Goal: Task Accomplishment & Management: Manage account settings

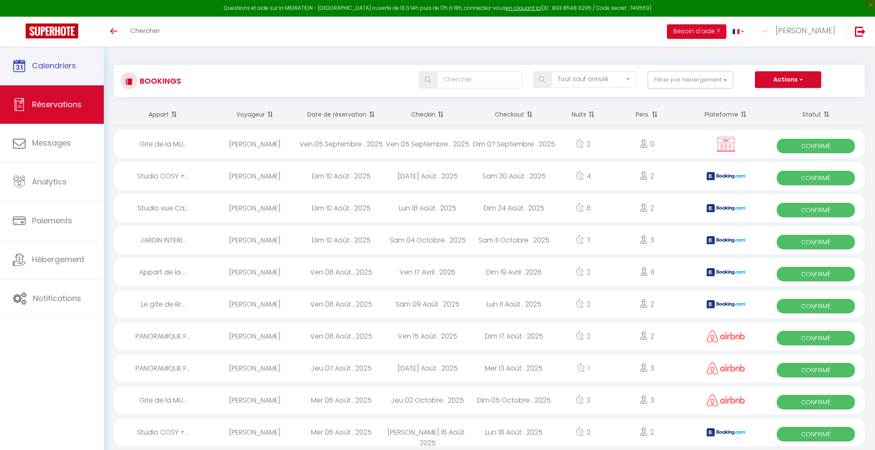
select select "not_cancelled"
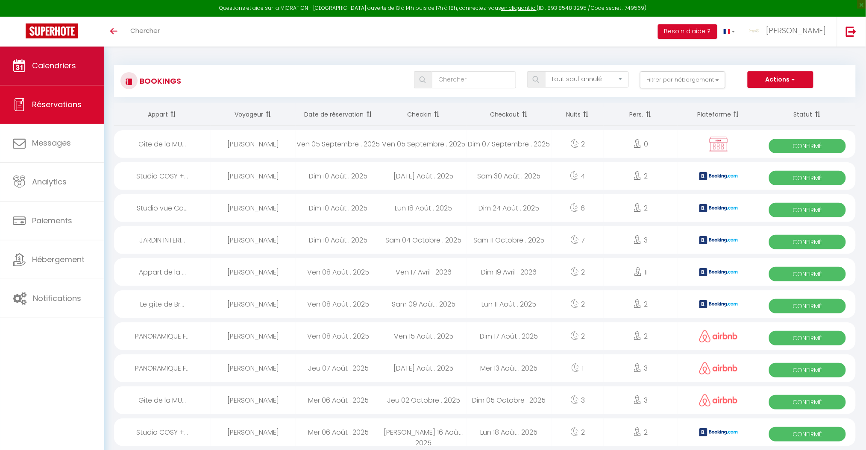
click at [48, 64] on span "Calendriers" at bounding box center [54, 65] width 44 height 11
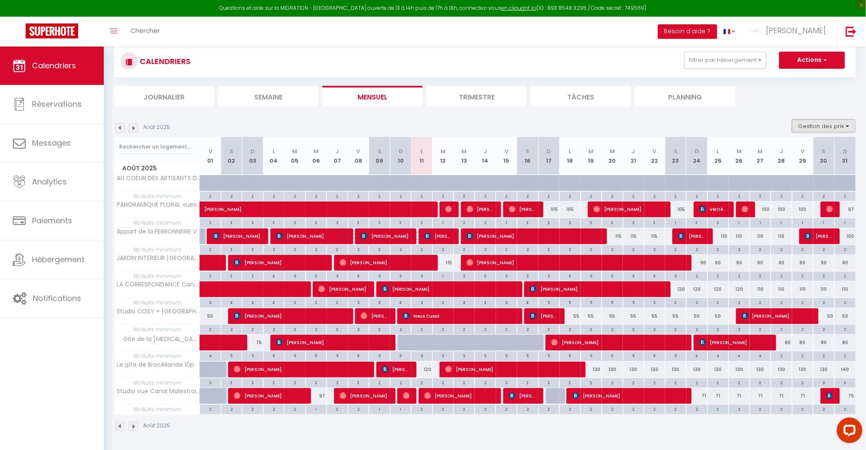
click at [826, 127] on button "Gestion des prix" at bounding box center [824, 126] width 64 height 13
click at [783, 152] on input "Nb Nuits minimum" at bounding box center [816, 152] width 77 height 9
checkbox input "false"
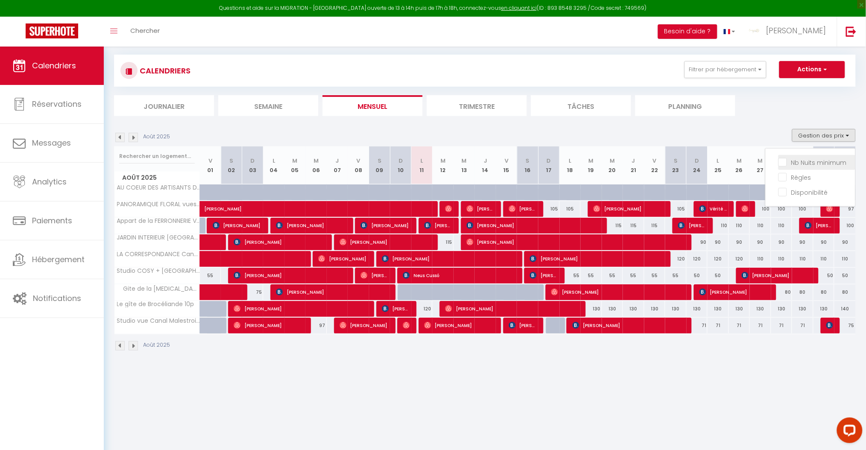
scroll to position [46, 0]
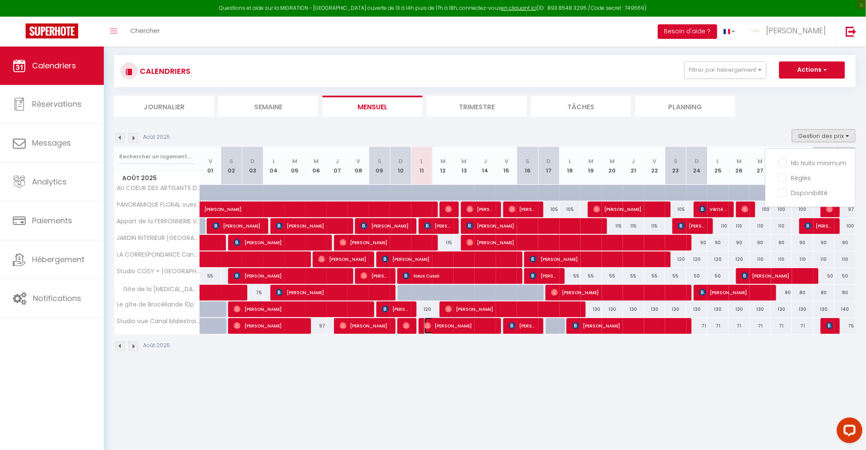
click at [432, 325] on span "[PERSON_NAME]" at bounding box center [459, 326] width 71 height 16
select select "OK"
select select "0"
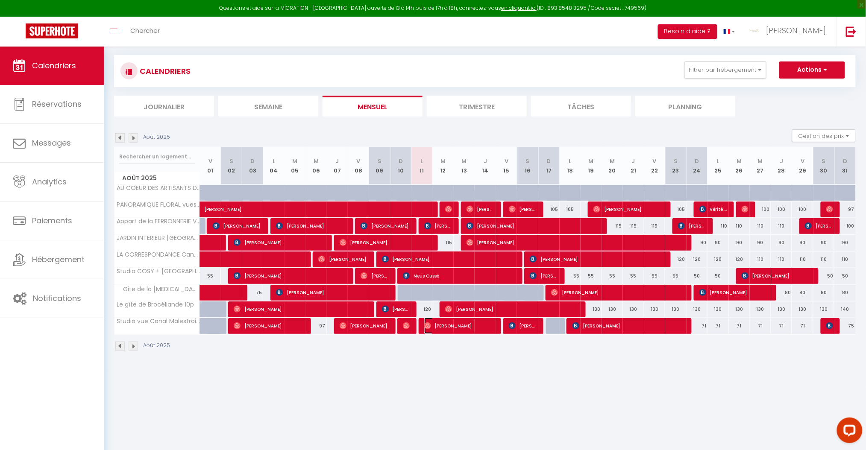
select select "1"
select select
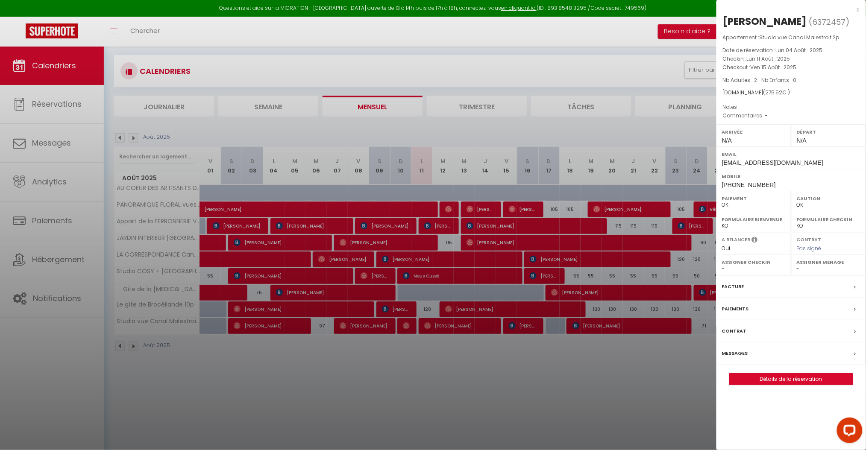
click at [741, 349] on label "Messages" at bounding box center [735, 353] width 26 height 9
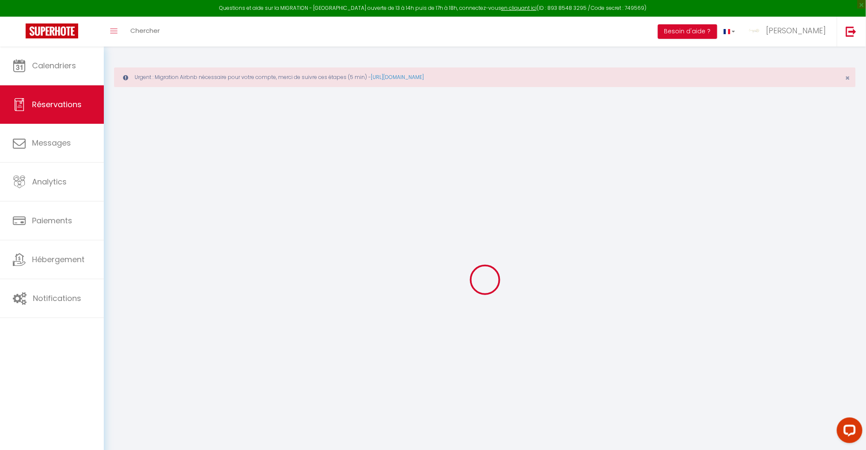
select select
checkbox input "false"
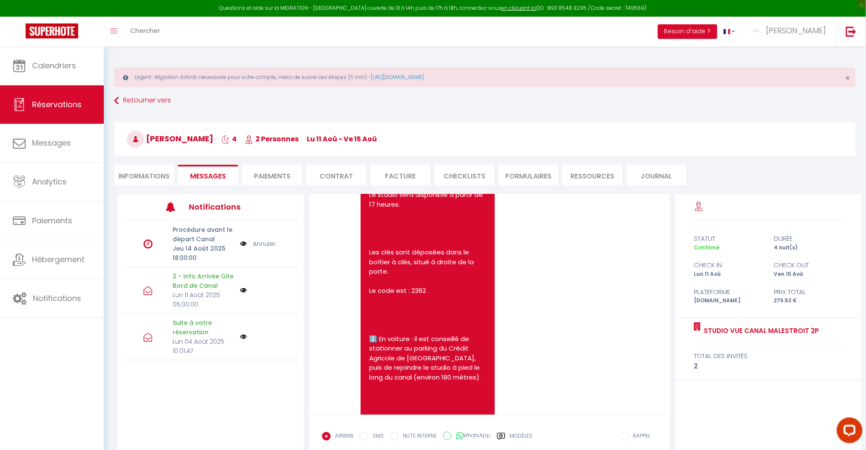
scroll to position [610, 0]
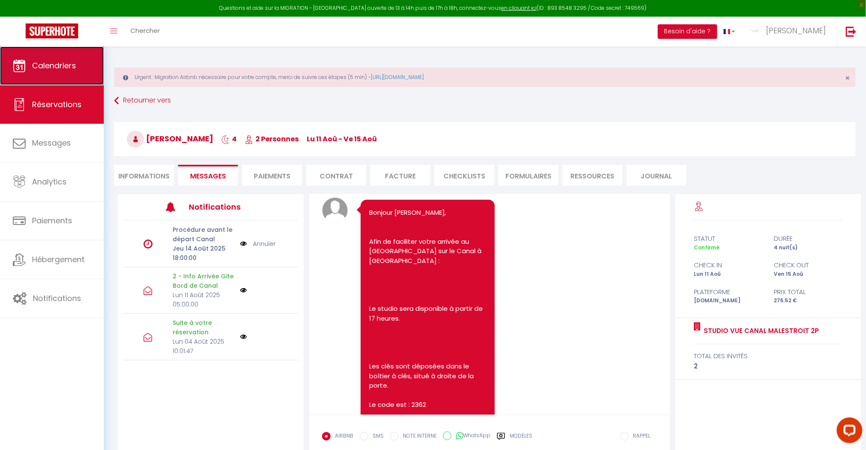
click at [58, 66] on span "Calendriers" at bounding box center [54, 65] width 44 height 11
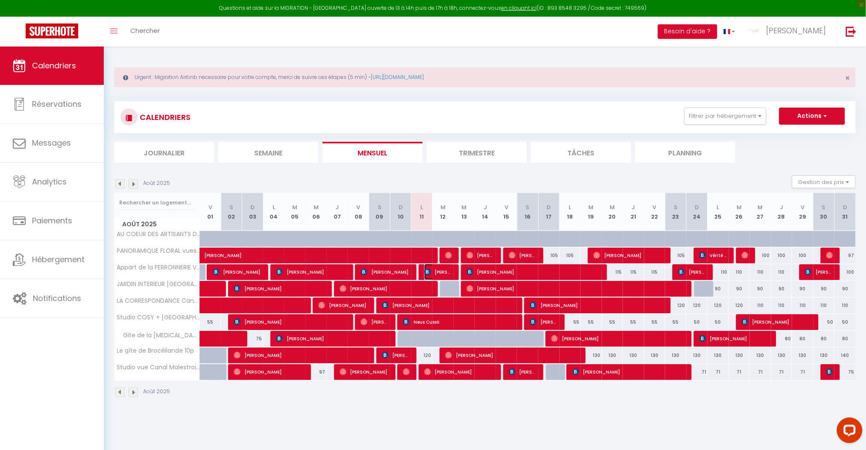
click at [431, 270] on span "[PERSON_NAME]" at bounding box center [438, 272] width 29 height 16
select select "OK"
select select "0"
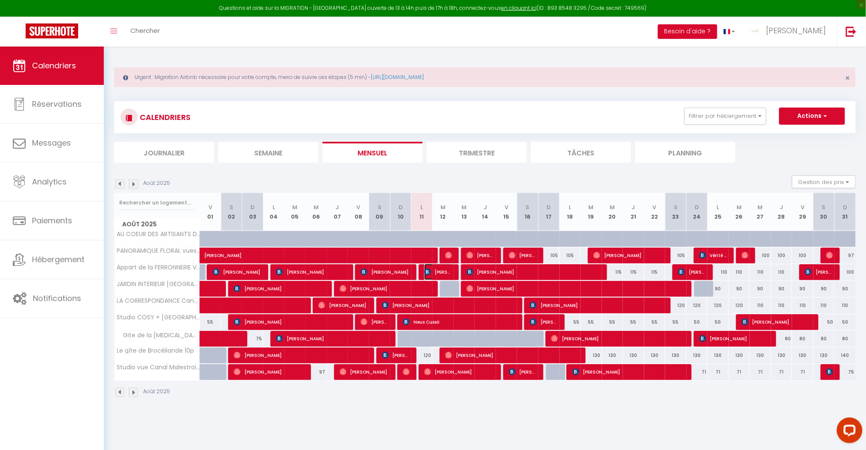
select select "1"
select select
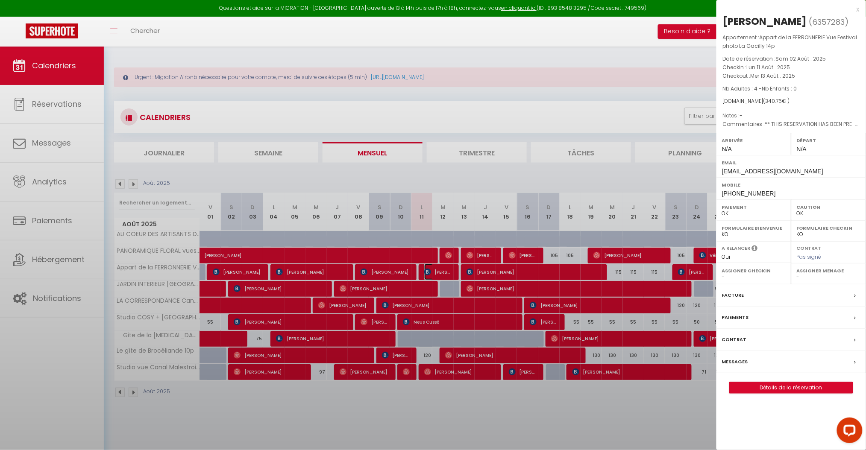
select select "41026"
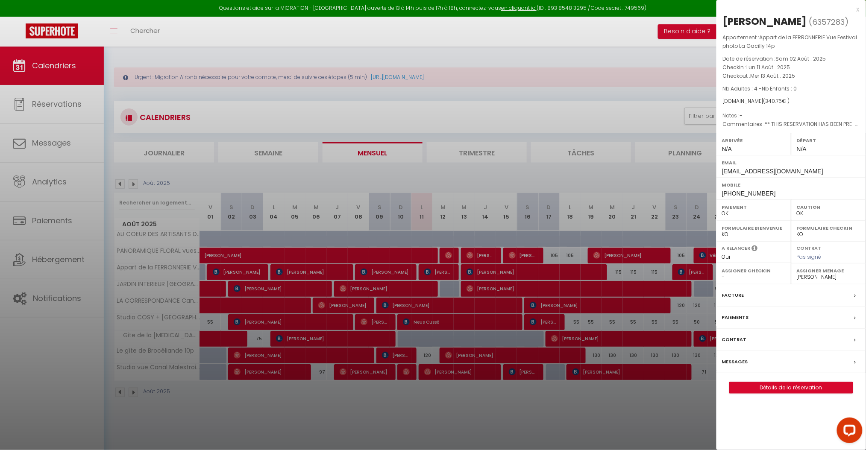
click at [114, 29] on div at bounding box center [433, 225] width 866 height 450
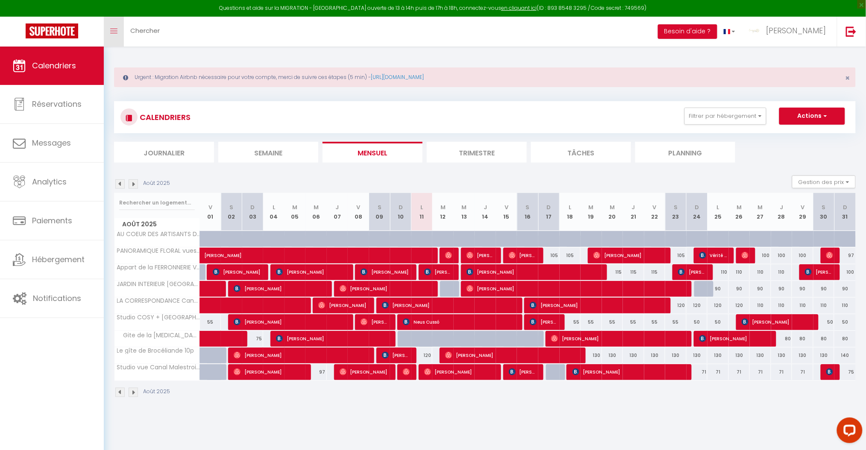
click at [114, 29] on icon "Toggle menubar" at bounding box center [113, 31] width 7 height 5
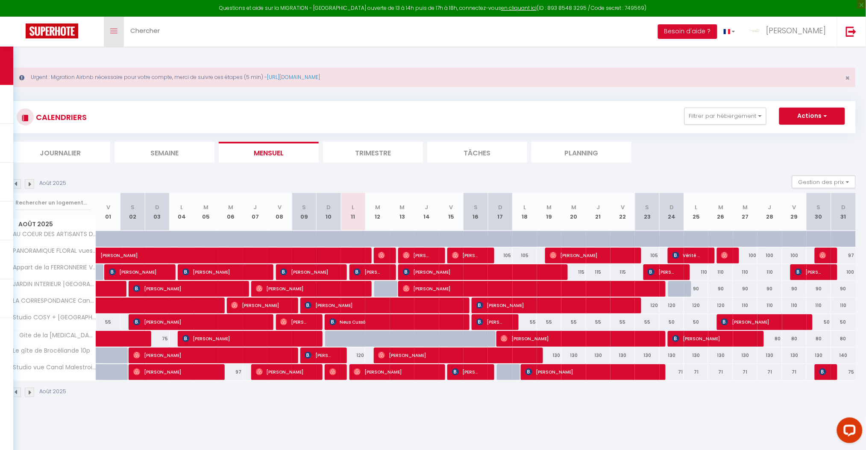
click at [118, 29] on link "Toggle menubar" at bounding box center [114, 32] width 20 height 30
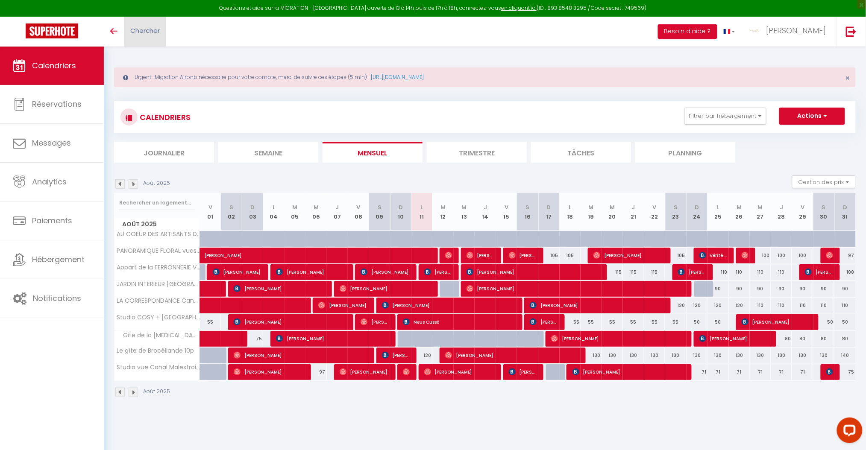
click at [135, 30] on span "Chercher" at bounding box center [144, 30] width 29 height 9
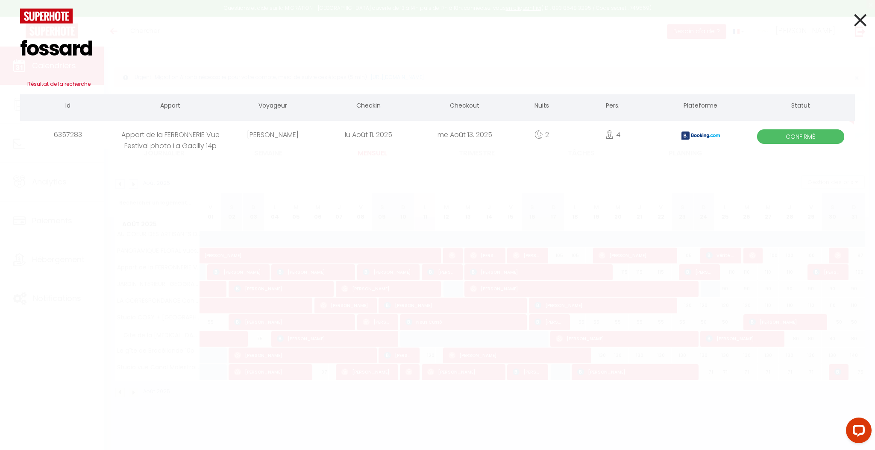
type input "fossard"
click at [859, 26] on icon at bounding box center [860, 19] width 12 height 21
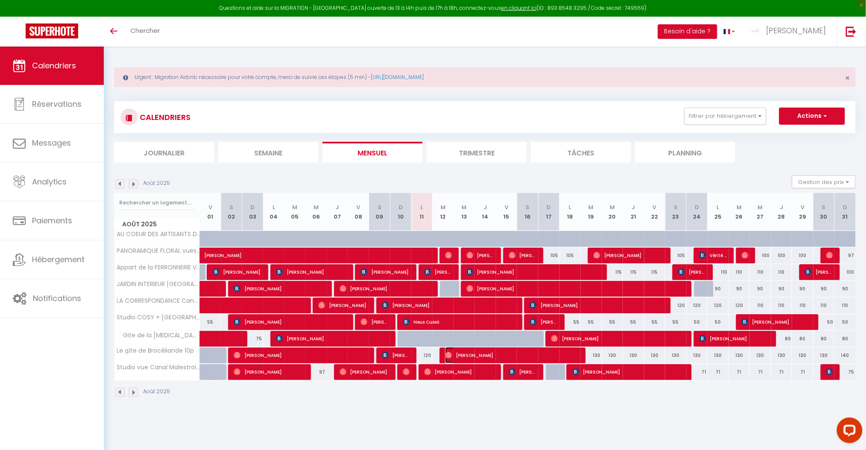
click at [462, 352] on span "[PERSON_NAME]" at bounding box center [512, 355] width 135 height 16
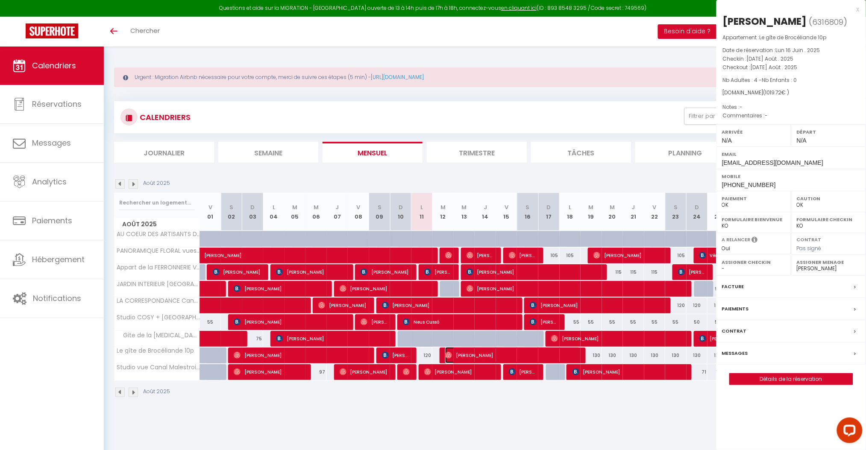
select select
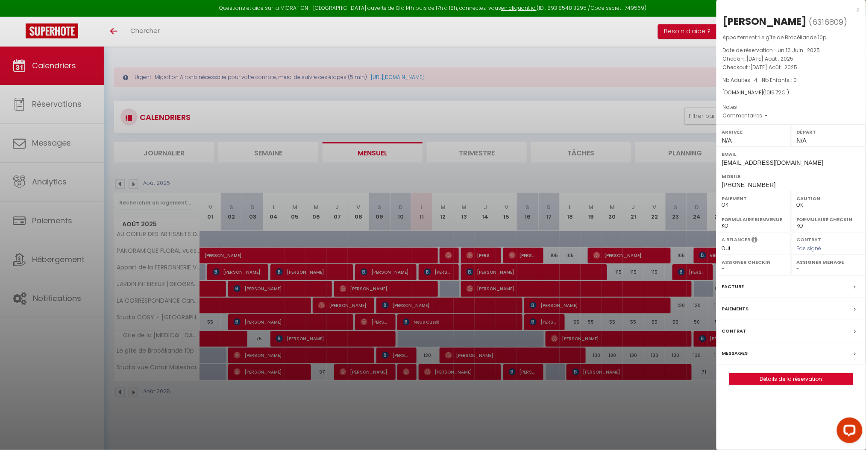
click at [736, 351] on label "Messages" at bounding box center [735, 353] width 26 height 9
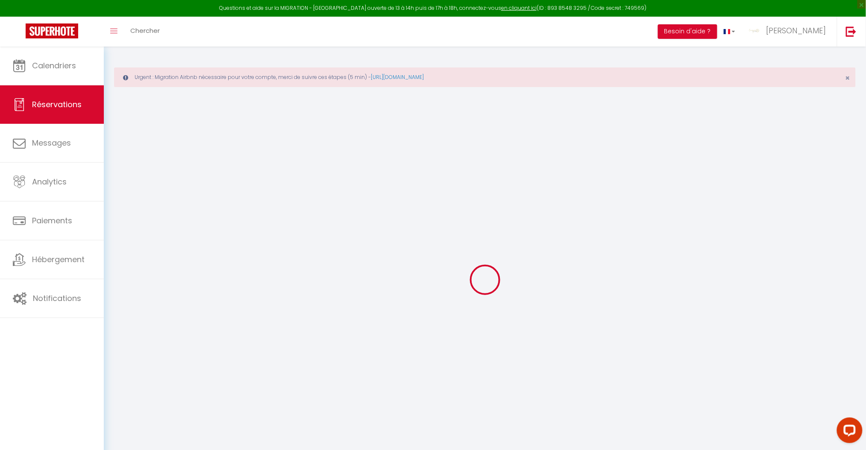
select select
checkbox input "false"
select select
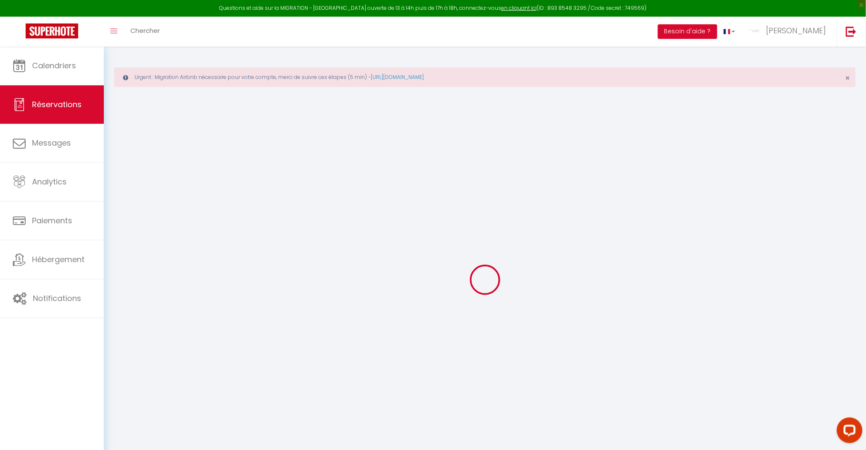
select select
checkbox input "false"
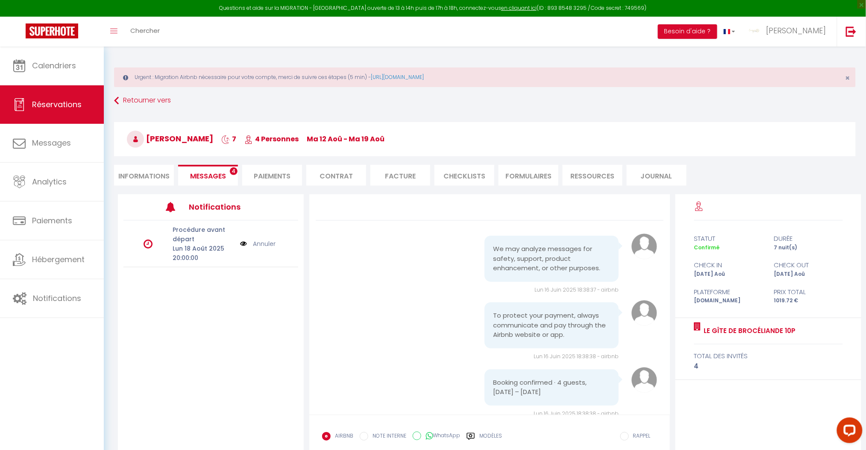
scroll to position [817, 0]
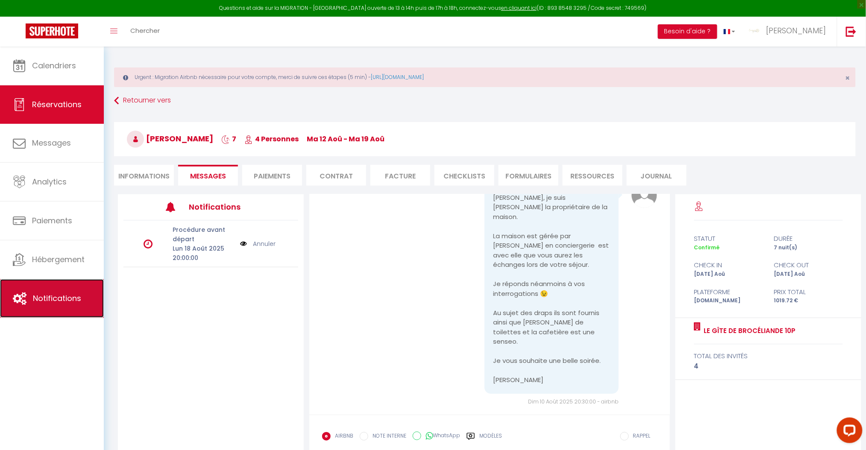
click at [44, 301] on span "Notifications" at bounding box center [57, 298] width 48 height 11
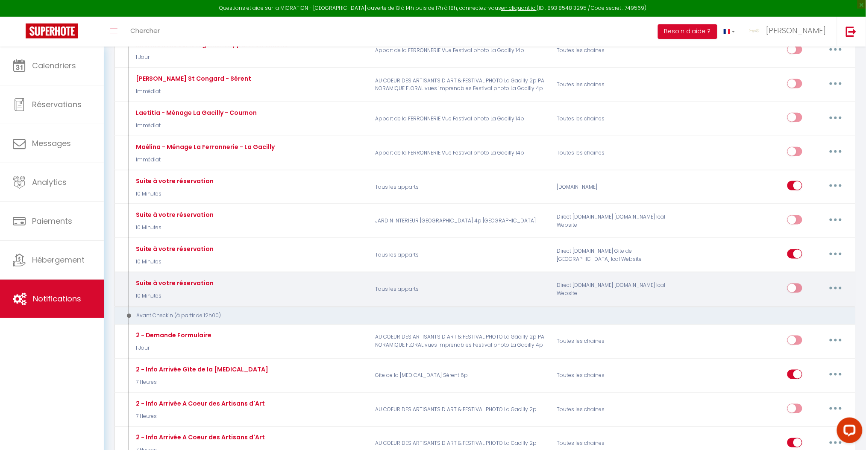
scroll to position [284, 0]
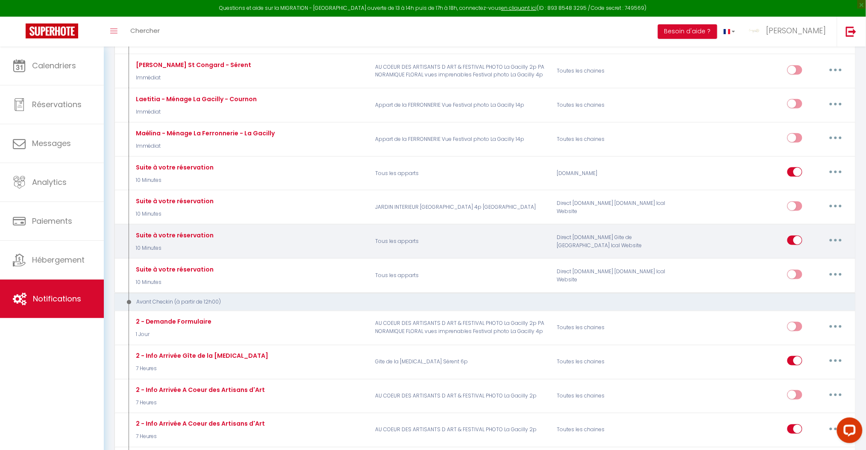
click at [839, 239] on button "button" at bounding box center [835, 241] width 24 height 14
click at [814, 255] on link "Editer" at bounding box center [813, 259] width 63 height 15
type input "Suite à votre réservation"
checkbox input "true"
select select "10 Minutes"
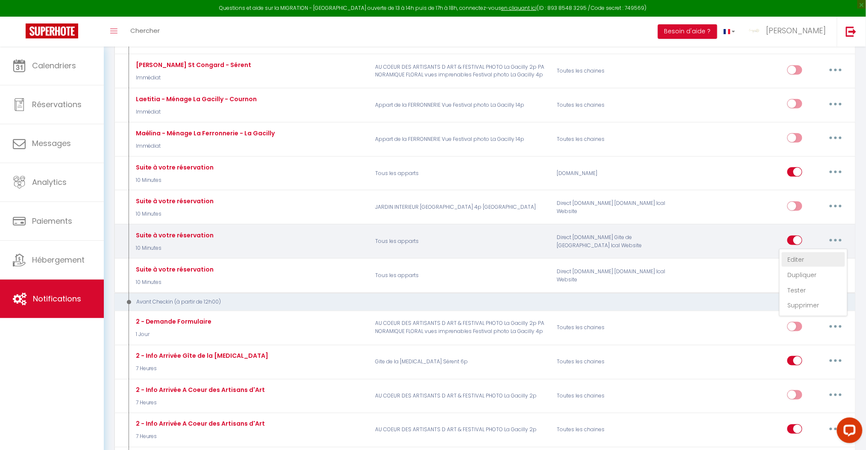
select select "if_booking_is_paid"
checkbox input "true"
checkbox input "false"
radio input "true"
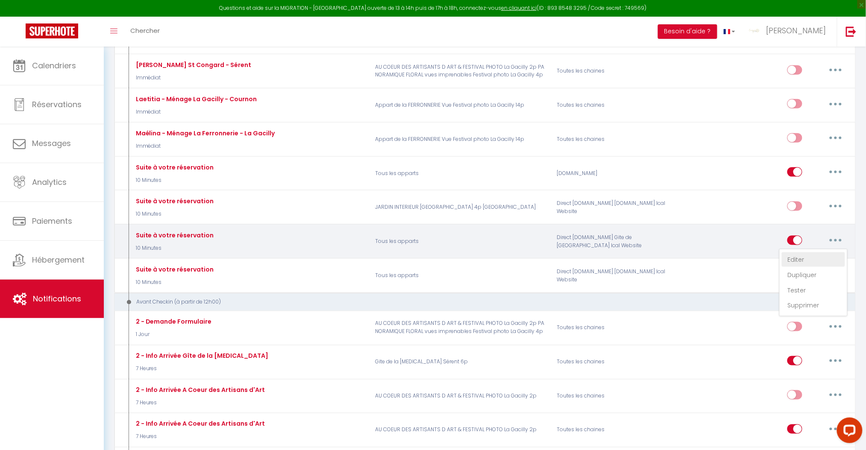
type input "Votre réservation - [BOOKING:ID] - [GUEST:FIRST_NAME] [GUEST:LAST_NAME] - [RENT…"
checkbox input "true"
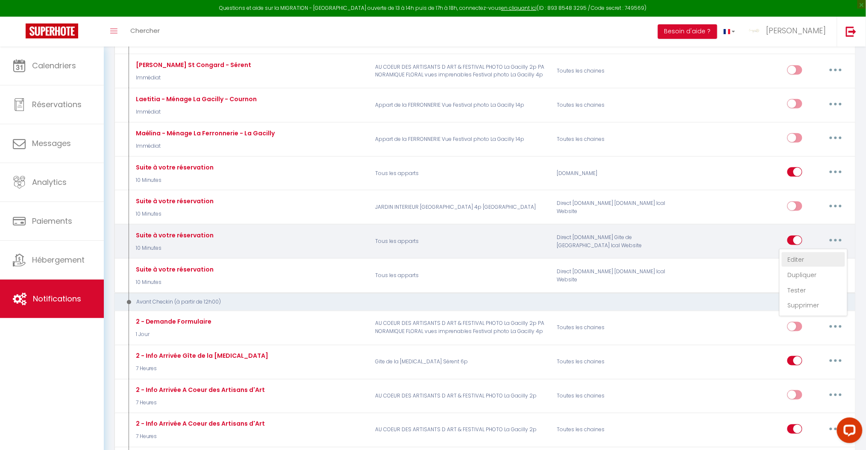
checkbox input "true"
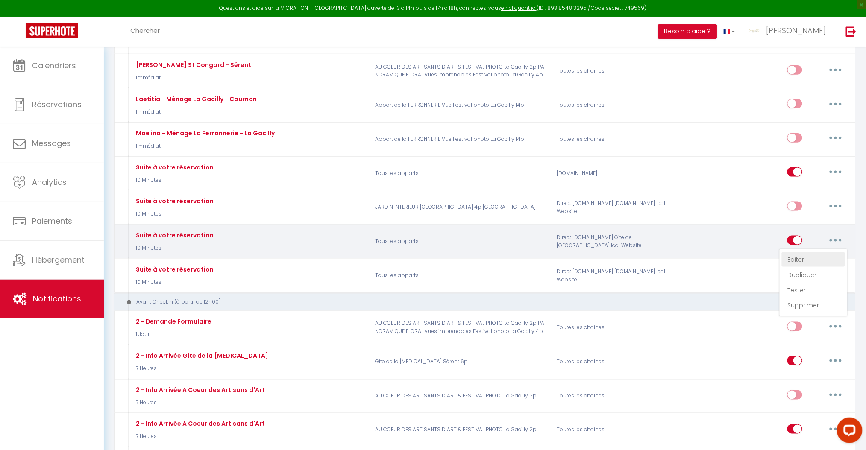
checkbox input "true"
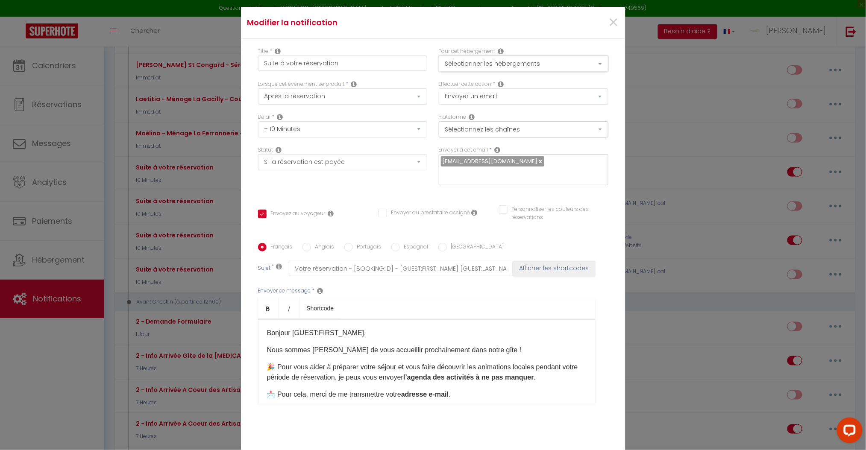
click at [573, 62] on button "Sélectionner les hébergements" at bounding box center [524, 64] width 170 height 16
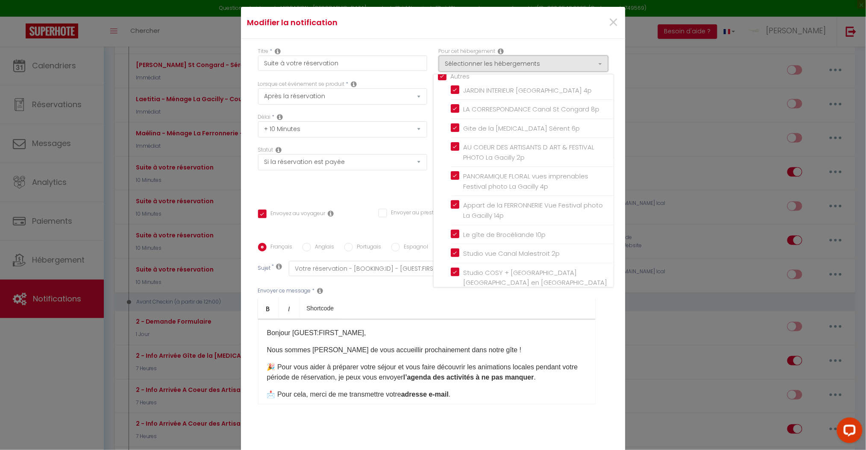
scroll to position [45, 0]
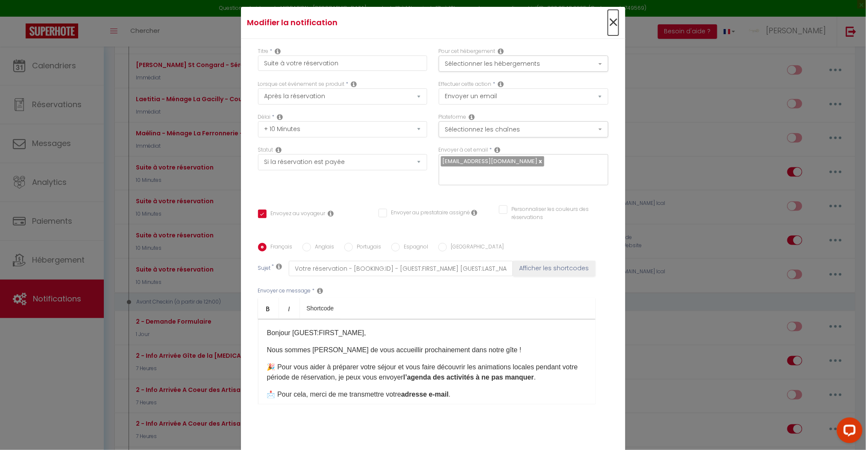
click at [609, 20] on span "×" at bounding box center [613, 23] width 11 height 26
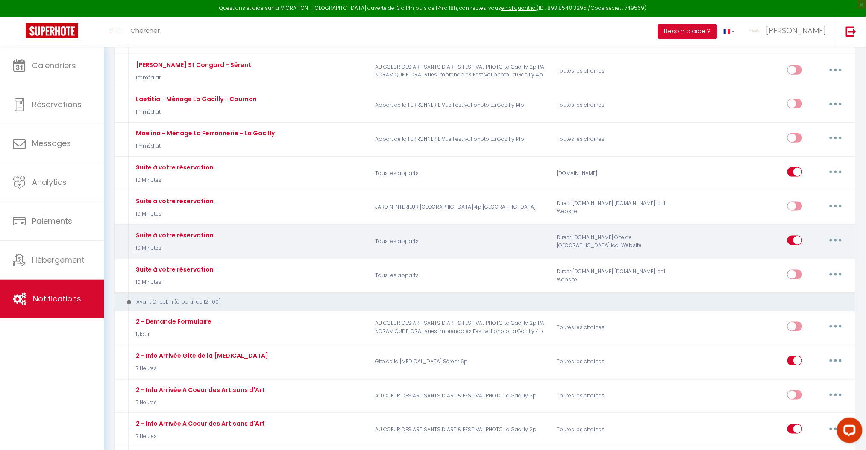
click at [832, 237] on button "button" at bounding box center [835, 241] width 24 height 14
click at [805, 256] on link "Editer" at bounding box center [813, 259] width 63 height 15
checkbox input "true"
checkbox input "false"
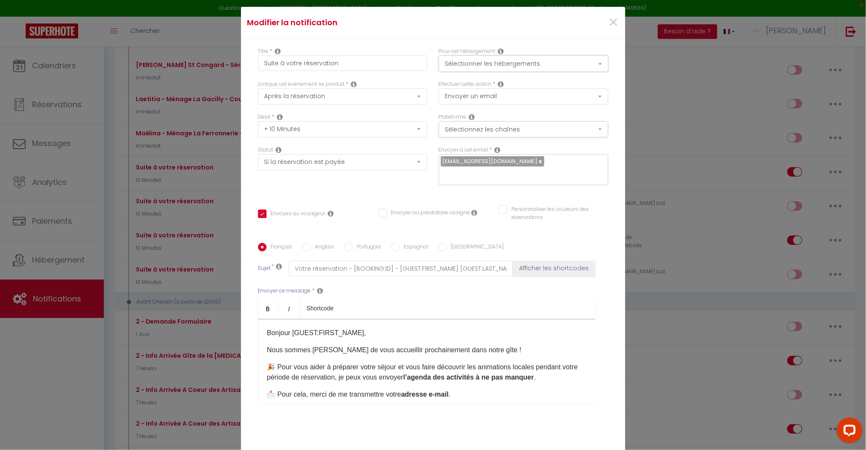
click at [534, 59] on button "Sélectionner les hébergements" at bounding box center [524, 64] width 170 height 16
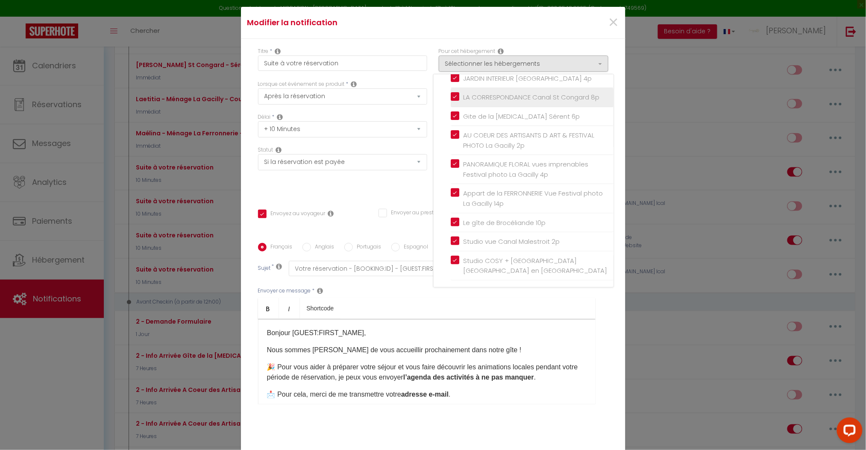
click at [459, 92] on label "LA CORRESPONDANCE Canal St Congard 8p" at bounding box center [529, 97] width 141 height 10
click at [451, 93] on input "LA CORRESPONDANCE Canal St Congard 8p" at bounding box center [532, 97] width 163 height 9
checkbox input "false"
checkbox input "true"
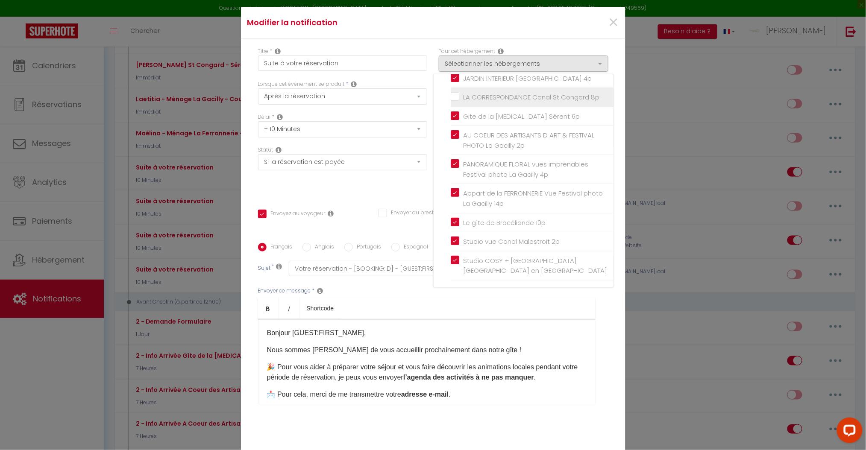
checkbox input "false"
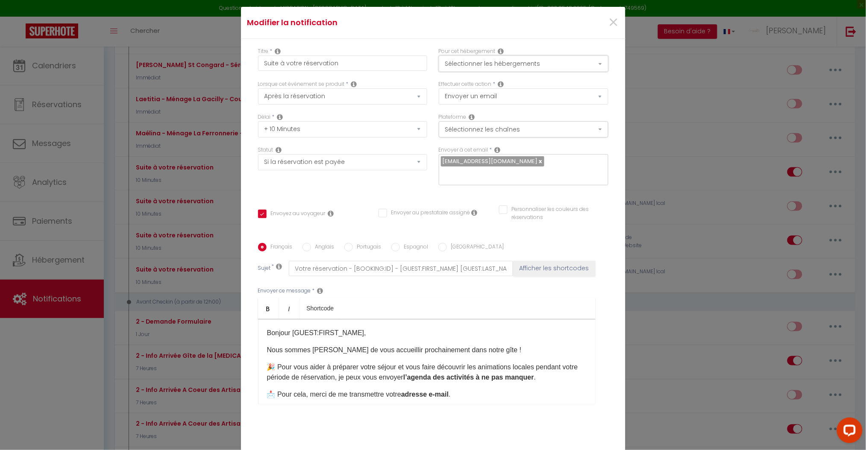
click at [503, 61] on button "Sélectionner les hébergements" at bounding box center [524, 64] width 170 height 16
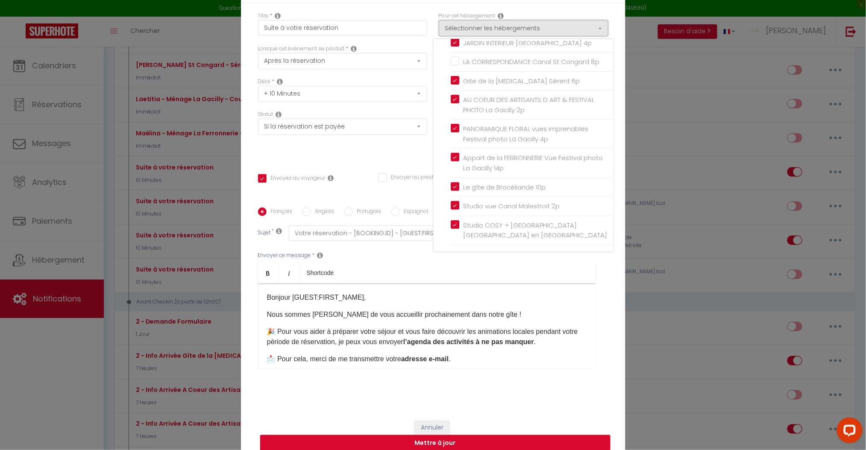
scroll to position [51, 0]
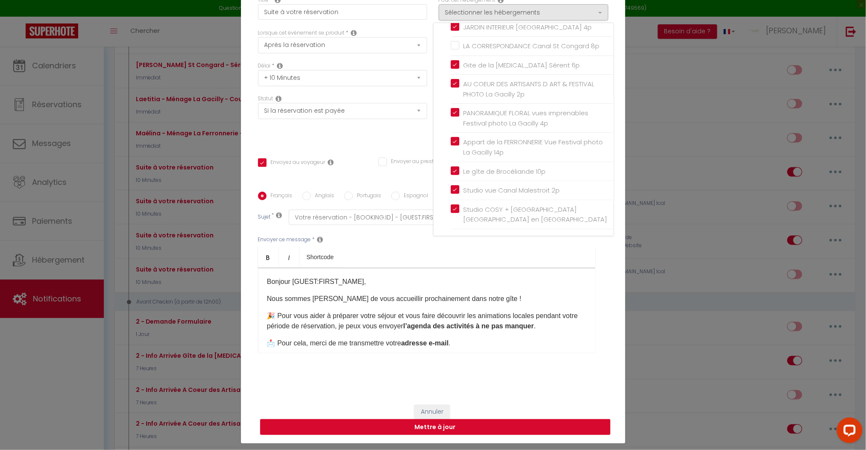
click at [425, 425] on button "Mettre à jour" at bounding box center [435, 427] width 350 height 16
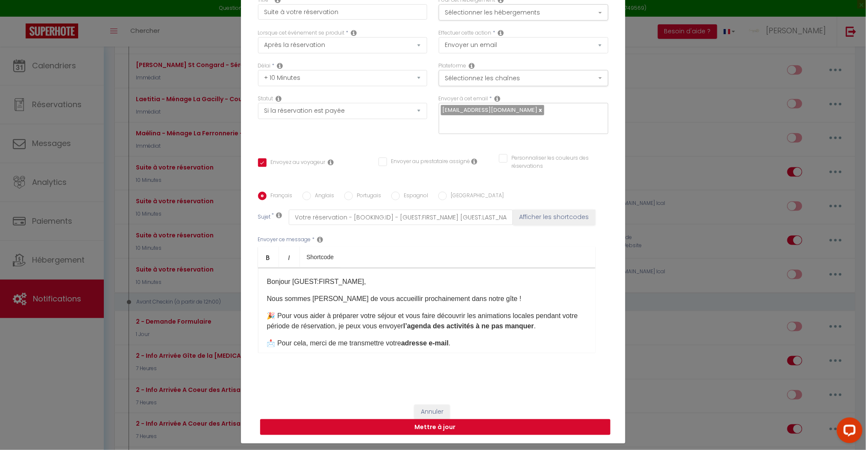
checkbox input "true"
checkbox input "false"
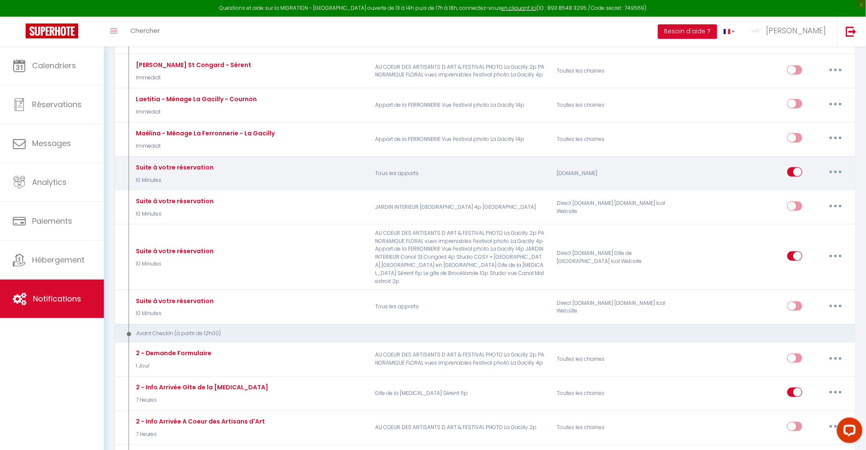
click at [833, 169] on button "button" at bounding box center [835, 172] width 24 height 14
click at [803, 190] on link "Editer" at bounding box center [813, 192] width 63 height 15
type input "Suite à votre réservation"
select select "10 Minutes"
select select "if_booking_is_paid"
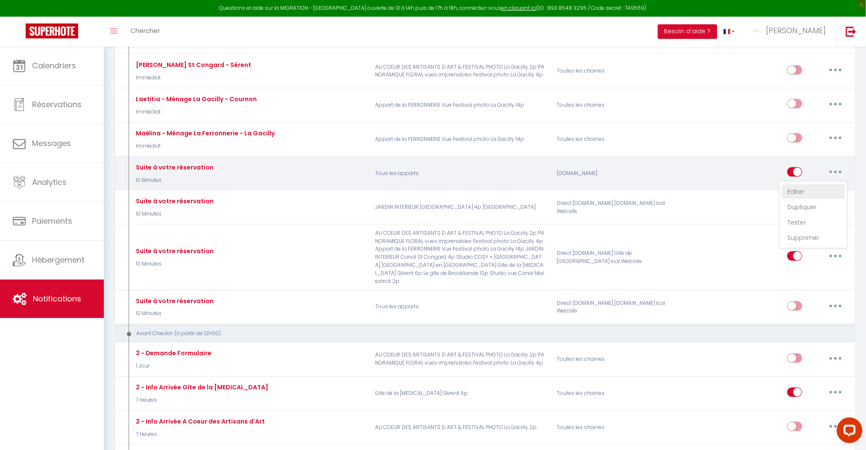
checkbox input "true"
checkbox input "false"
radio input "true"
type input "Votre réservation - [BOOKING:ID] - [GUEST:FIRST_NAME] [GUEST:LAST_NAME] - [RENT…"
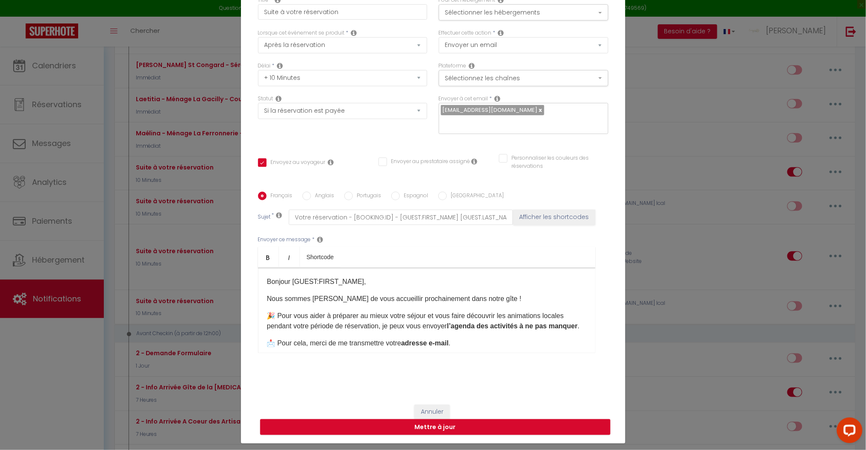
scroll to position [0, 0]
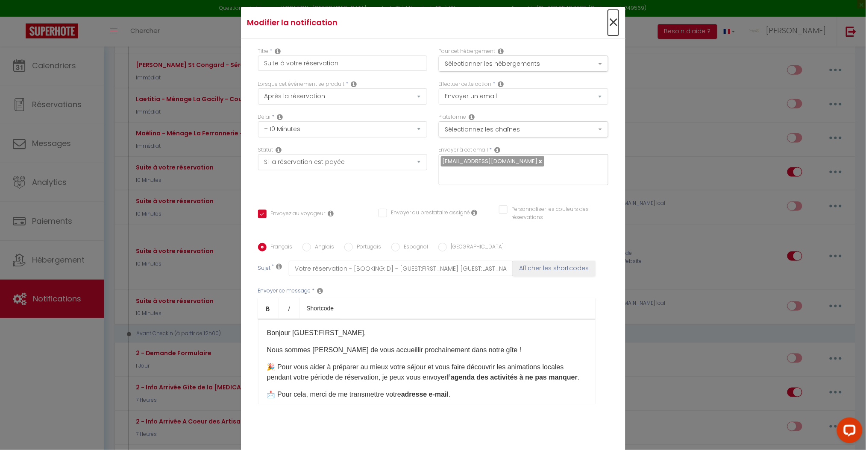
click at [610, 25] on span "×" at bounding box center [613, 23] width 11 height 26
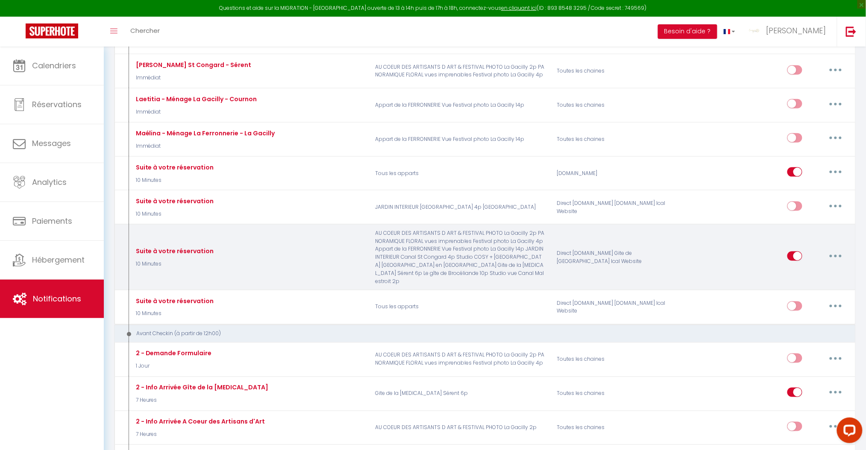
click at [835, 255] on icon "button" at bounding box center [835, 256] width 3 height 3
click at [823, 269] on link "Editer" at bounding box center [813, 275] width 63 height 15
checkbox input "true"
checkbox input "false"
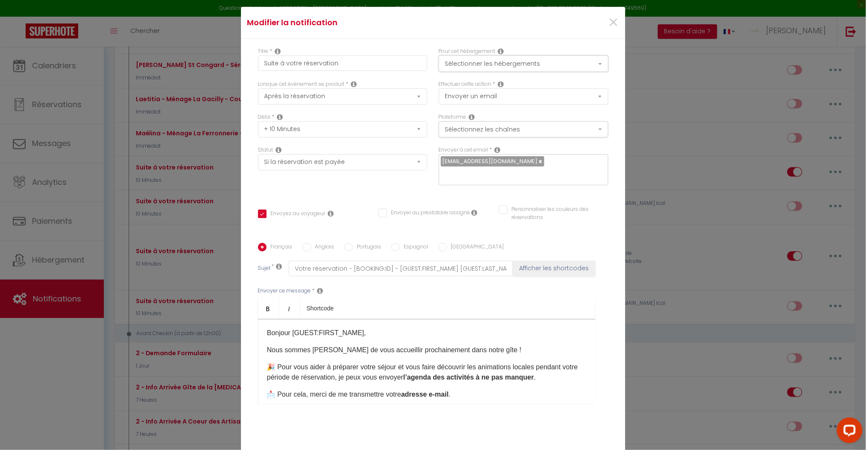
click at [551, 57] on button "Sélectionner les hébergements" at bounding box center [524, 64] width 170 height 16
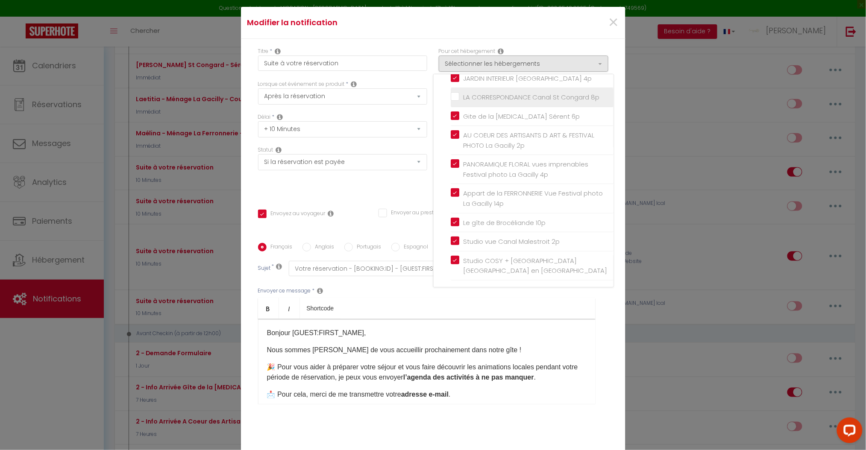
click at [459, 92] on label "LA CORRESPONDANCE Canal St Congard 8p" at bounding box center [529, 97] width 141 height 10
click at [451, 93] on input "LA CORRESPONDANCE Canal St Congard 8p" at bounding box center [532, 97] width 163 height 9
checkbox input "true"
checkbox input "false"
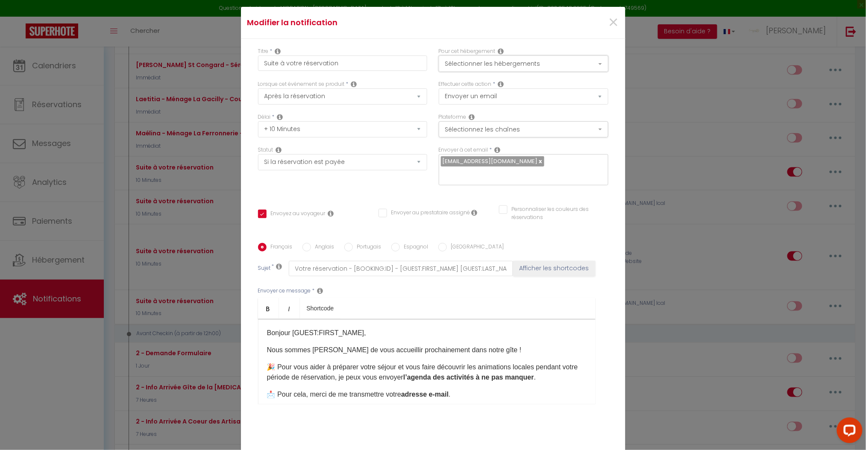
click at [562, 62] on button "Sélectionner les hébergements" at bounding box center [524, 64] width 170 height 16
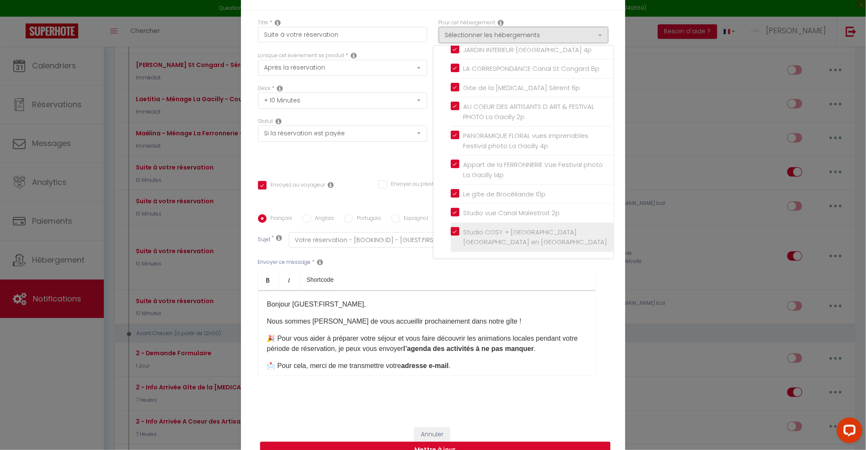
scroll to position [51, 0]
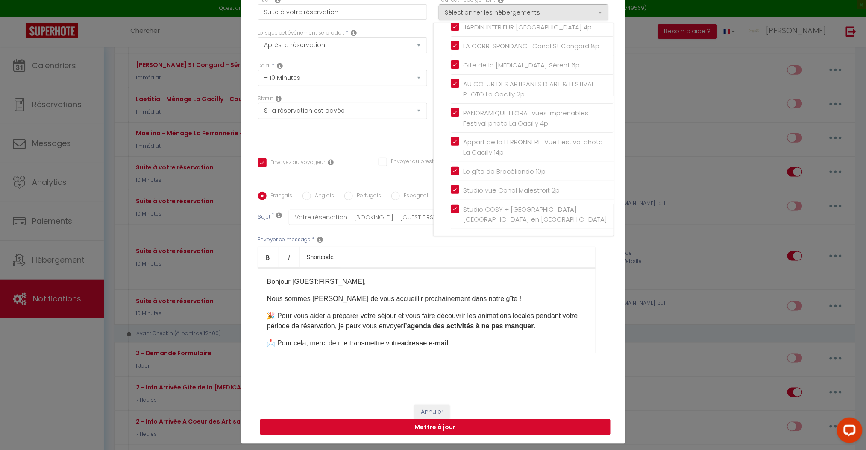
click at [416, 428] on button "Mettre à jour" at bounding box center [435, 427] width 350 height 16
checkbox input "true"
checkbox input "false"
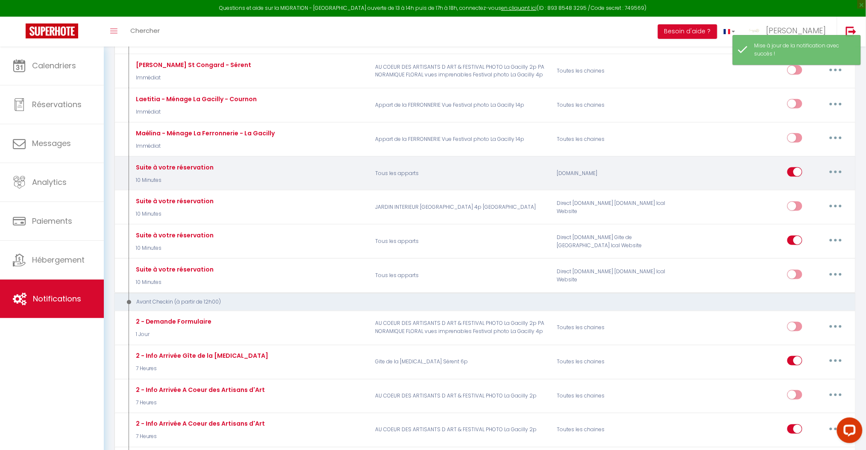
click at [836, 170] on button "button" at bounding box center [835, 172] width 24 height 14
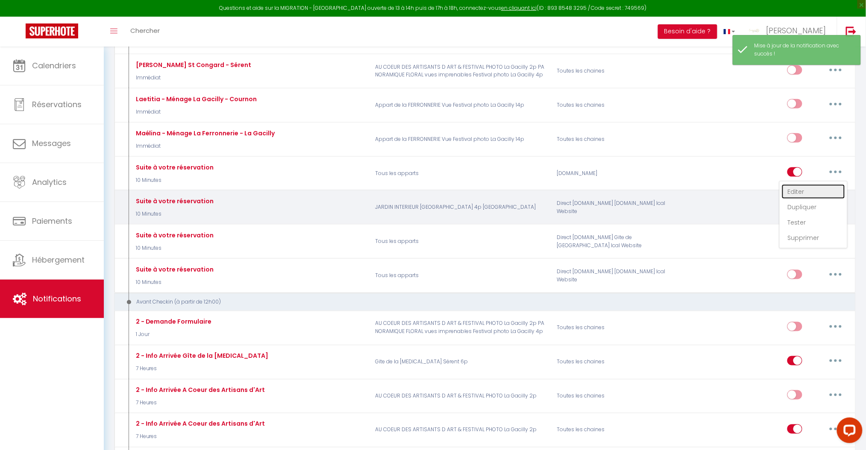
click at [803, 190] on link "Editer" at bounding box center [813, 192] width 63 height 15
type input "Suite à votre réservation"
select select "10 Minutes"
select select "if_booking_is_paid"
checkbox input "true"
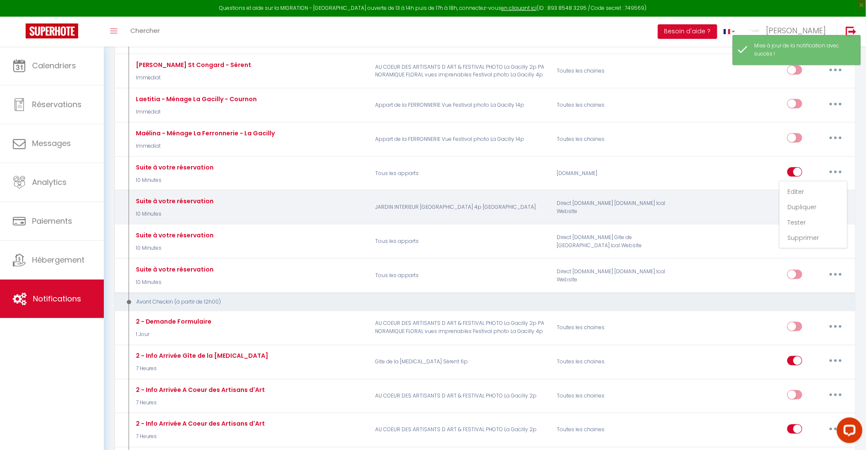
checkbox input "false"
radio input "true"
type input "Votre réservation - [BOOKING:ID] - [GUEST:FIRST_NAME] [GUEST:LAST_NAME] - [RENT…"
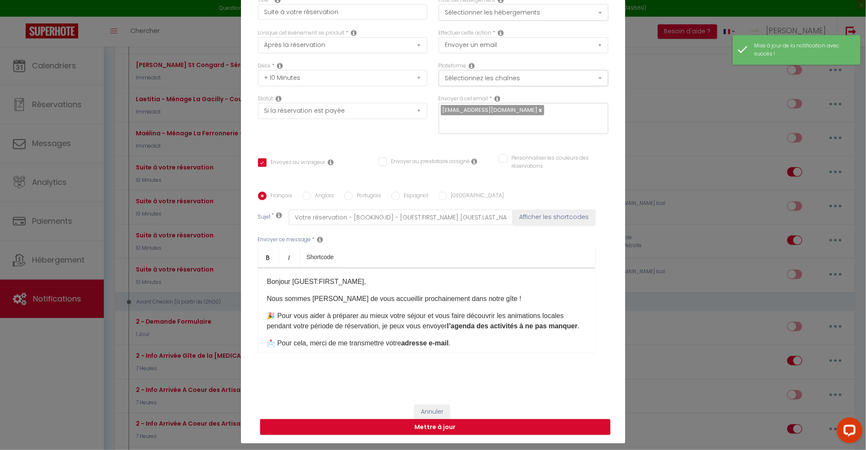
scroll to position [0, 0]
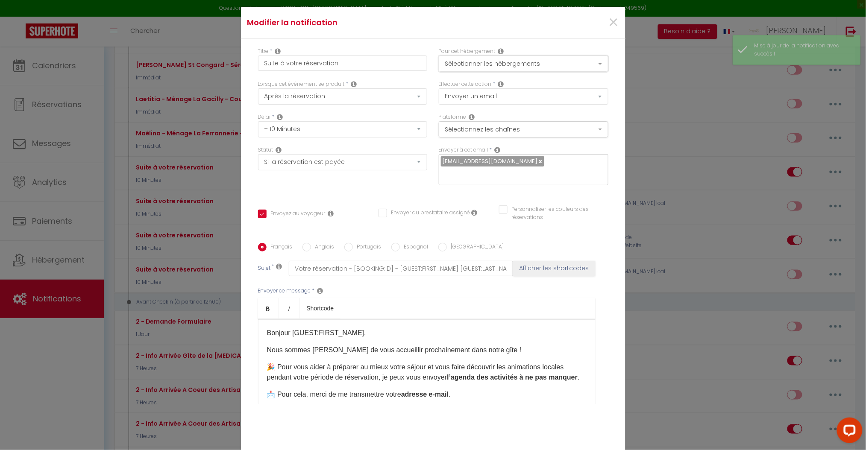
click at [545, 65] on button "Sélectionner les hébergements" at bounding box center [524, 64] width 170 height 16
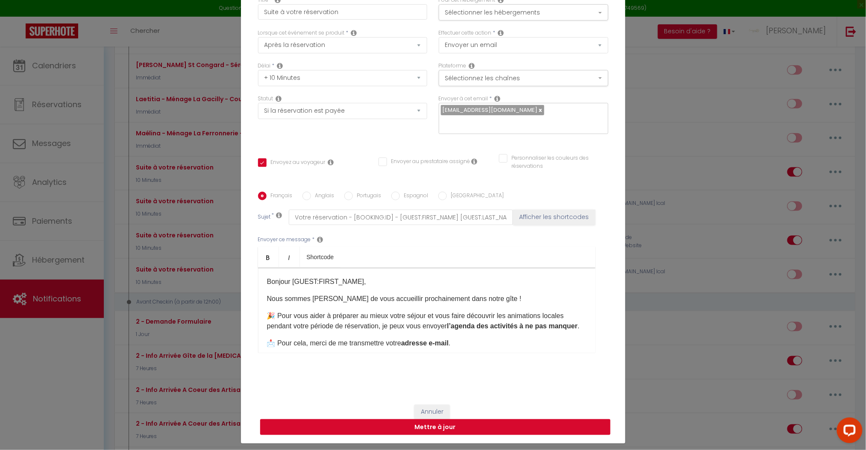
click at [473, 424] on button "Mettre à jour" at bounding box center [435, 427] width 350 height 16
checkbox input "true"
checkbox input "false"
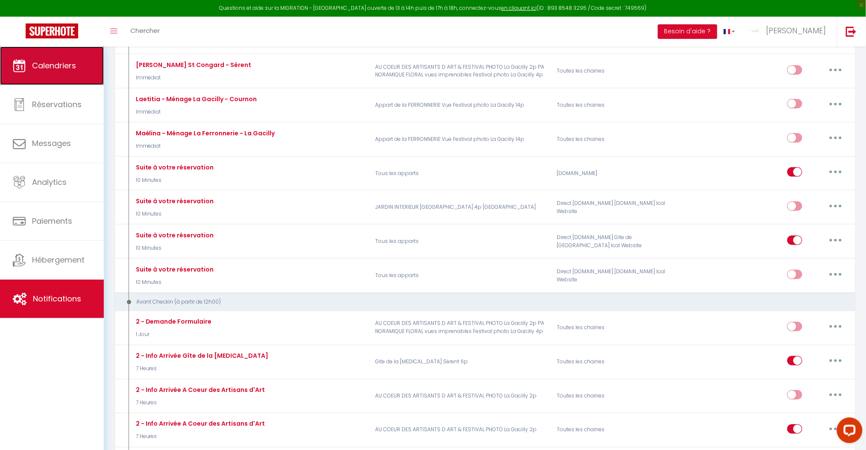
click at [53, 70] on span "Calendriers" at bounding box center [54, 65] width 44 height 11
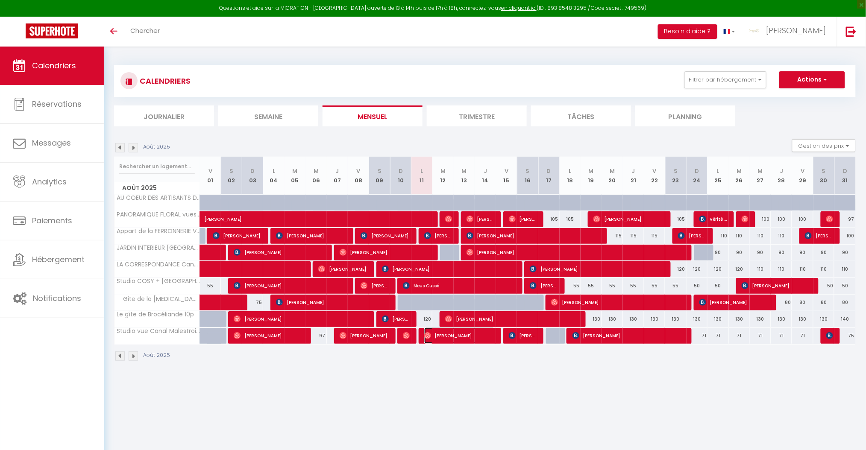
click at [454, 336] on span "[PERSON_NAME]" at bounding box center [459, 336] width 71 height 16
select select "OK"
select select "0"
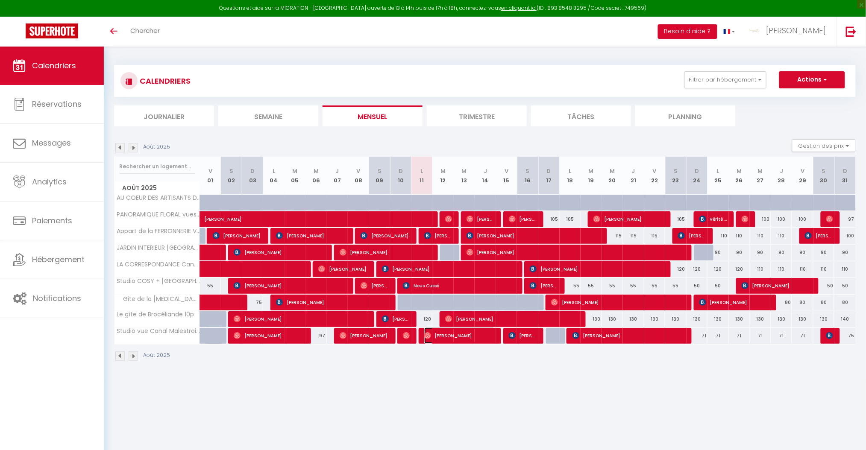
select select "1"
select select
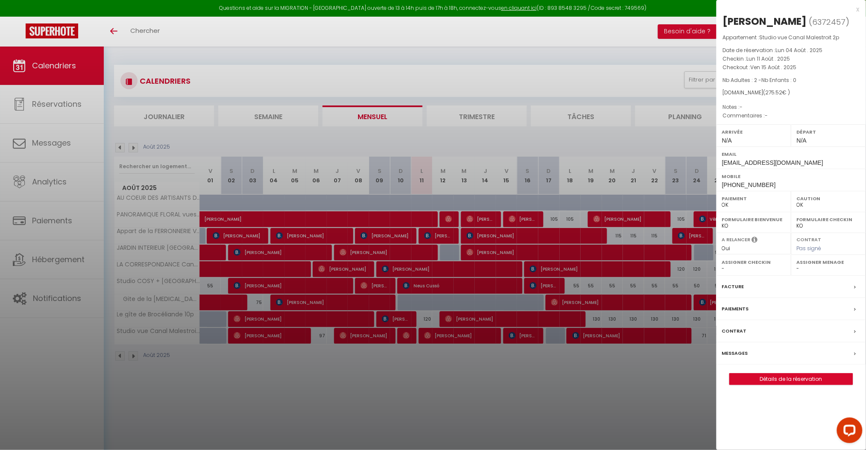
click at [750, 351] on div "Messages" at bounding box center [790, 354] width 149 height 22
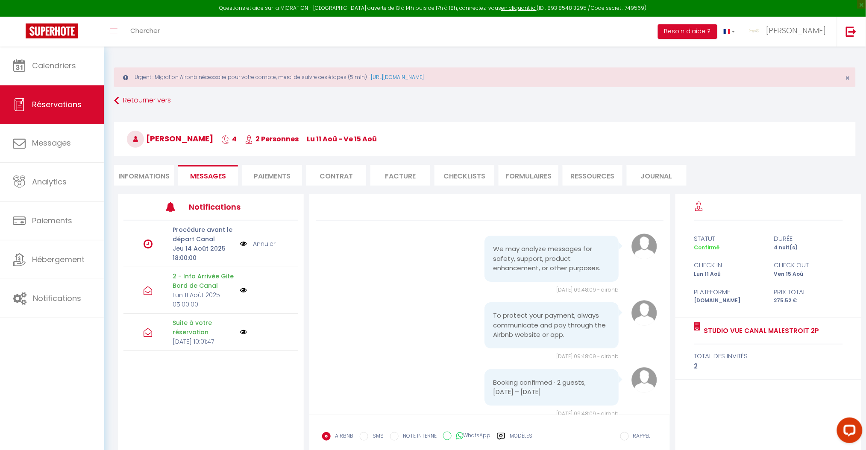
scroll to position [895, 0]
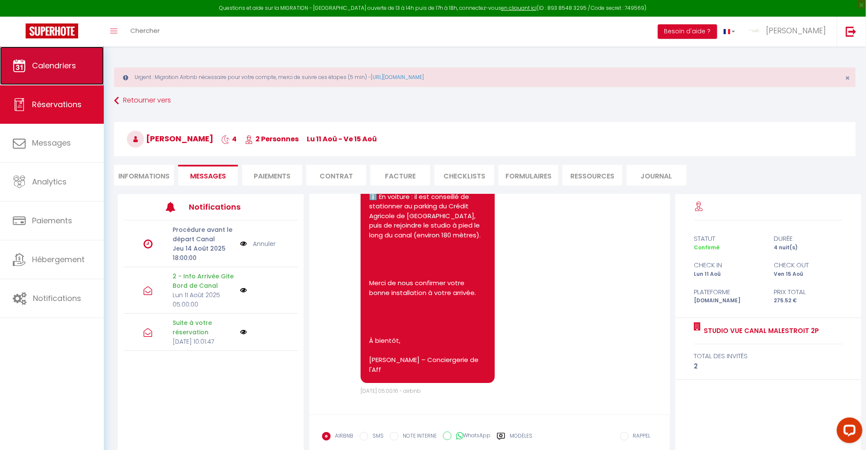
click at [71, 65] on span "Calendriers" at bounding box center [54, 65] width 44 height 11
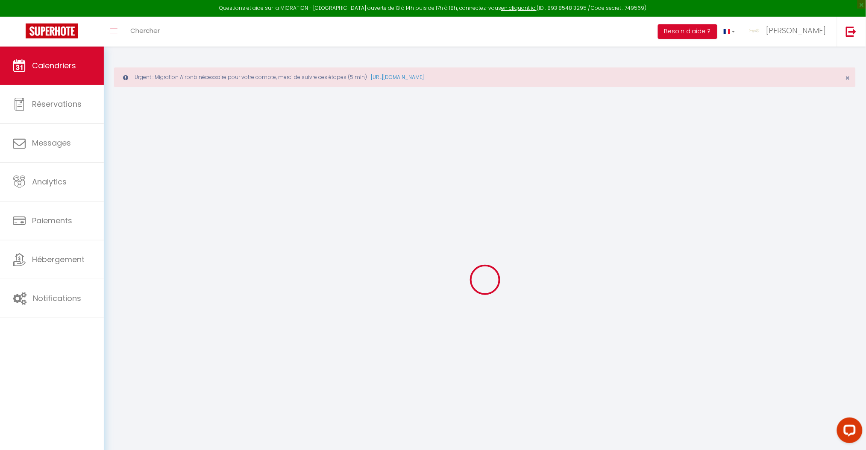
select select
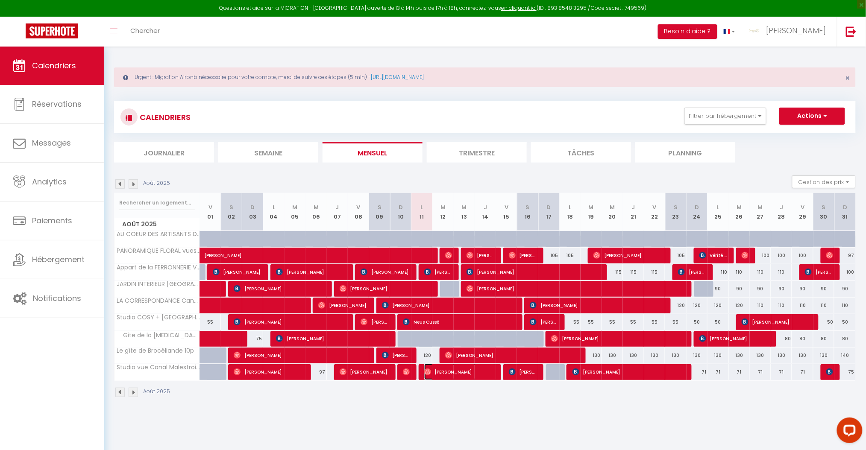
click at [460, 371] on span "[PERSON_NAME]" at bounding box center [459, 372] width 71 height 16
select select "OK"
select select "0"
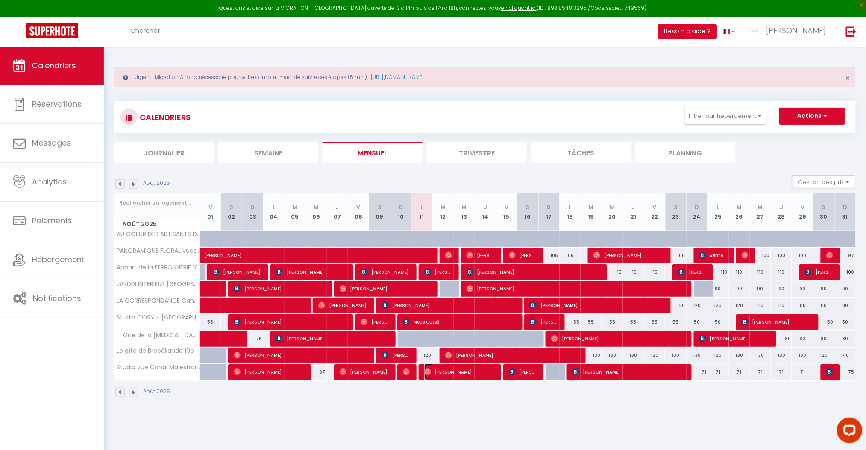
select select "1"
select select
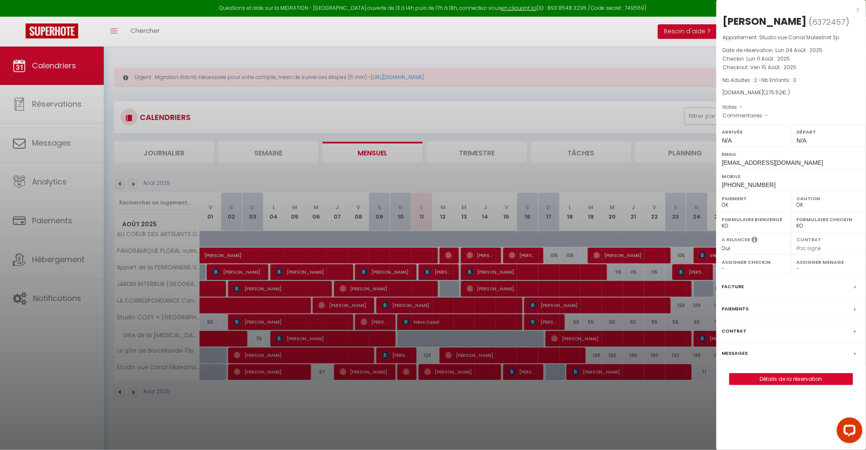
click at [743, 353] on label "Messages" at bounding box center [735, 353] width 26 height 9
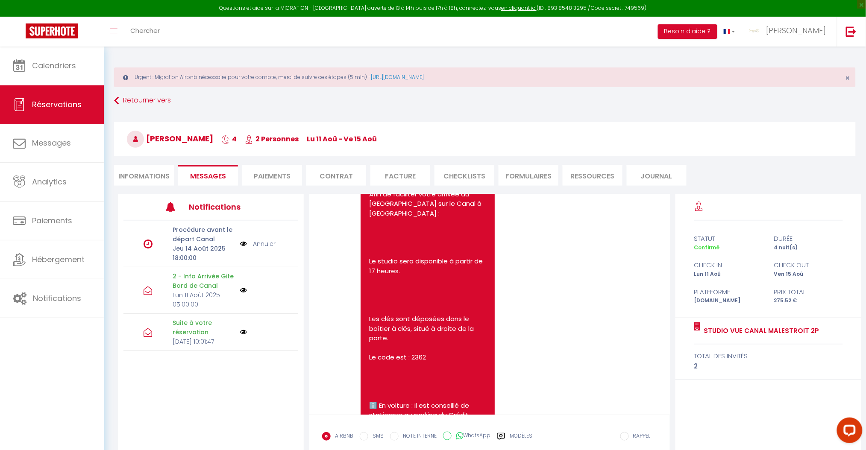
scroll to position [724, 0]
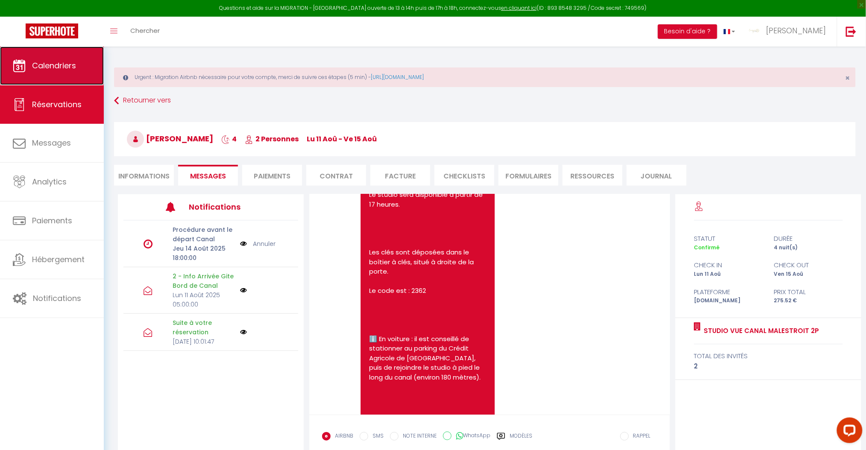
click at [36, 60] on span "Calendriers" at bounding box center [54, 65] width 44 height 11
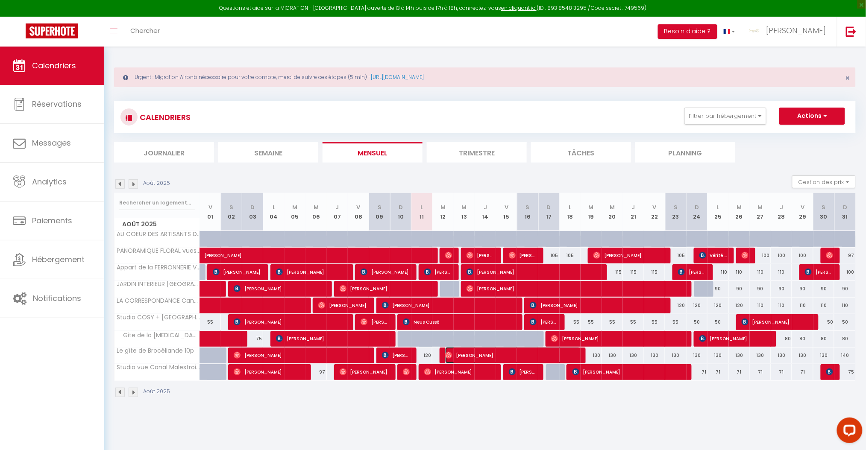
click at [477, 352] on span "[PERSON_NAME]" at bounding box center [512, 355] width 135 height 16
select select "OK"
select select "0"
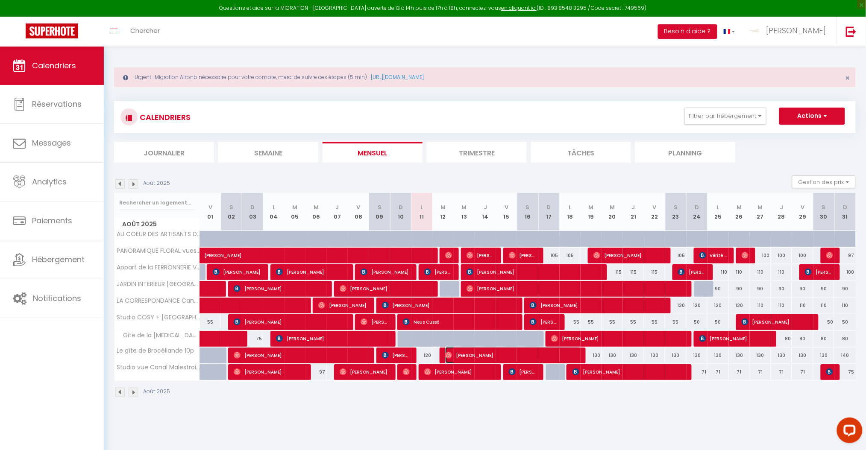
select select "1"
select select
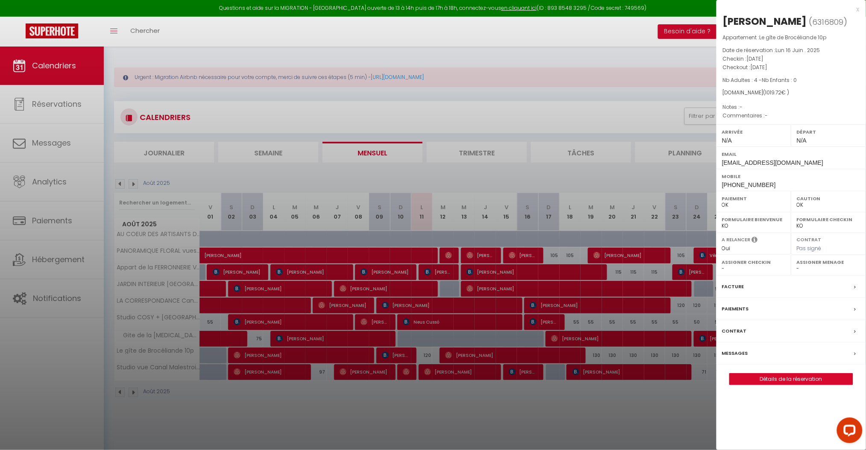
click at [730, 350] on label "Messages" at bounding box center [735, 353] width 26 height 9
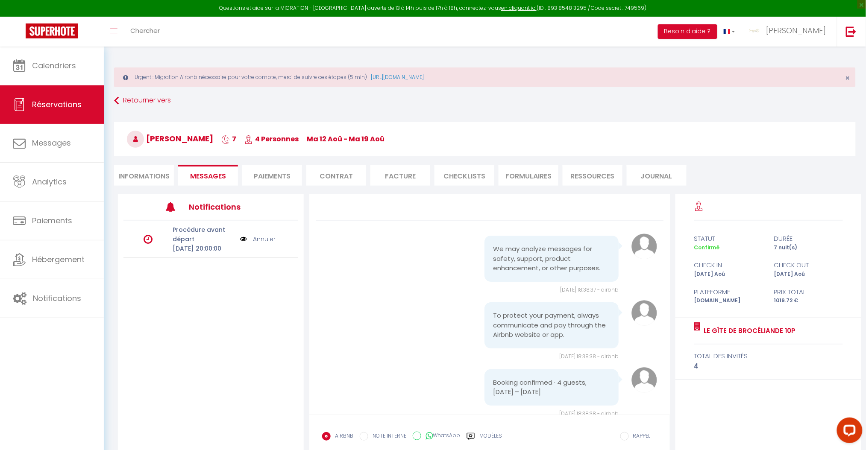
scroll to position [817, 0]
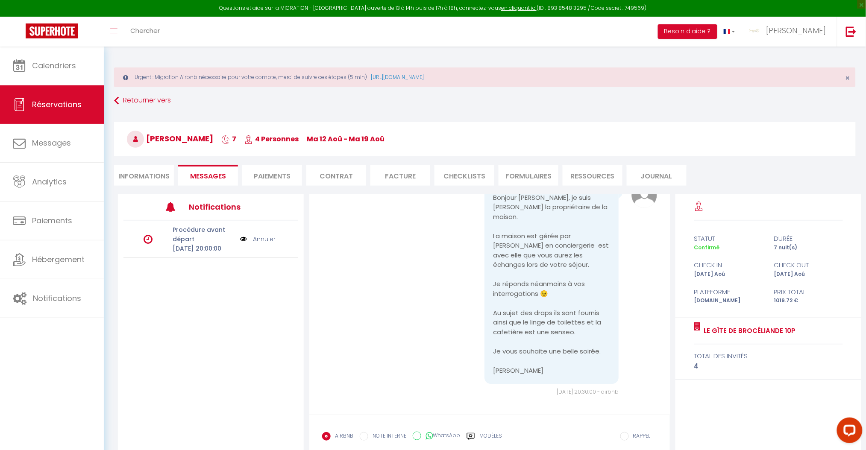
click at [206, 240] on p "Procédure avant départ" at bounding box center [204, 234] width 62 height 19
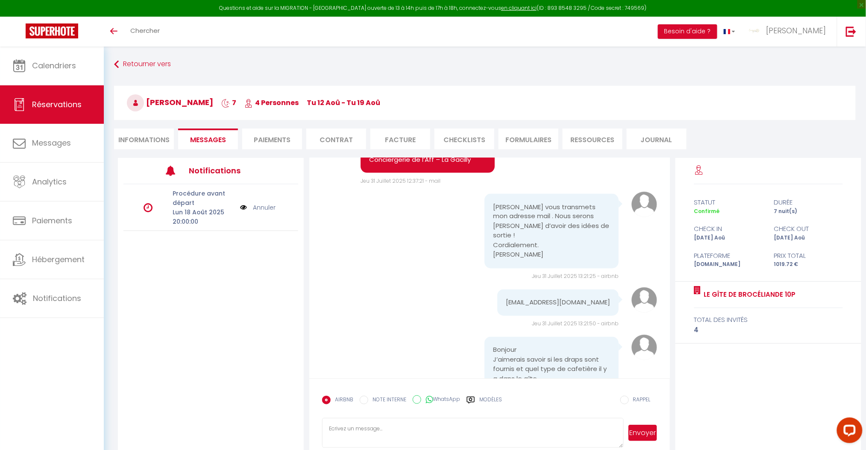
scroll to position [589, 0]
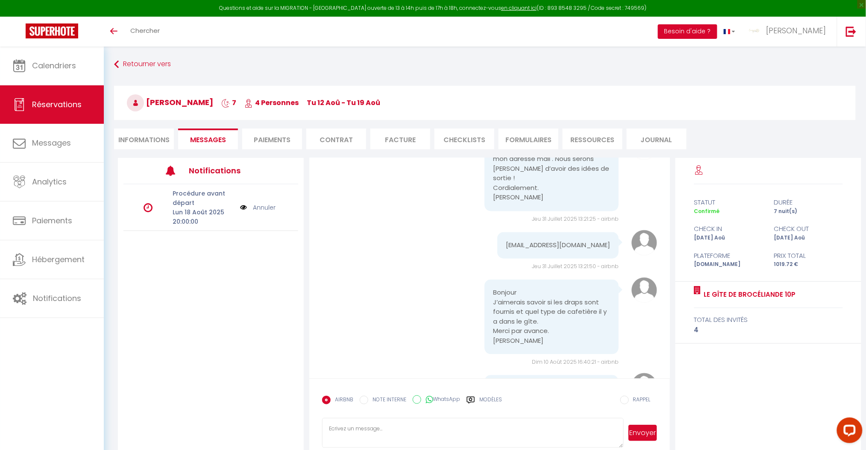
click at [717, 30] on button "Besoin d'aide ?" at bounding box center [687, 31] width 59 height 15
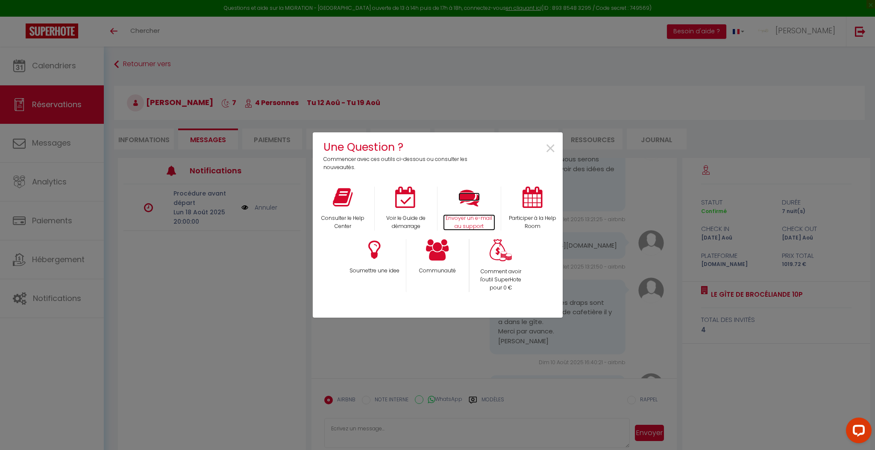
click at [471, 200] on icon at bounding box center [468, 197] width 21 height 21
click at [550, 146] on span "×" at bounding box center [551, 148] width 12 height 27
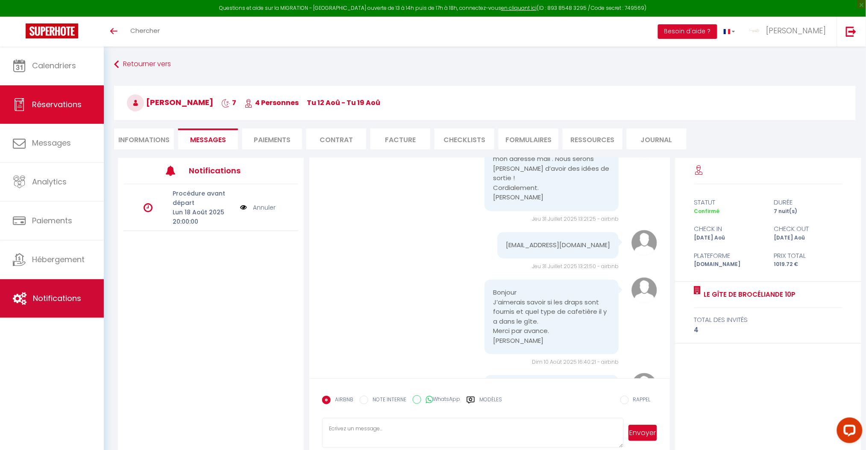
click at [83, 294] on link "Notifications" at bounding box center [52, 298] width 104 height 38
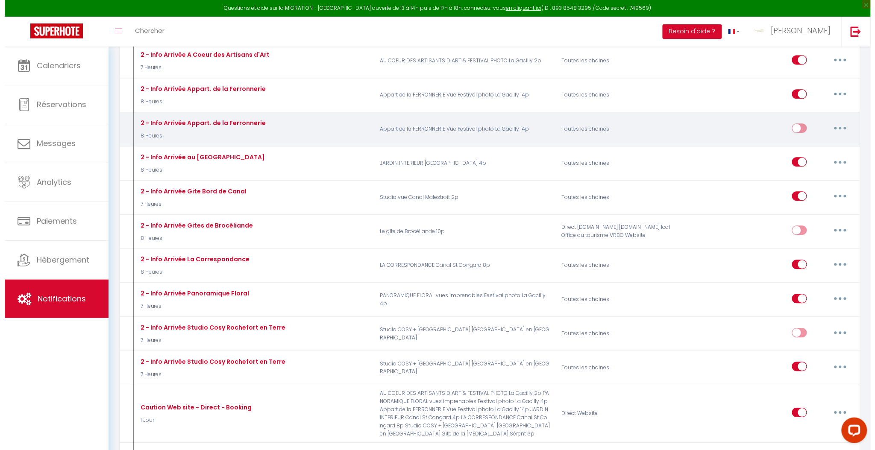
scroll to position [683, 0]
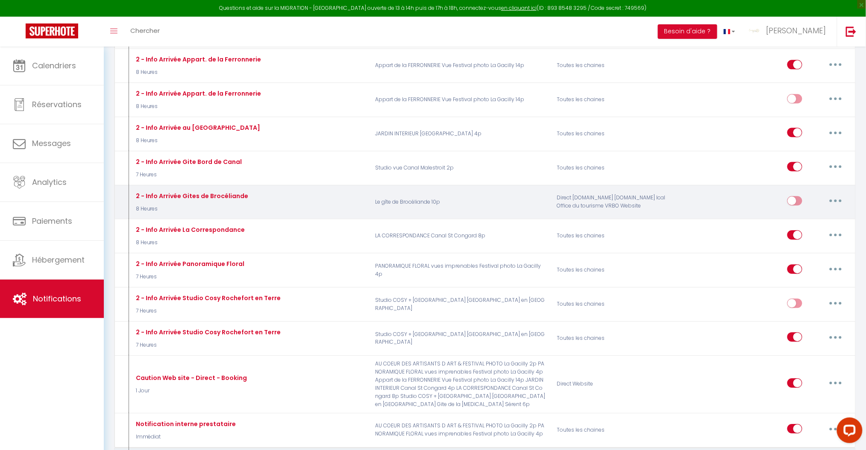
click at [838, 199] on button "button" at bounding box center [835, 201] width 24 height 14
click at [808, 221] on link "Editer" at bounding box center [813, 220] width 63 height 15
type input "2 - Info Arrivée Gites de Brocéliande"
select select "8 Heures"
select select "if_deposit_is_paid"
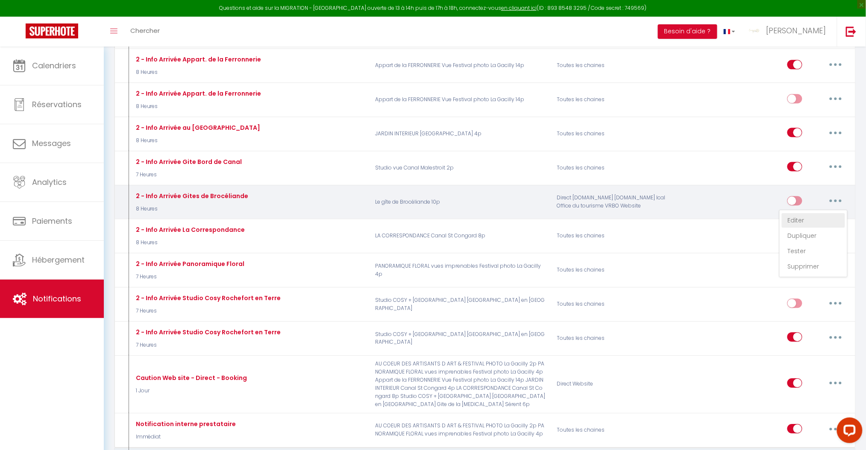
checkbox input "true"
checkbox input "false"
radio input "true"
type input "Procédure d'Arrivée - checkin - [RENTAL:NAME]"
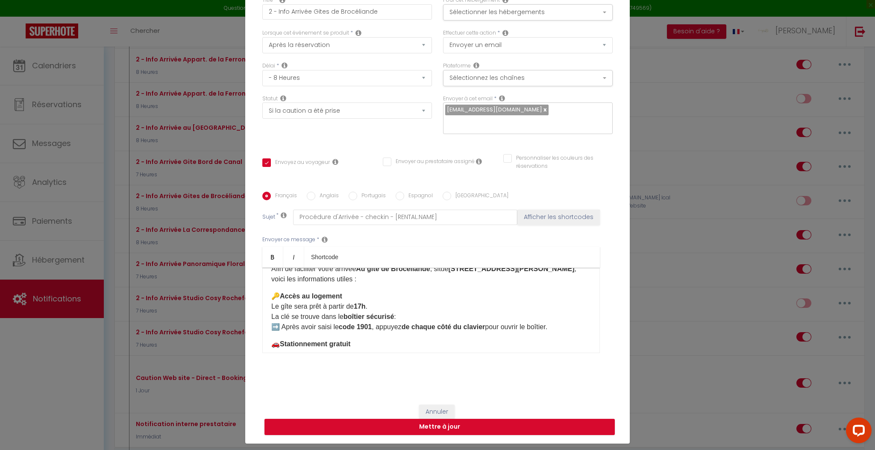
scroll to position [57, 0]
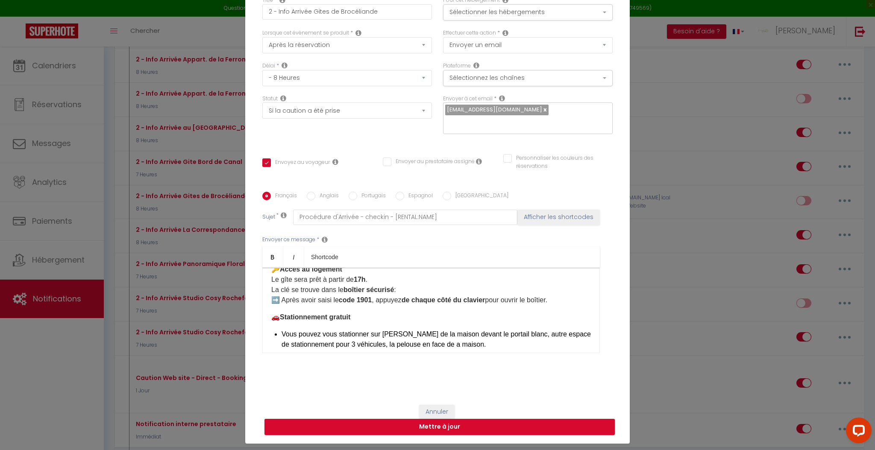
click at [365, 299] on strong "code 1901" at bounding box center [355, 299] width 33 height 7
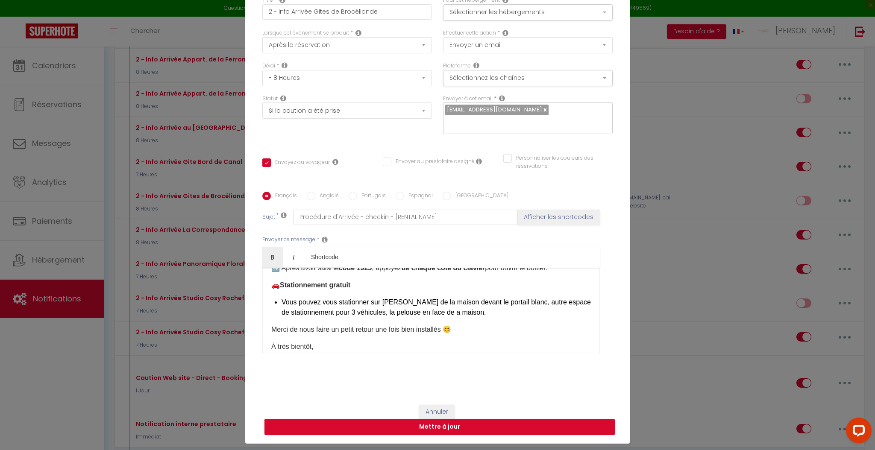
scroll to position [114, 0]
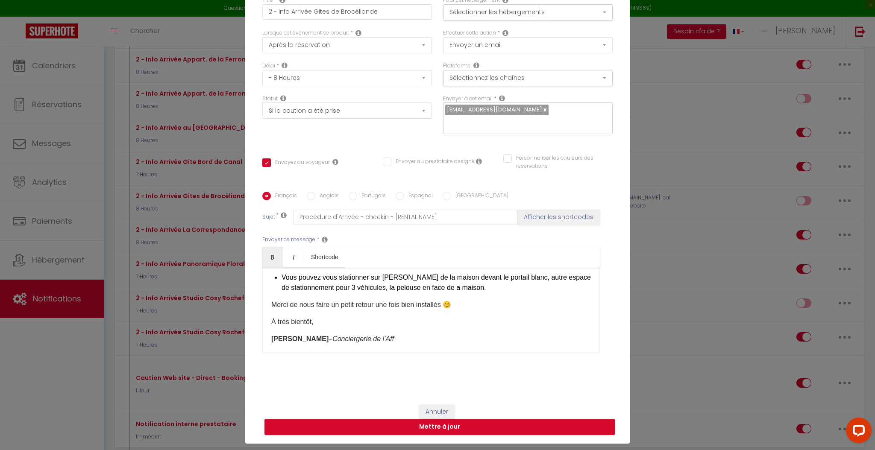
click at [352, 305] on p "Merci de nous faire un petit retour une fois bien installés 😊" at bounding box center [430, 305] width 319 height 10
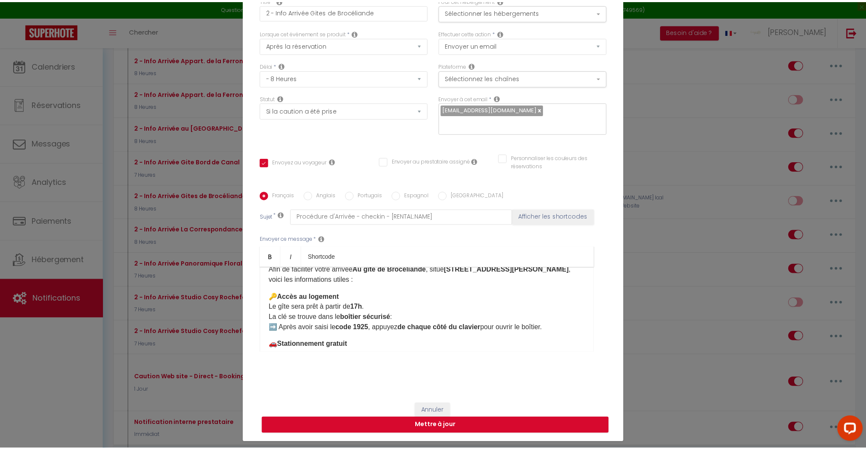
scroll to position [0, 0]
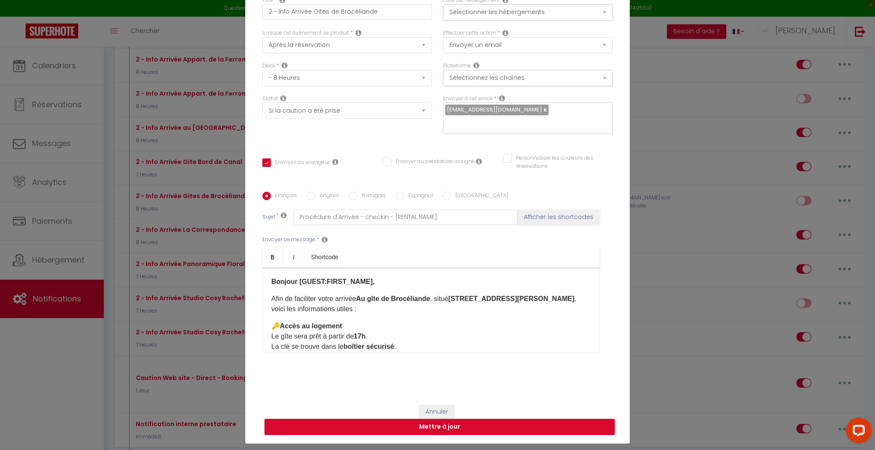
click at [429, 425] on button "Mettre à jour" at bounding box center [439, 427] width 350 height 16
checkbox input "true"
checkbox input "false"
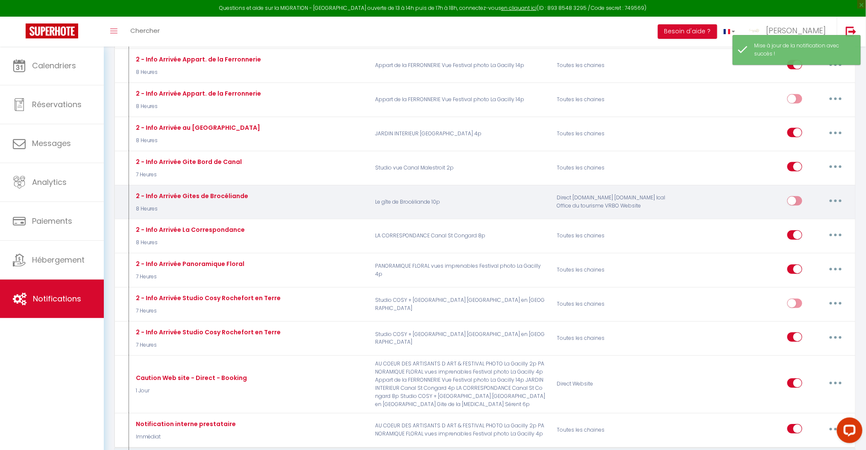
click at [799, 200] on input "checkbox" at bounding box center [794, 202] width 15 height 13
checkbox input "true"
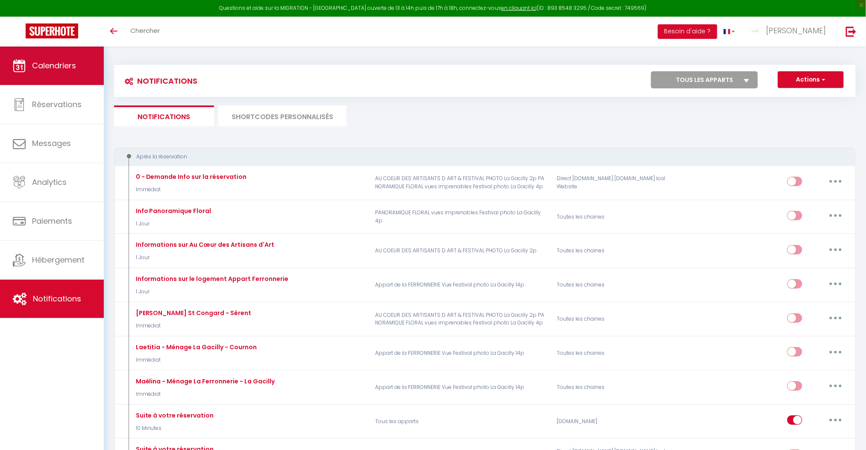
click at [42, 66] on span "Calendriers" at bounding box center [54, 65] width 44 height 11
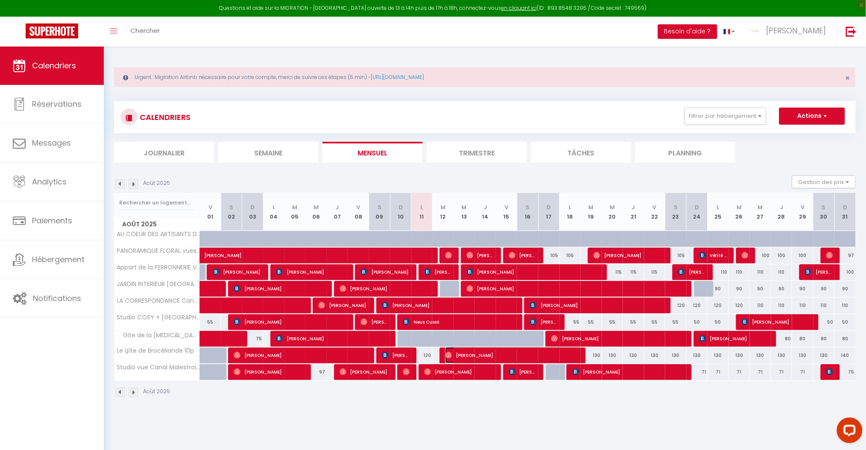
click at [488, 351] on span "[PERSON_NAME]" at bounding box center [512, 355] width 135 height 16
select select "OK"
select select "0"
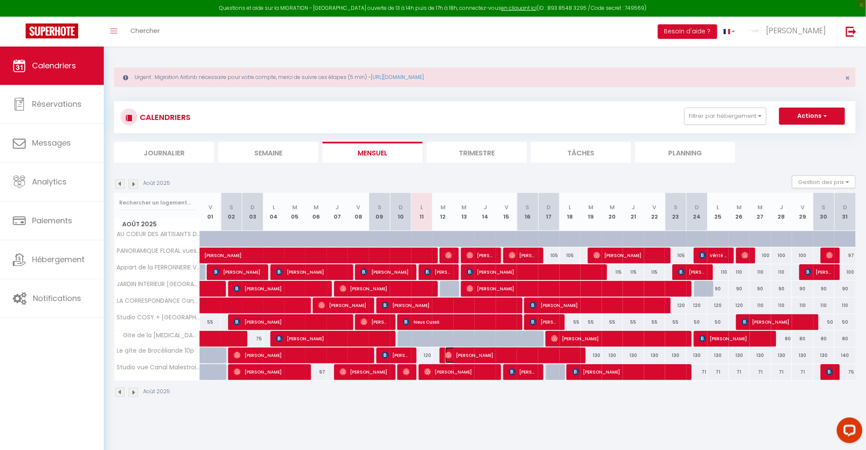
select select "1"
select select
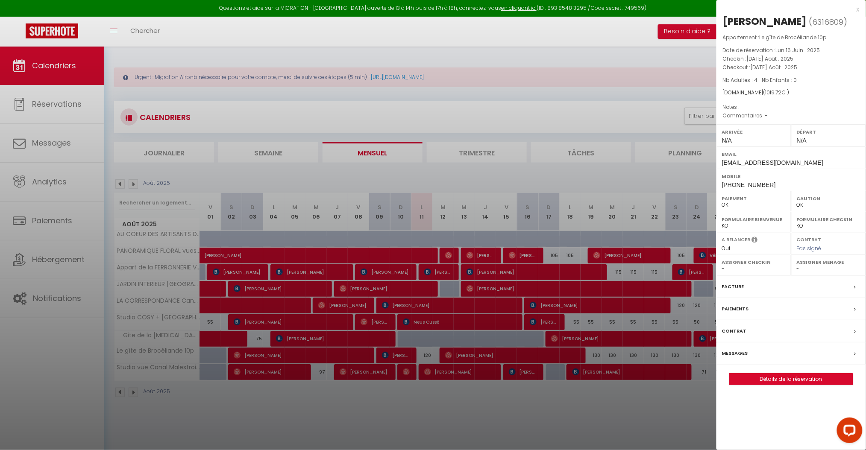
click at [734, 352] on label "Messages" at bounding box center [735, 353] width 26 height 9
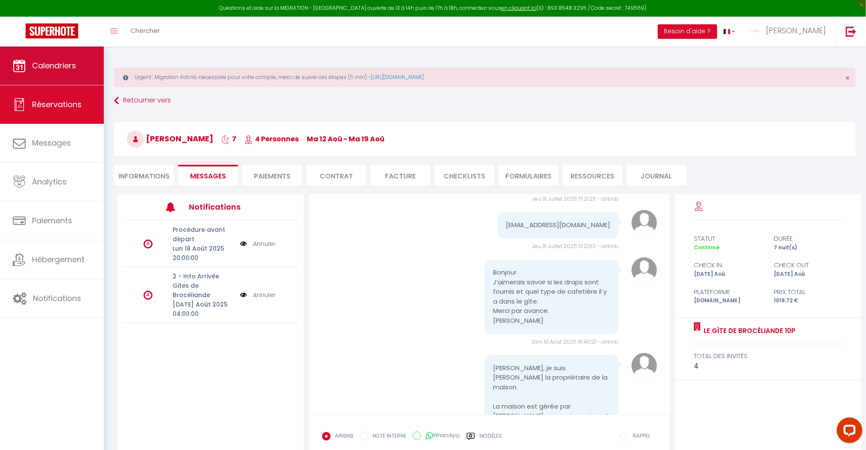
scroll to position [50, 0]
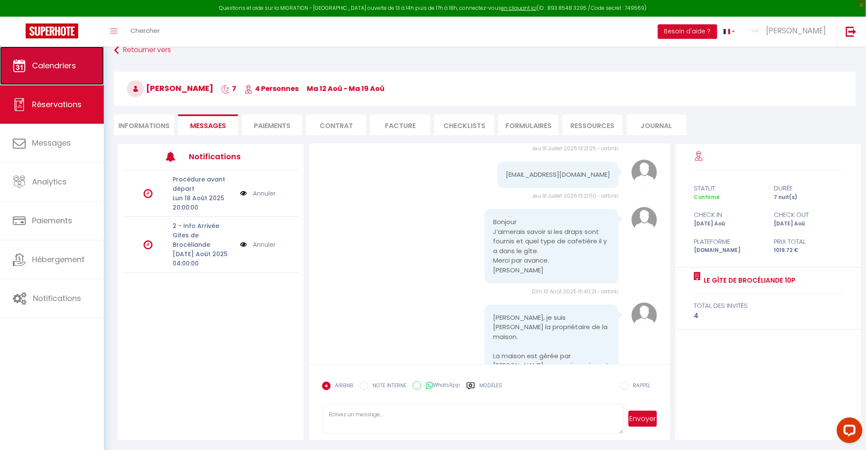
click at [46, 70] on span "Calendriers" at bounding box center [54, 65] width 44 height 11
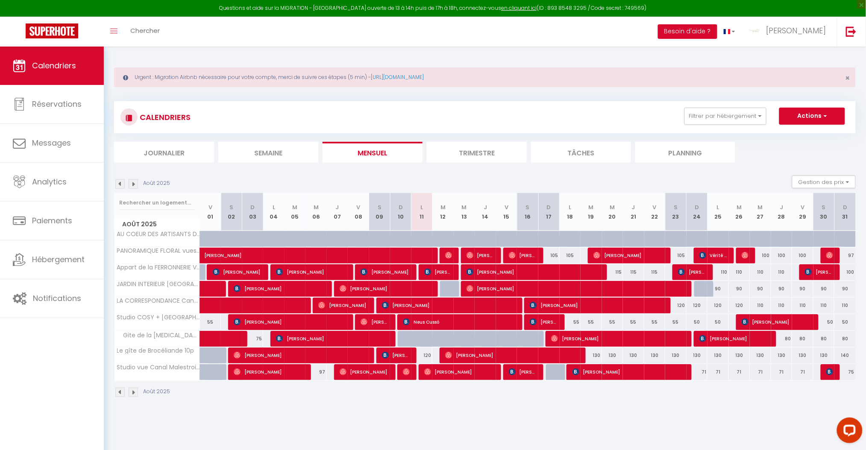
click at [134, 183] on img at bounding box center [133, 183] width 9 height 9
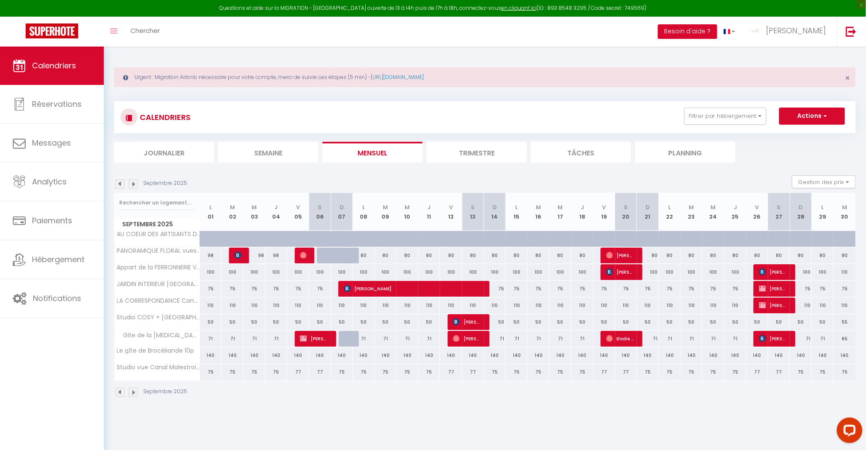
click at [134, 183] on img at bounding box center [133, 183] width 9 height 9
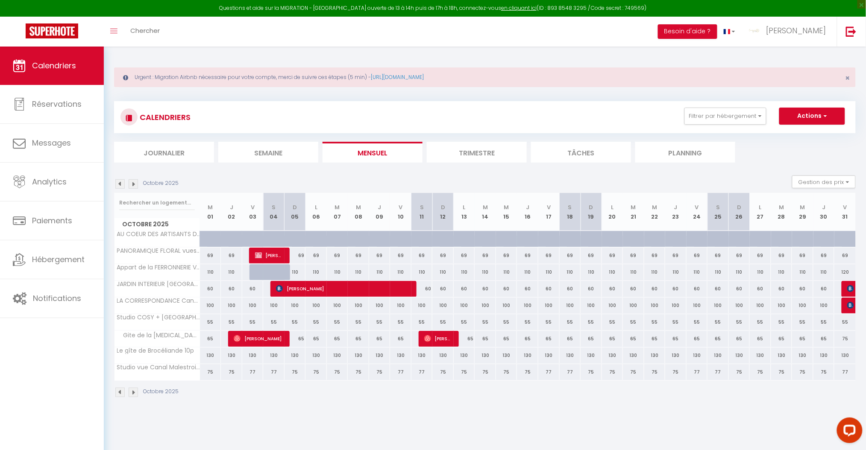
click at [120, 184] on img at bounding box center [119, 183] width 9 height 9
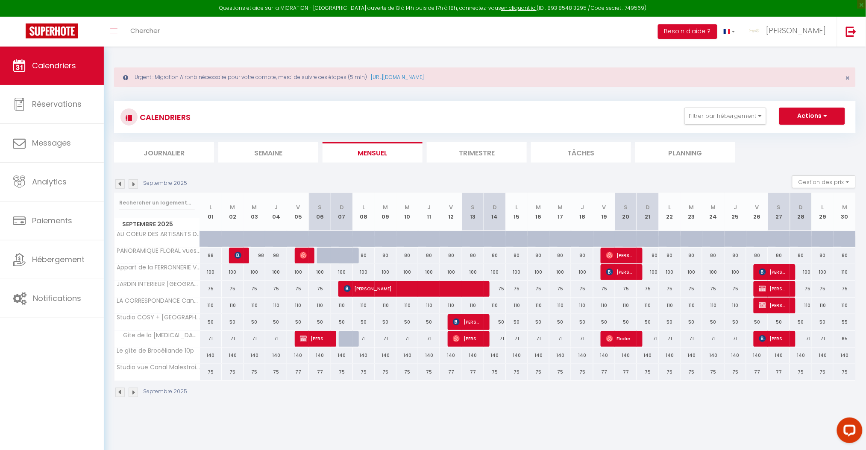
click at [120, 184] on img at bounding box center [119, 183] width 9 height 9
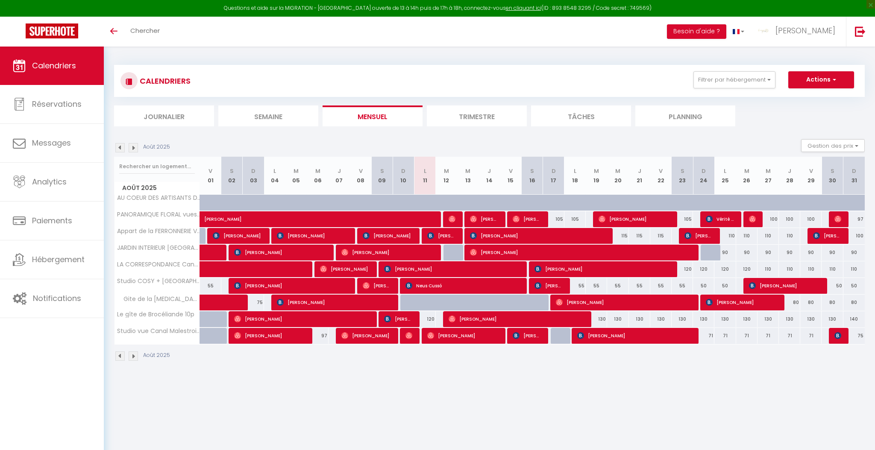
select select
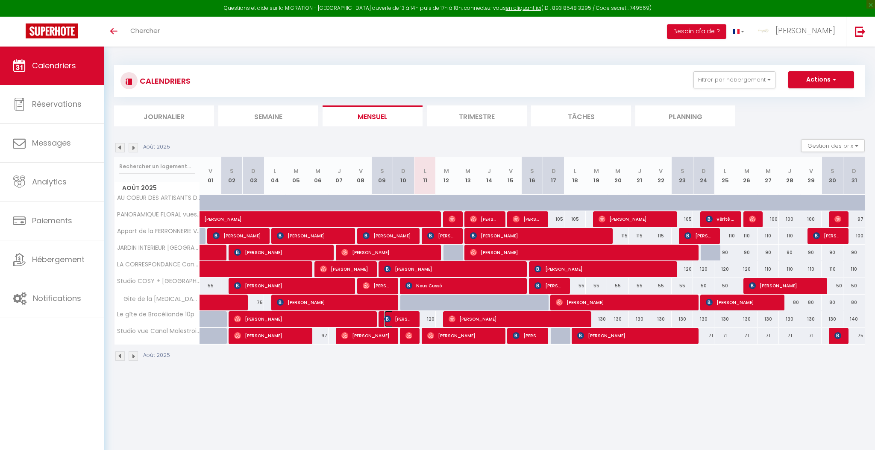
click at [396, 317] on span "[PERSON_NAME]" at bounding box center [398, 319] width 29 height 16
select select "OK"
select select "0"
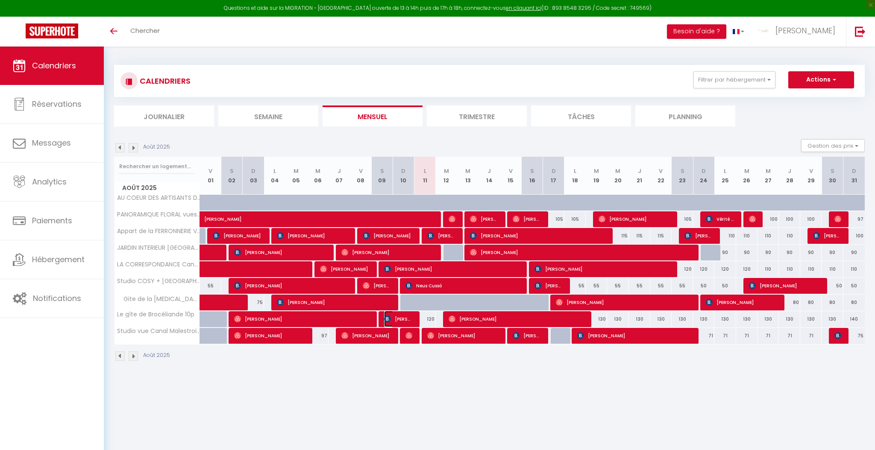
select select "1"
select select
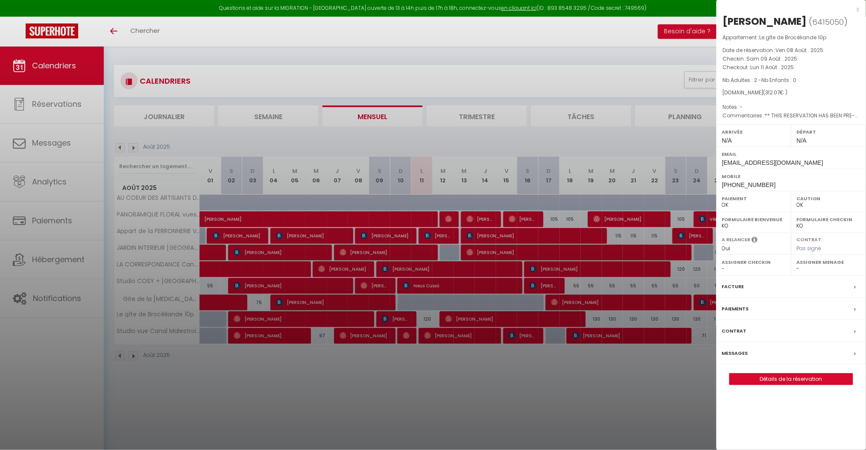
click at [735, 351] on label "Messages" at bounding box center [735, 353] width 26 height 9
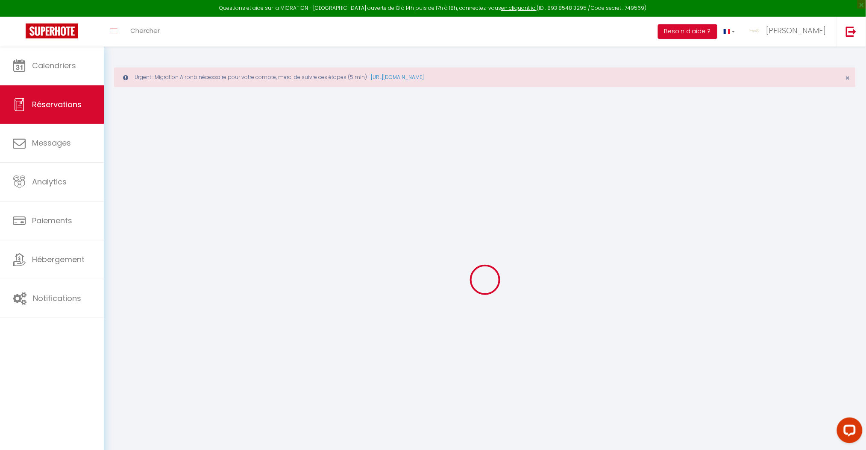
select select
checkbox input "false"
select select
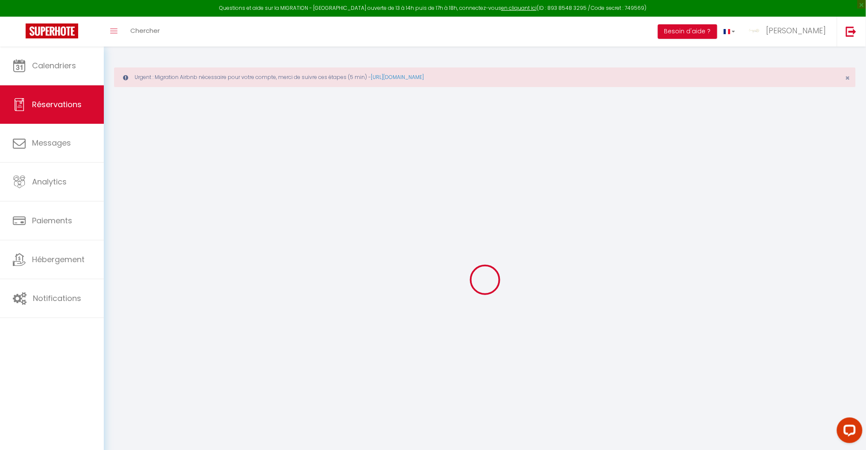
checkbox input "false"
type textarea "** THIS RESERVATION HAS BEEN PRE-PAID ** BOOKING NOTE : Payment charge is EUR 4…"
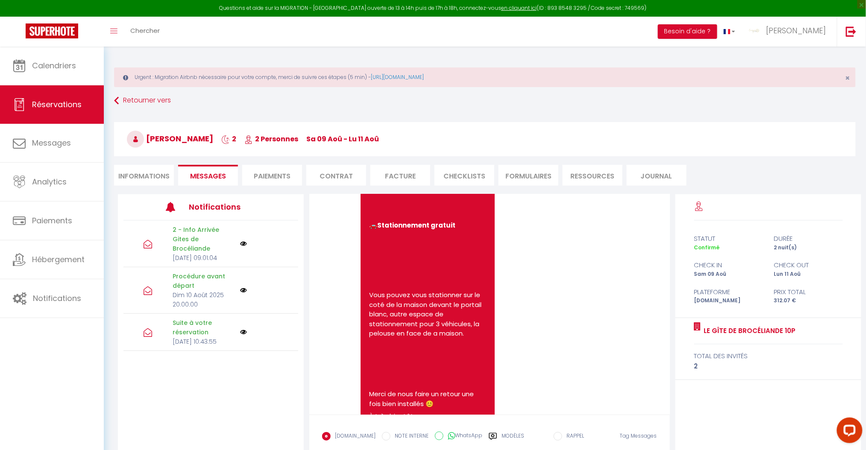
scroll to position [1491, 0]
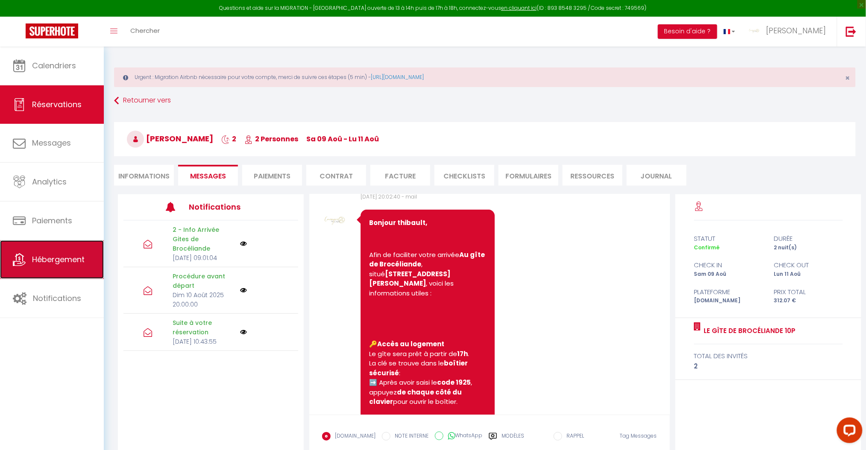
click at [50, 262] on span "Hébergement" at bounding box center [58, 259] width 53 height 11
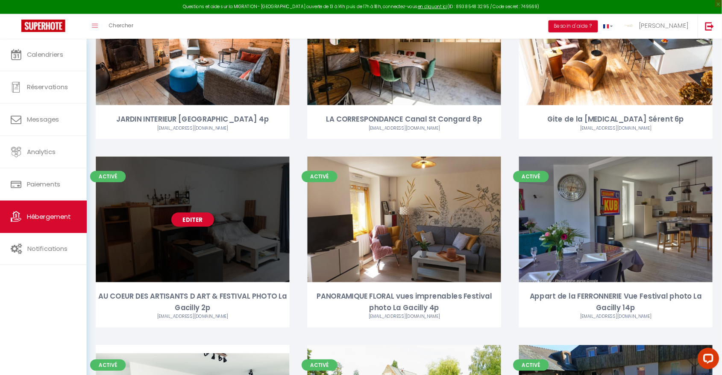
scroll to position [120, 0]
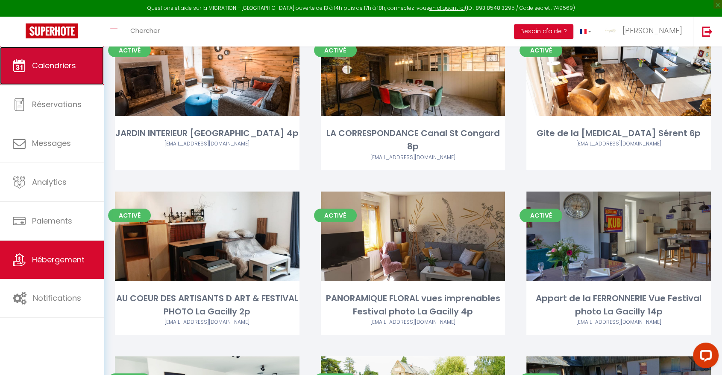
click at [32, 70] on span "Calendriers" at bounding box center [54, 65] width 44 height 11
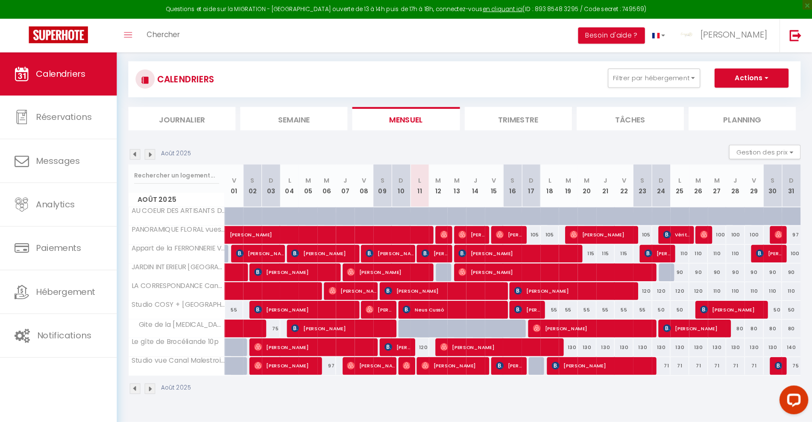
scroll to position [41, 0]
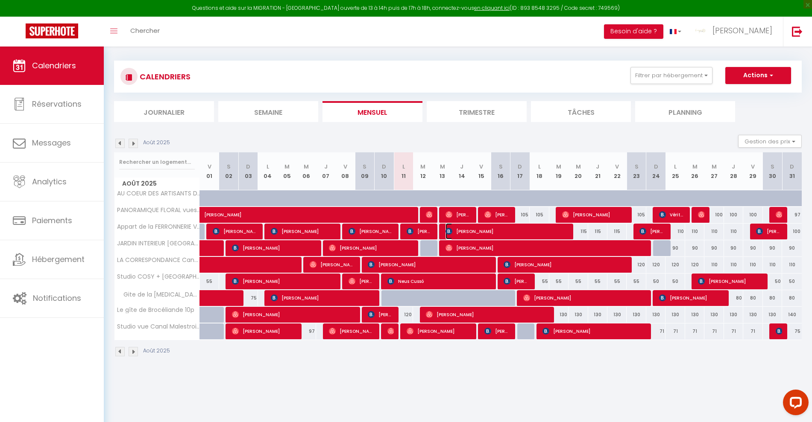
click at [500, 229] on span "[PERSON_NAME]" at bounding box center [506, 231] width 122 height 16
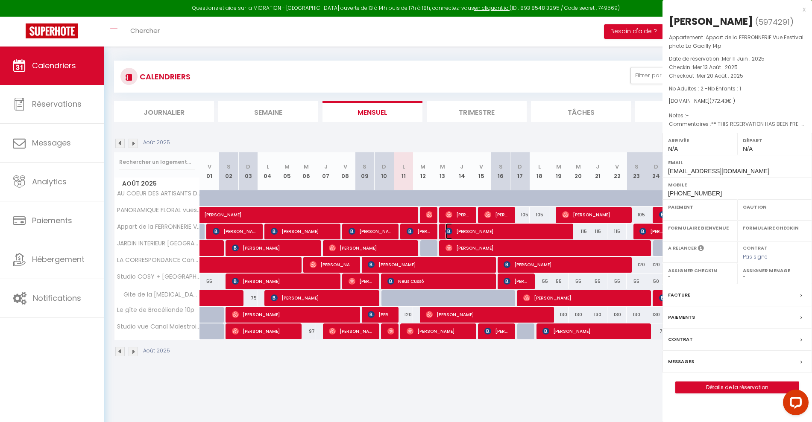
select select "OK"
select select "0"
select select "1"
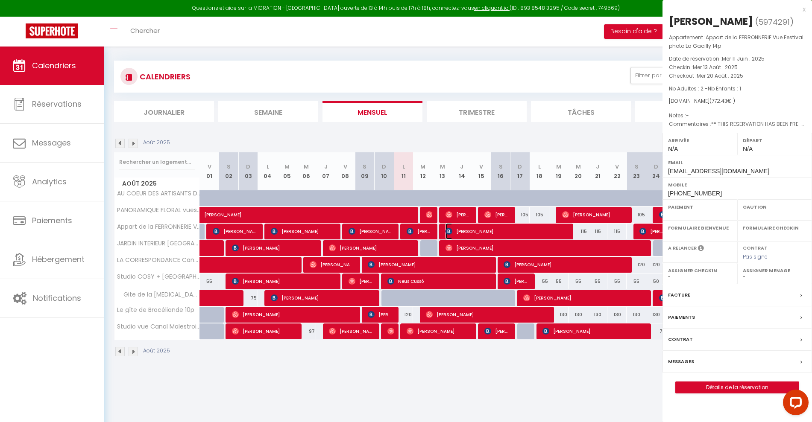
select select
select select "41026"
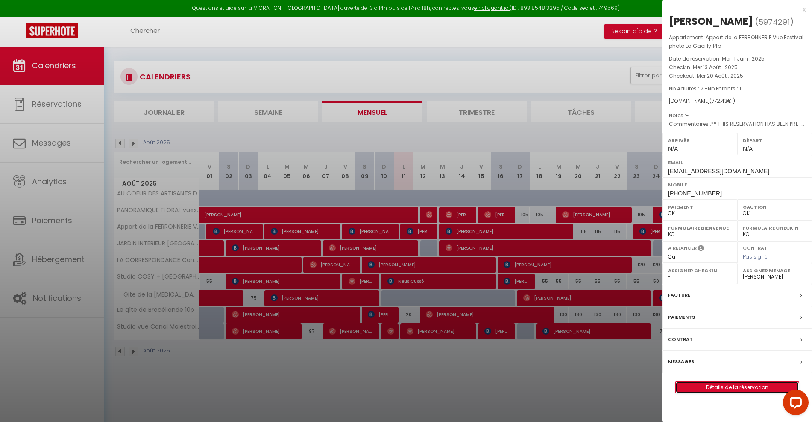
click at [744, 385] on link "Détails de la réservation" at bounding box center [737, 387] width 123 height 11
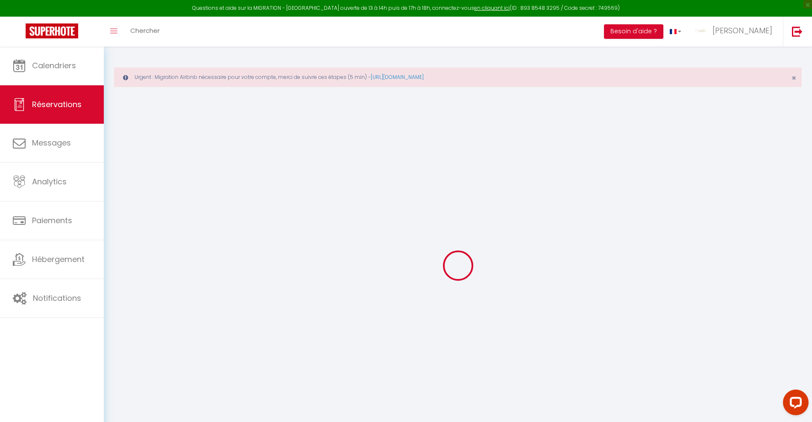
type input "[PERSON_NAME]"
type input "[EMAIL_ADDRESS][DOMAIN_NAME]"
type input "[PHONE_NUMBER]"
type input "."
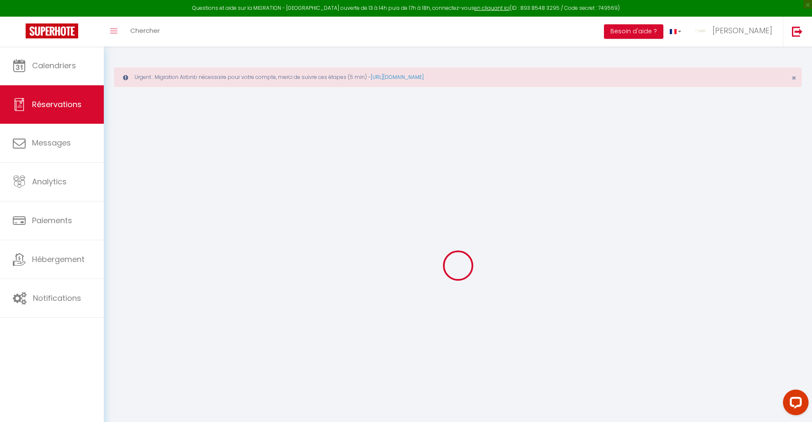
select select "GB"
type input "128.46"
type input "10.58"
select select "26316"
select select "1"
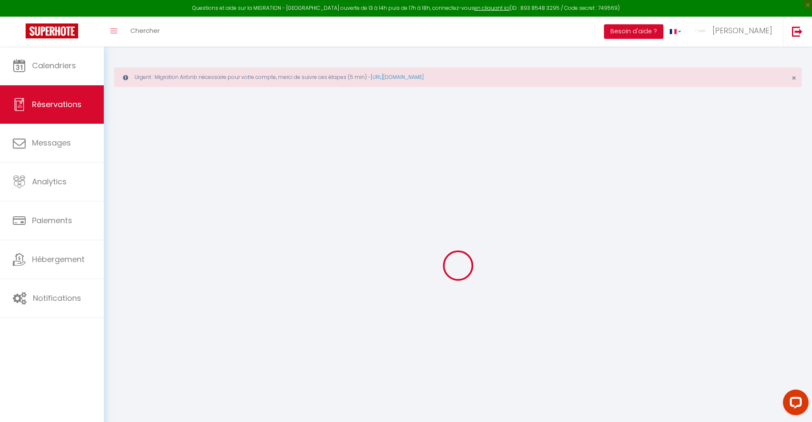
select select
type input "2"
type input "1"
select select "12"
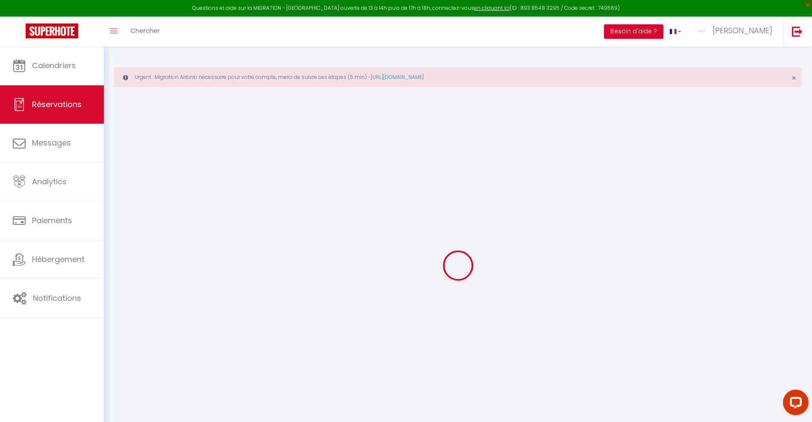
select select "15"
type input "655.63"
checkbox input "false"
type input "0"
select select "2"
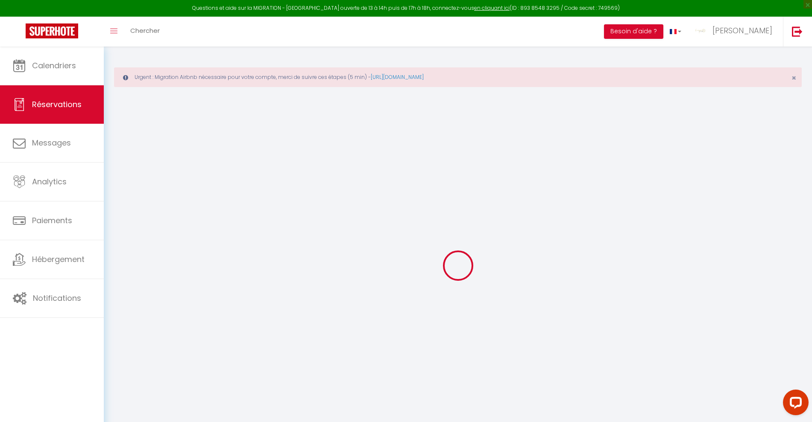
type input "90"
type input "0"
select select
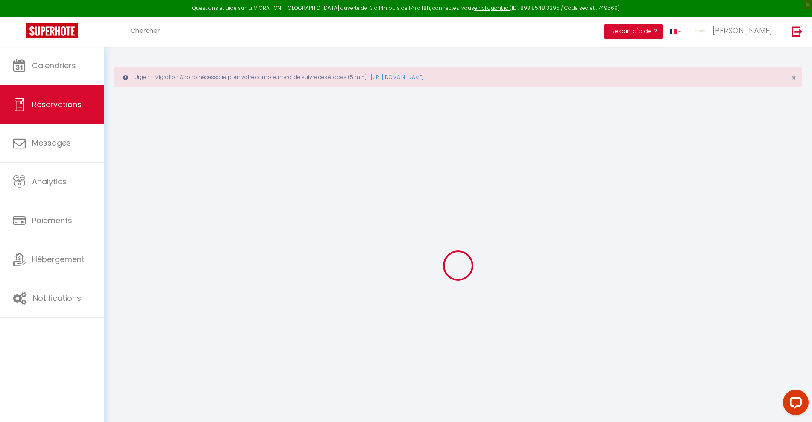
checkbox input "false"
select select
checkbox input "false"
select select
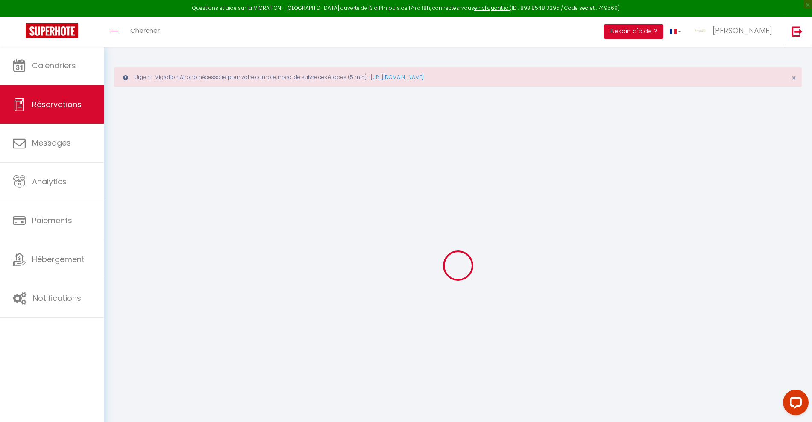
select select
checkbox input "false"
type textarea "** THIS RESERVATION HAS BEEN PRE-PAID ** BOOKING NOTE : Payment charge is EUR 1…"
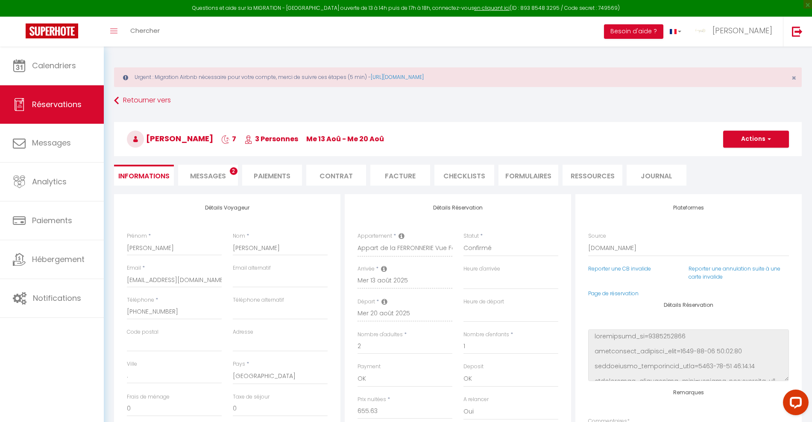
type input "100"
type input "16.8"
select select
checkbox input "false"
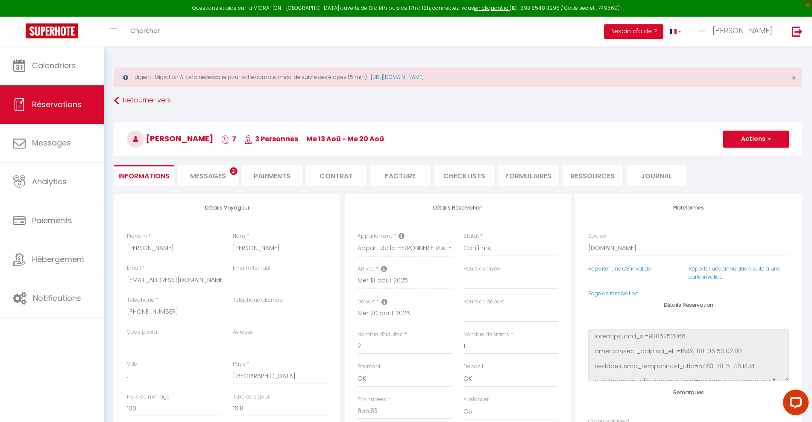
select select
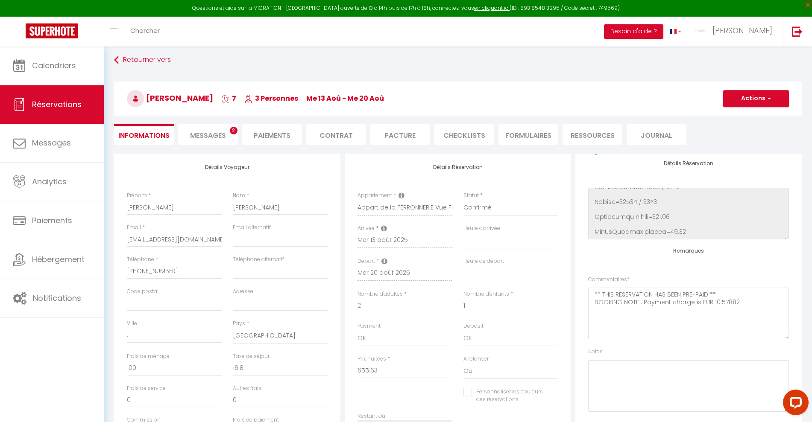
scroll to position [107, 0]
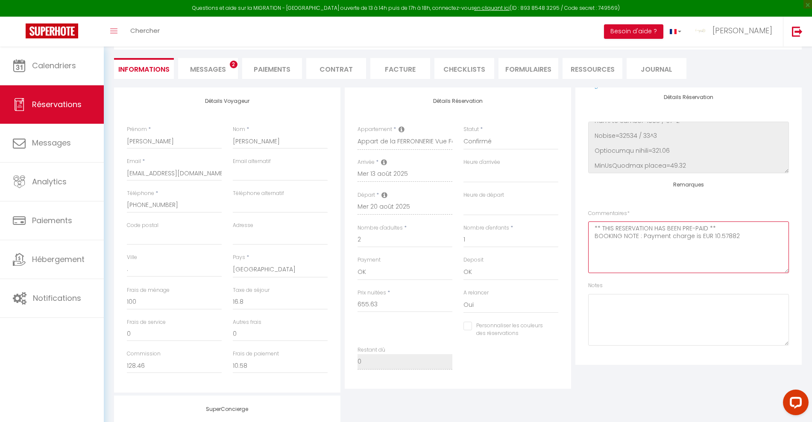
click at [593, 229] on textarea "** THIS RESERVATION HAS BEEN PRE-PAID ** BOOKING NOTE : Payment charge is EUR 1…" at bounding box center [688, 248] width 201 height 52
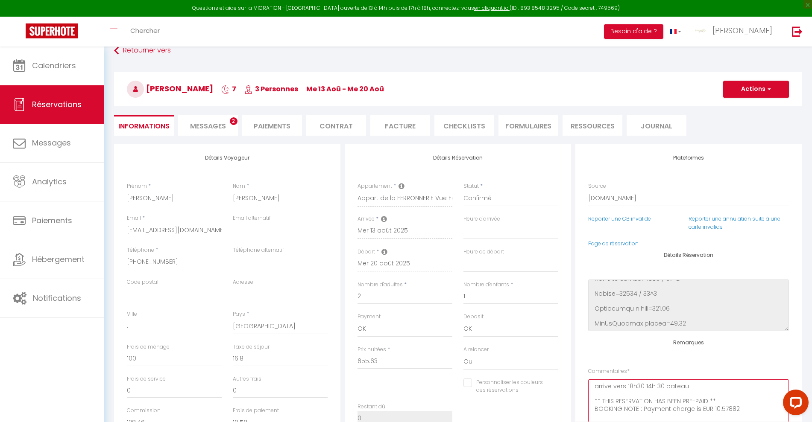
scroll to position [0, 0]
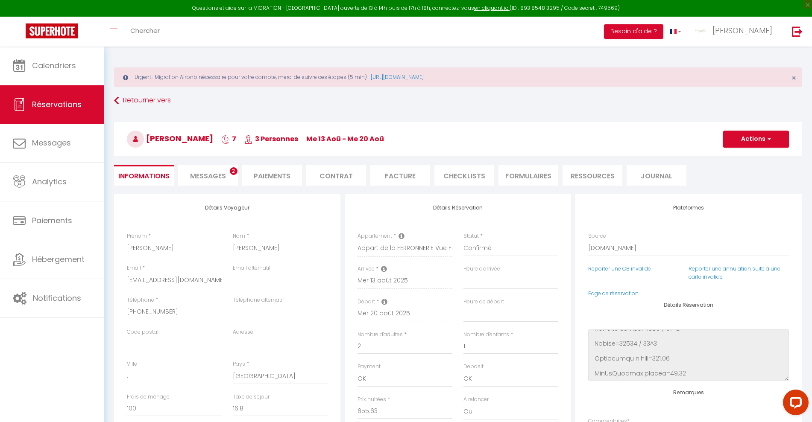
type textarea "arrive vers 18h30 14h 30 bateau ** THIS RESERVATION HAS BEEN PRE-PAID ** BOOKIN…"
click at [758, 141] on button "Actions" at bounding box center [756, 139] width 66 height 17
click at [743, 156] on link "Enregistrer" at bounding box center [747, 157] width 67 height 11
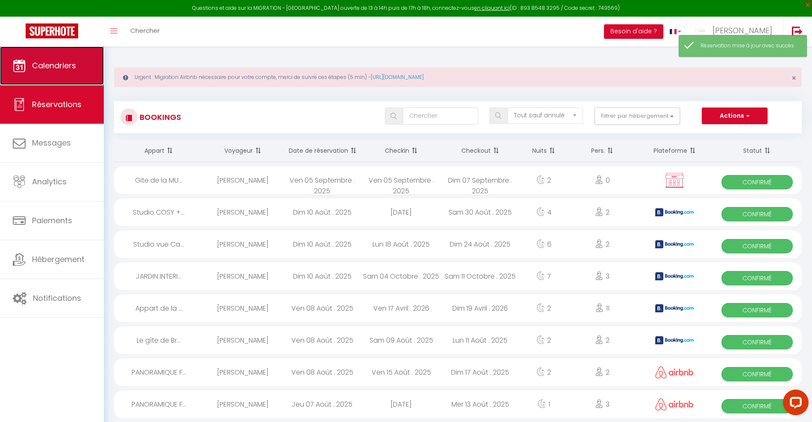
click at [59, 64] on span "Calendriers" at bounding box center [54, 65] width 44 height 11
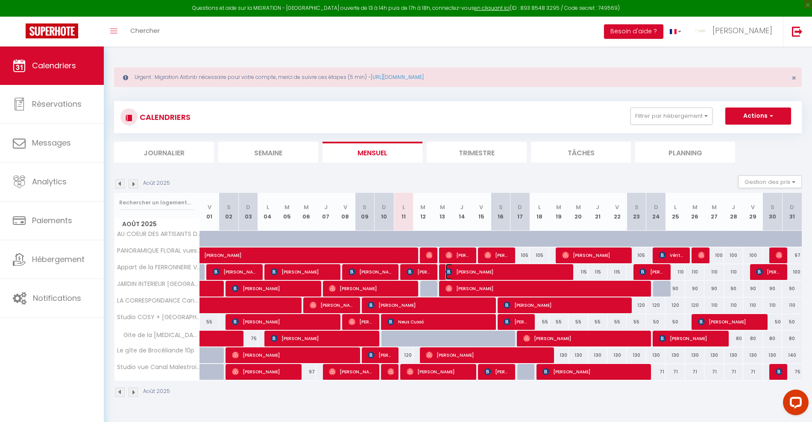
click at [501, 272] on span "[PERSON_NAME]" at bounding box center [506, 272] width 122 height 16
select select "OK"
select select "0"
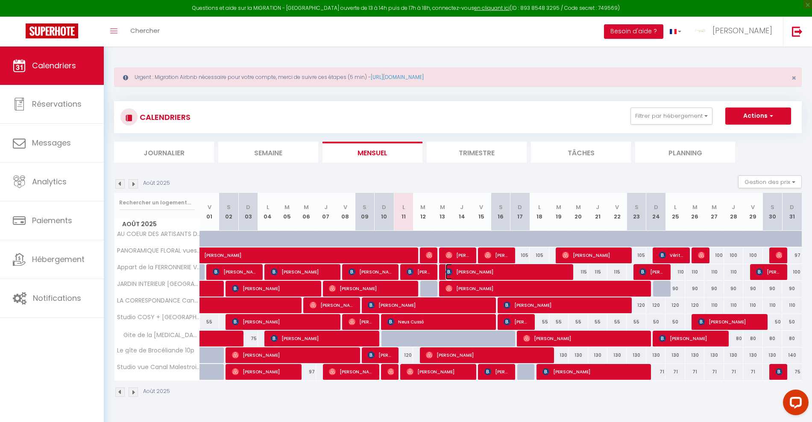
select select "1"
select select
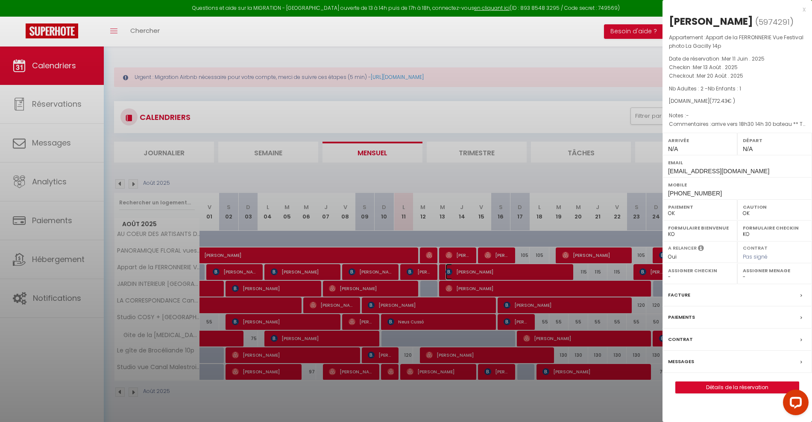
select select "41026"
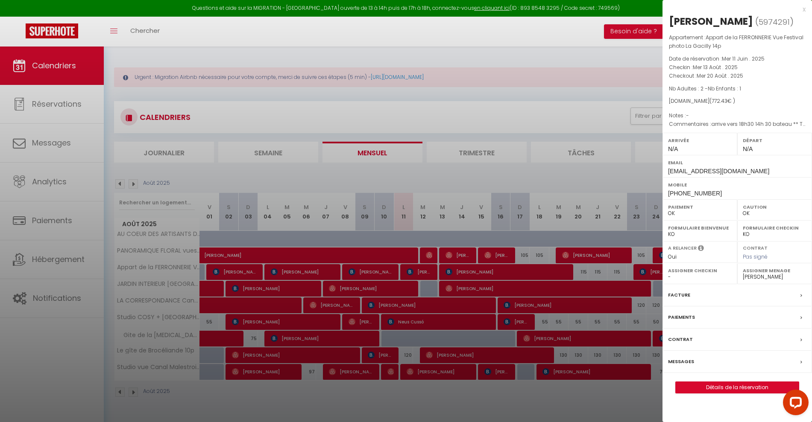
click at [685, 361] on label "Messages" at bounding box center [681, 361] width 26 height 9
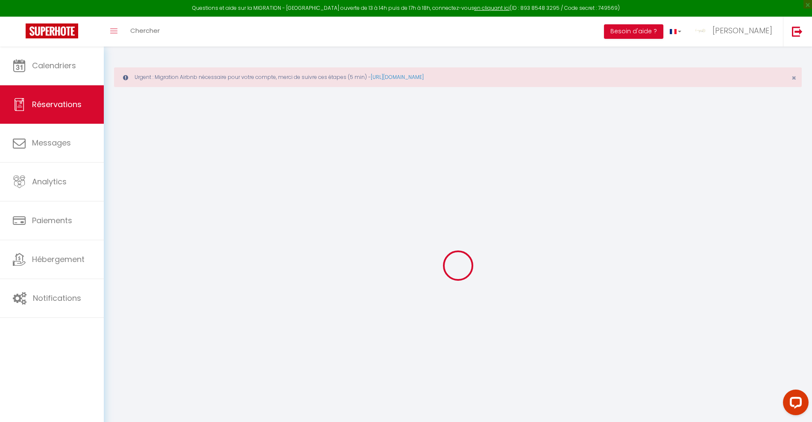
select select
checkbox input "false"
type textarea "arrive vers 18h30 14h 30 bateau ** THIS RESERVATION HAS BEEN PRE-PAID ** BOOKIN…"
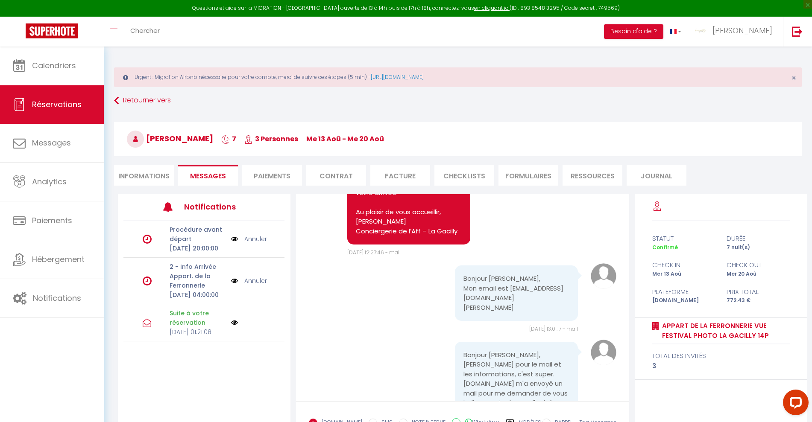
scroll to position [801, 0]
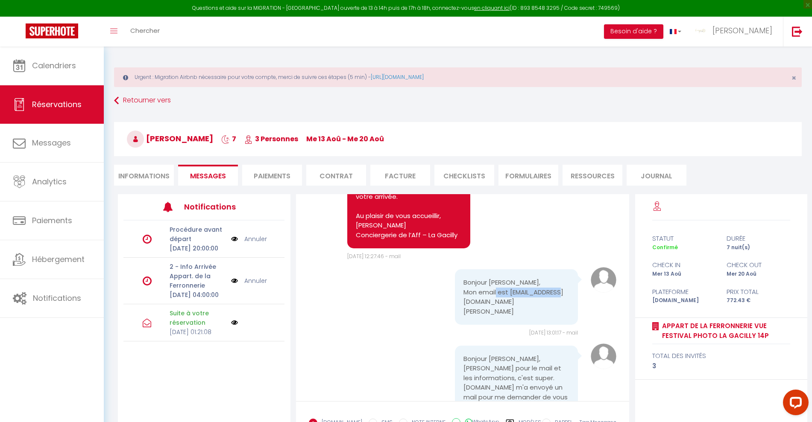
drag, startPoint x: 535, startPoint y: 299, endPoint x: 453, endPoint y: 305, distance: 82.3
click at [455, 305] on div "Bonjour [PERSON_NAME], Mon email est [EMAIL_ADDRESS][DOMAIN_NAME] [PERSON_NAME]" at bounding box center [516, 298] width 123 height 56
copy pre "[EMAIL_ADDRESS][DOMAIN_NAME]"
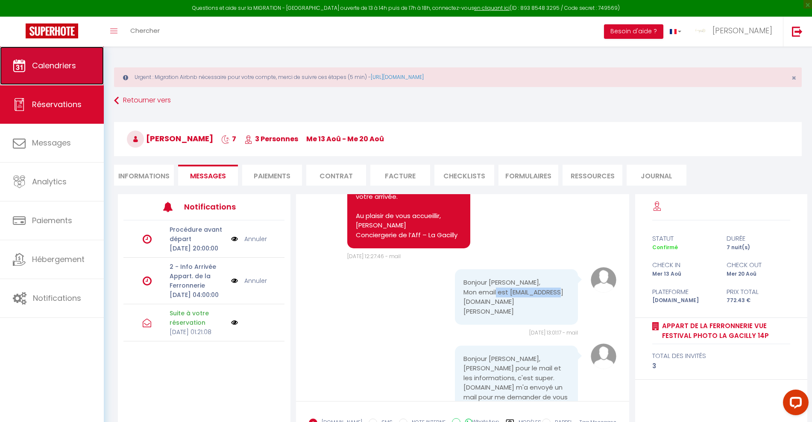
click at [65, 67] on span "Calendriers" at bounding box center [54, 65] width 44 height 11
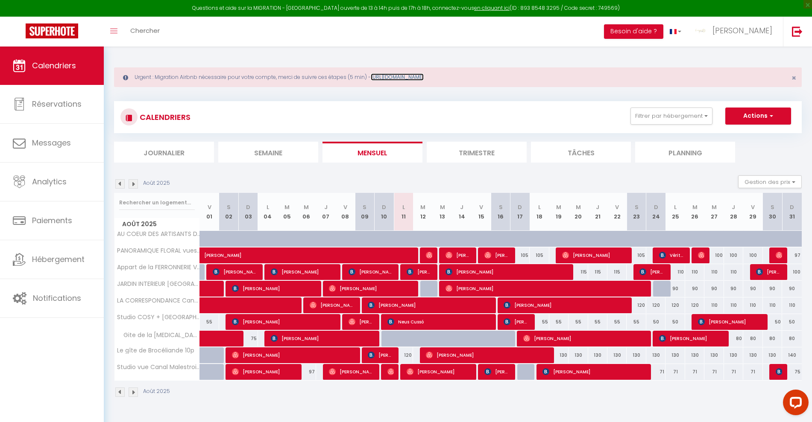
click at [424, 76] on link "[URL][DOMAIN_NAME]" at bounding box center [397, 76] width 53 height 7
click at [134, 184] on img at bounding box center [133, 183] width 9 height 9
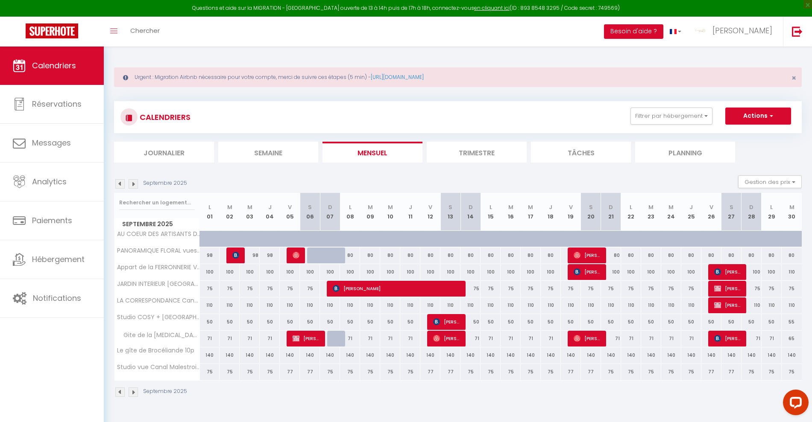
click at [133, 185] on img at bounding box center [133, 183] width 9 height 9
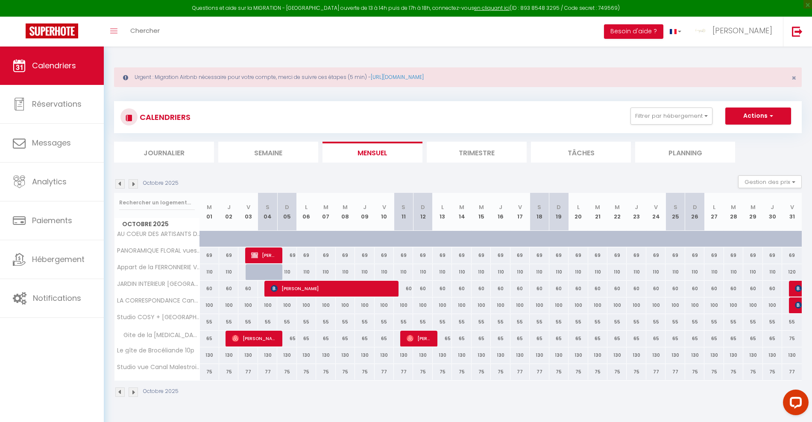
click at [135, 184] on img at bounding box center [133, 183] width 9 height 9
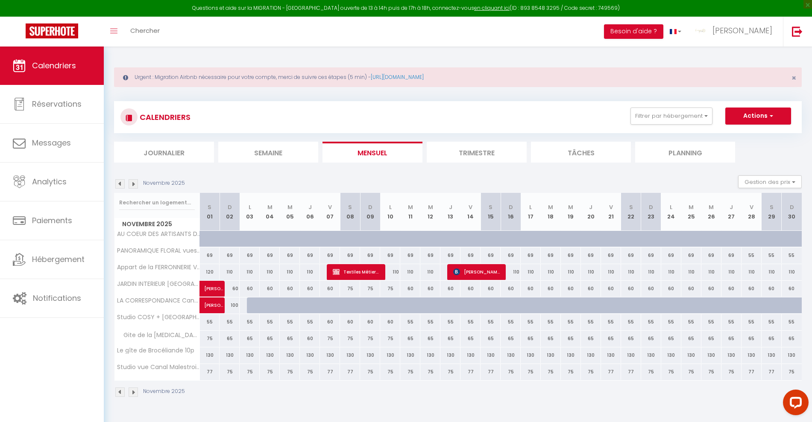
click at [137, 184] on img at bounding box center [133, 183] width 9 height 9
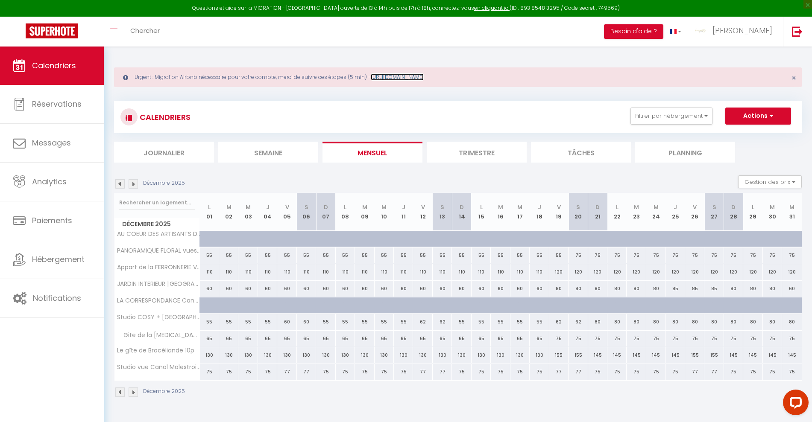
click at [424, 77] on link "[URL][DOMAIN_NAME]" at bounding box center [397, 76] width 53 height 7
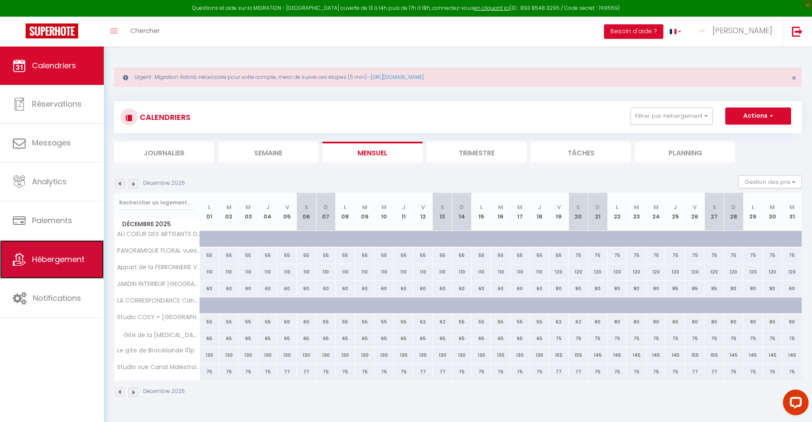
click at [51, 262] on span "Hébergement" at bounding box center [58, 259] width 53 height 11
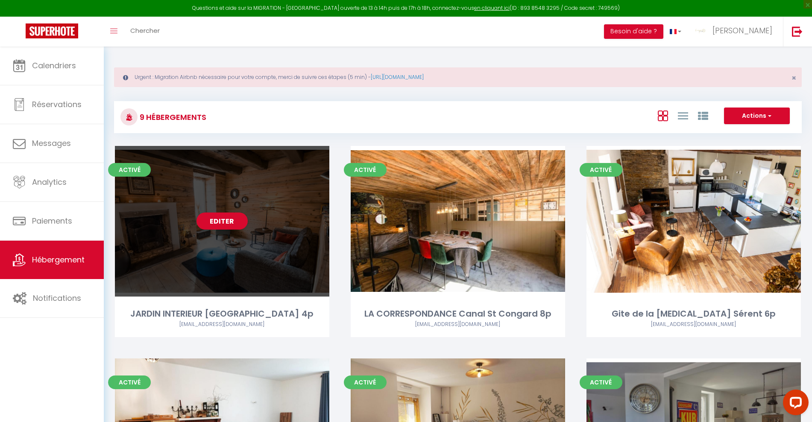
click at [243, 241] on div "Editer" at bounding box center [222, 221] width 214 height 151
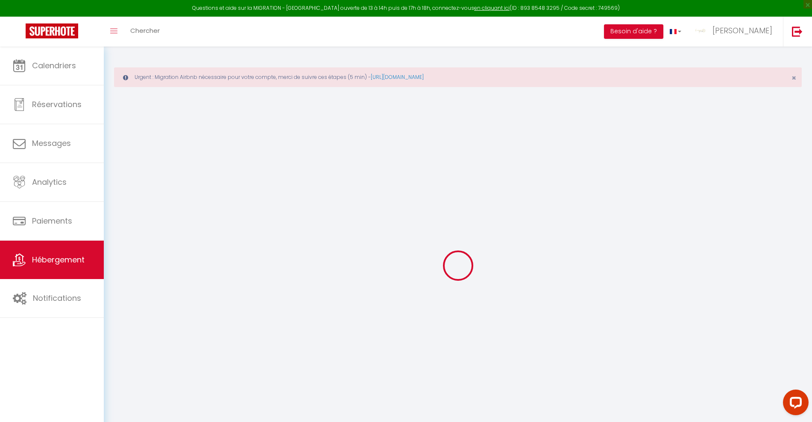
select select "+ 11 %"
select select "+ 21 %"
checkbox input "true"
checkbox input "false"
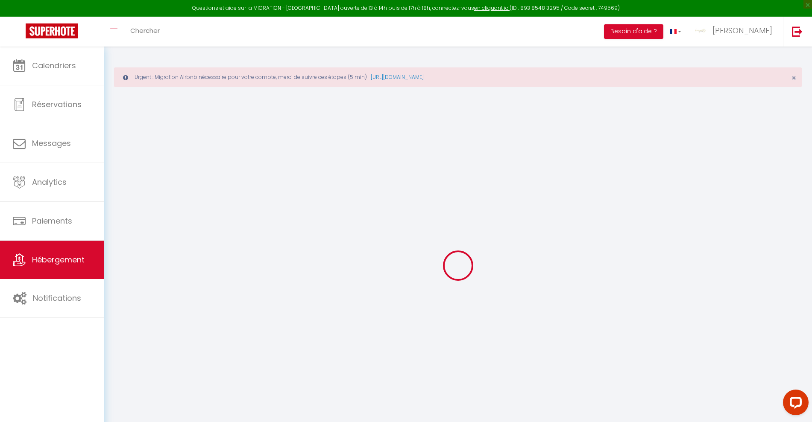
checkbox input "false"
select select "3778-33653406"
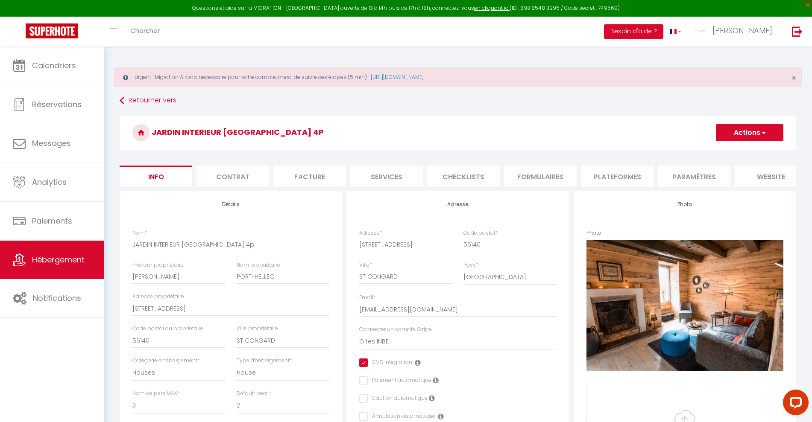
click at [702, 180] on li "Paramètres" at bounding box center [694, 176] width 73 height 21
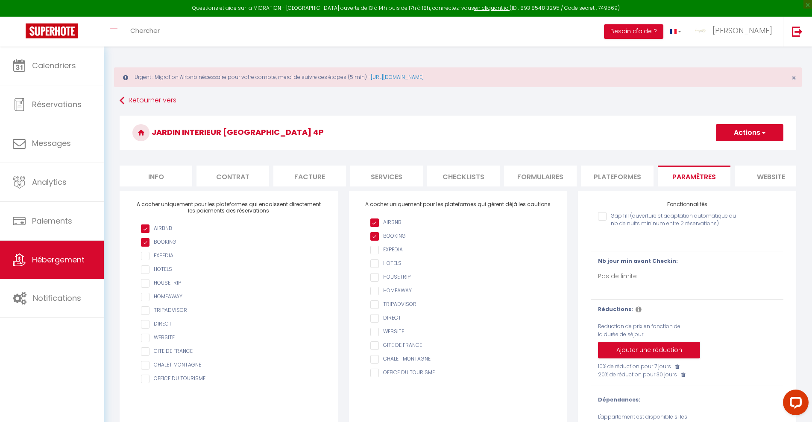
click at [618, 181] on li "Plateformes" at bounding box center [617, 176] width 73 height 21
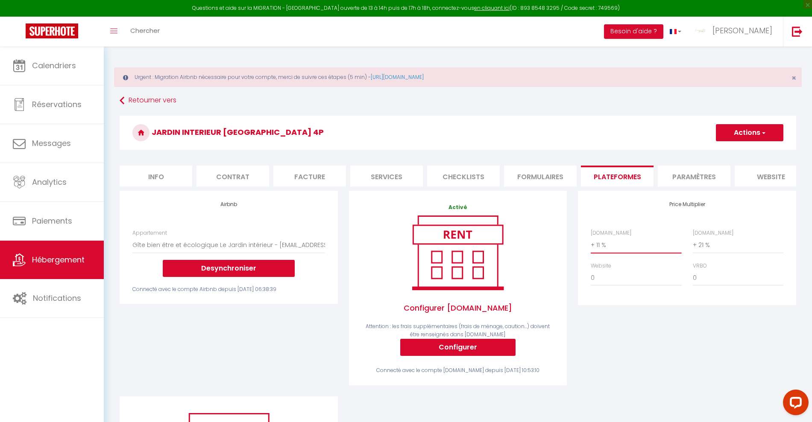
click at [622, 253] on select "0 + 1 % + 2 % + 3 % + 4 % + 5 % + 6 % + 7 % + 8 % + 9 %" at bounding box center [636, 245] width 91 height 16
select select "+ 15 %"
click at [591, 245] on select "0 + 1 % + 2 % + 3 % + 4 % + 5 % + 6 % + 7 % + 8 % + 9 %" at bounding box center [636, 245] width 91 height 16
click at [747, 134] on button "Actions" at bounding box center [749, 132] width 67 height 17
click at [733, 154] on link "Enregistrer" at bounding box center [748, 151] width 67 height 11
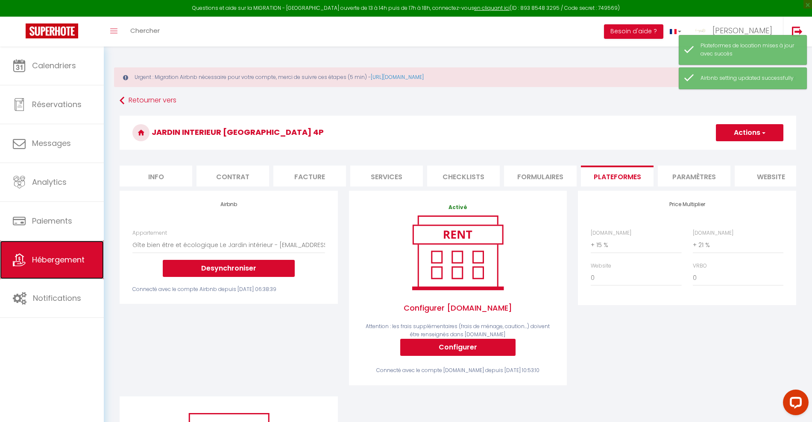
click at [60, 257] on span "Hébergement" at bounding box center [58, 260] width 53 height 11
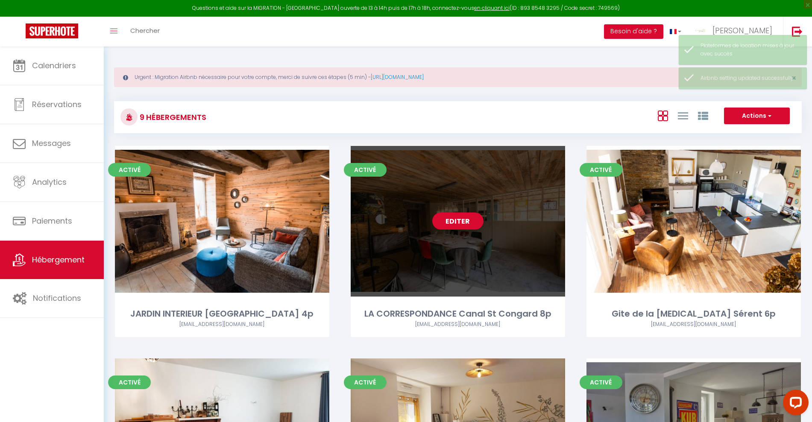
click at [454, 243] on div "Editer" at bounding box center [458, 221] width 214 height 151
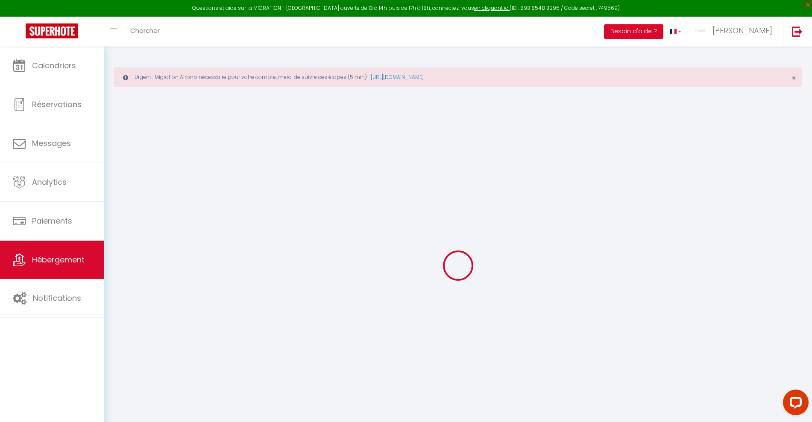
checkbox input "true"
checkbox input "false"
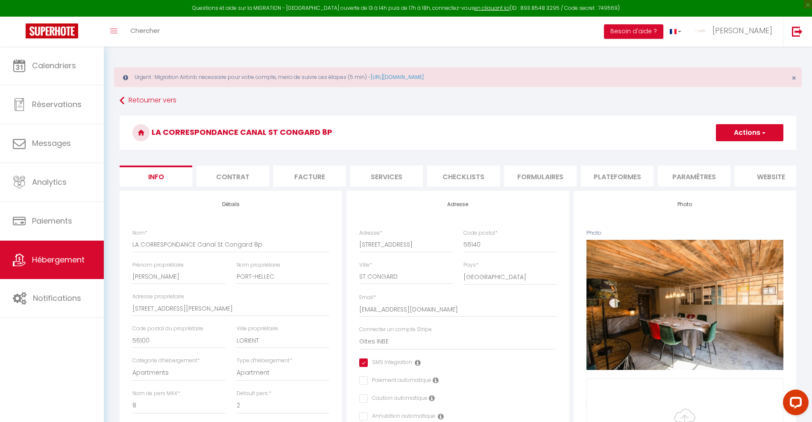
click at [628, 176] on li "Plateformes" at bounding box center [617, 176] width 73 height 21
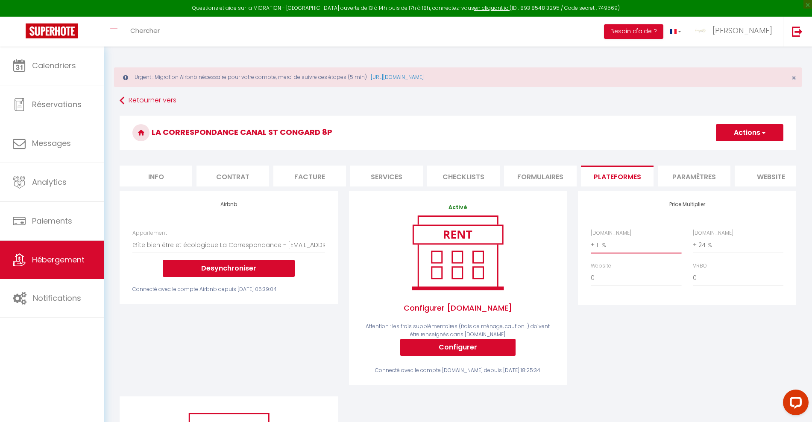
click at [614, 253] on select "0 + 1 % + 2 % + 3 % + 4 % + 5 % + 6 % + 7 % + 8 % + 9 %" at bounding box center [636, 245] width 91 height 16
select select "+ 15 %"
click at [591, 245] on select "0 + 1 % + 2 % + 3 % + 4 % + 5 % + 6 % + 7 % + 8 % + 9 %" at bounding box center [636, 245] width 91 height 16
click at [728, 130] on button "Actions" at bounding box center [749, 132] width 67 height 17
click at [724, 152] on link "Enregistrer" at bounding box center [748, 151] width 67 height 11
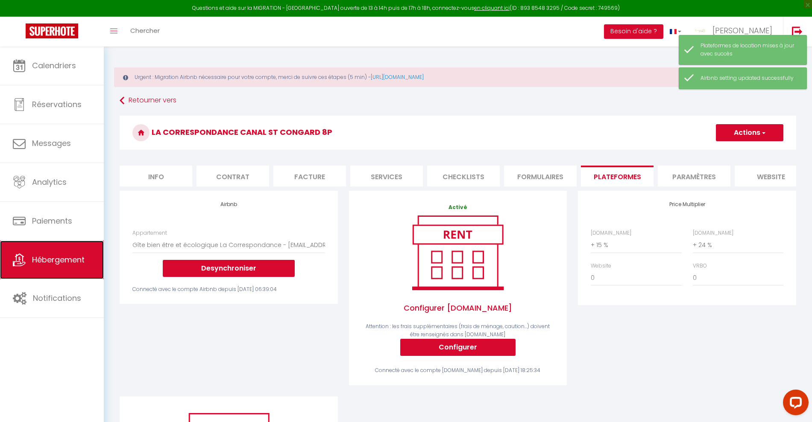
click at [55, 260] on span "Hébergement" at bounding box center [58, 260] width 53 height 11
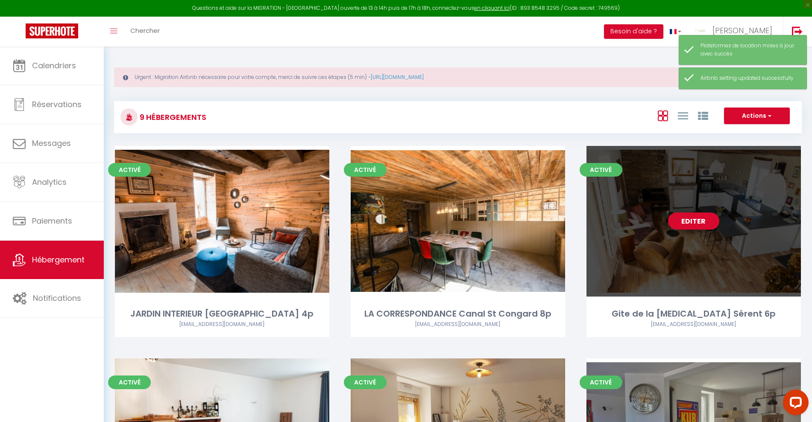
click at [710, 224] on link "Editer" at bounding box center [693, 221] width 51 height 17
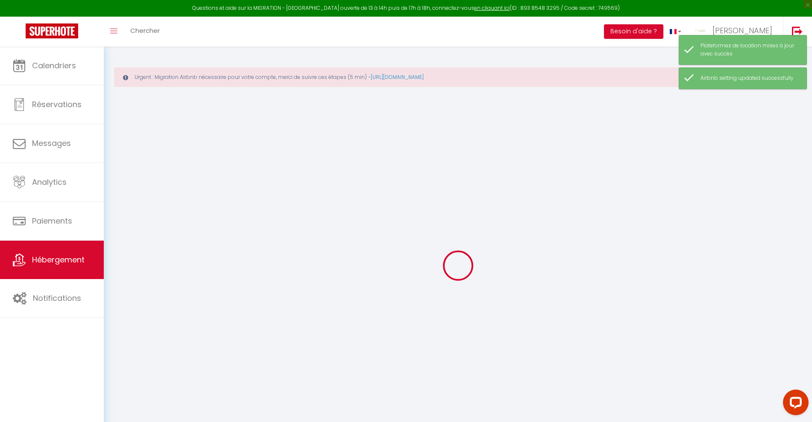
select select
checkbox input "true"
checkbox input "false"
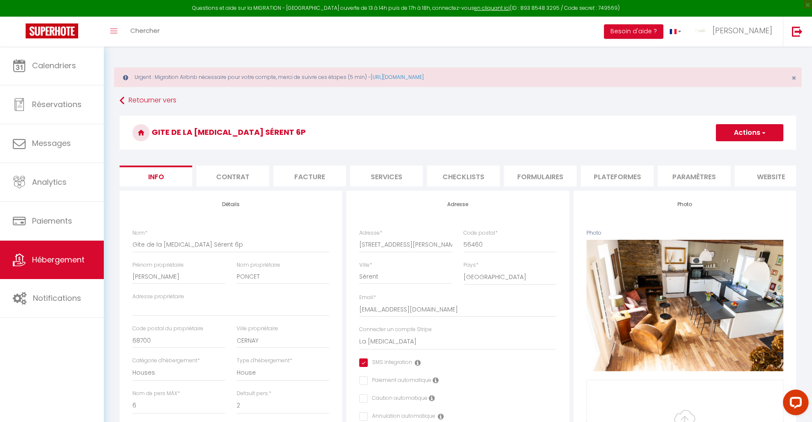
click at [636, 175] on li "Plateformes" at bounding box center [617, 176] width 73 height 21
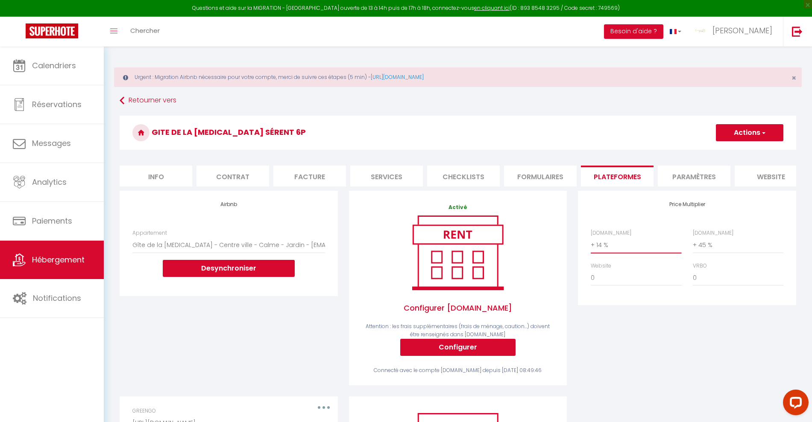
drag, startPoint x: 631, startPoint y: 256, endPoint x: 584, endPoint y: 254, distance: 46.6
click at [584, 254] on div "Price Multiplier [DOMAIN_NAME] 0 + 1 % + 2 % + 3 % + 4 % + 5 % + 6 % + 7 %" at bounding box center [687, 248] width 218 height 114
select select "+ 15 %"
click at [591, 245] on select "0 + 1 % + 2 % + 3 % + 4 % + 5 % + 6 % + 7 % + 8 % + 9 %" at bounding box center [636, 245] width 91 height 16
click at [750, 129] on button "Actions" at bounding box center [749, 132] width 67 height 17
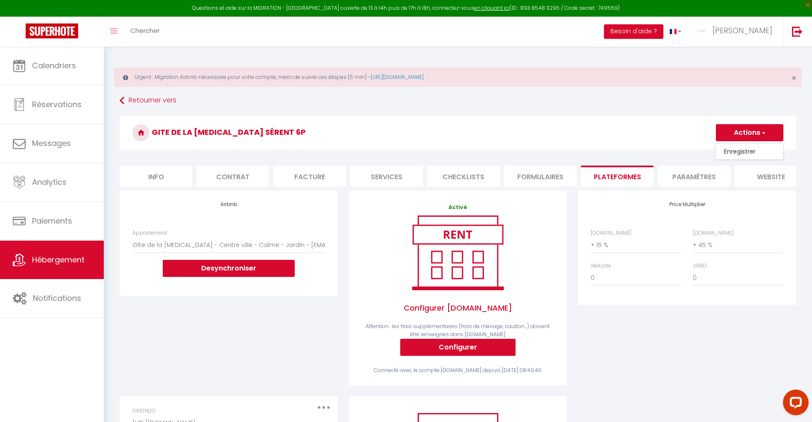
click at [749, 150] on link "Enregistrer" at bounding box center [748, 151] width 67 height 11
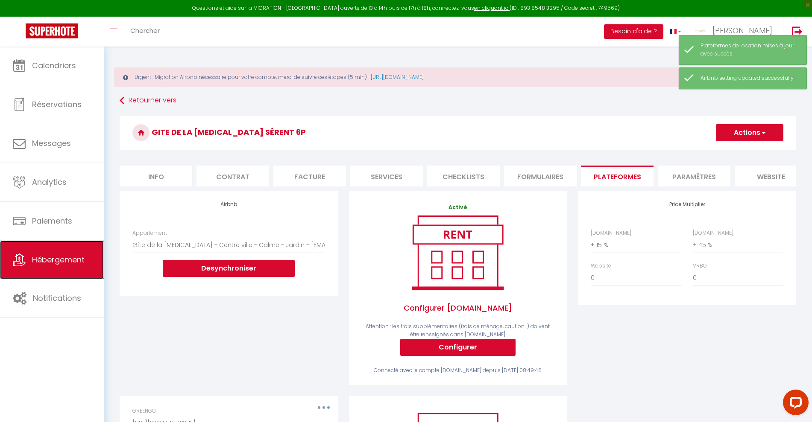
click at [53, 263] on span "Hébergement" at bounding box center [58, 260] width 53 height 11
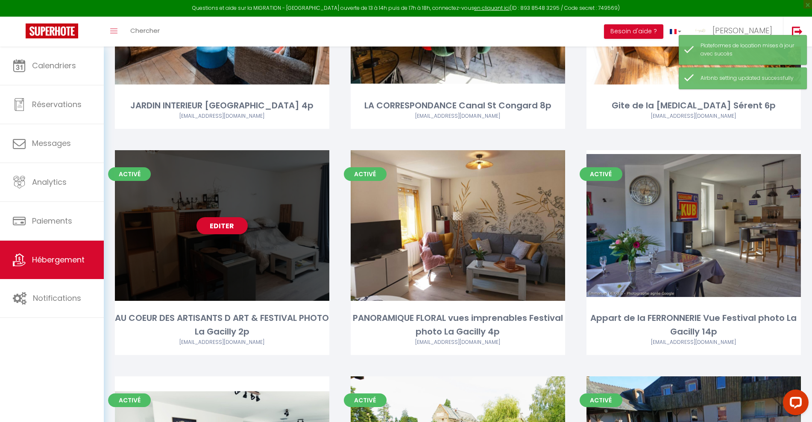
scroll to position [214, 0]
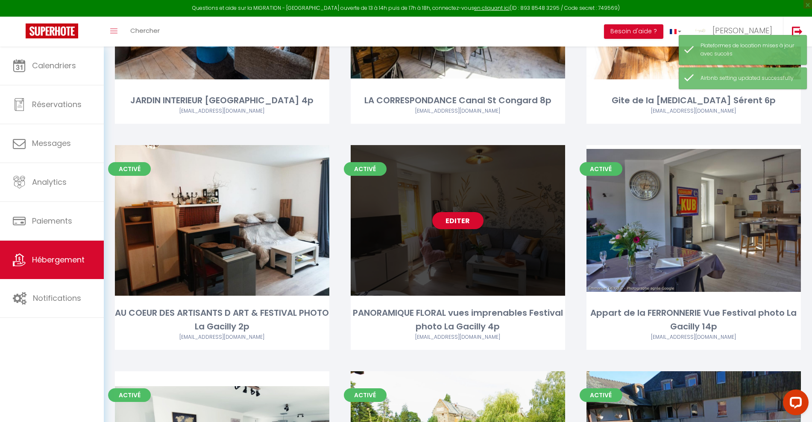
click at [401, 229] on div "Editer" at bounding box center [458, 220] width 214 height 151
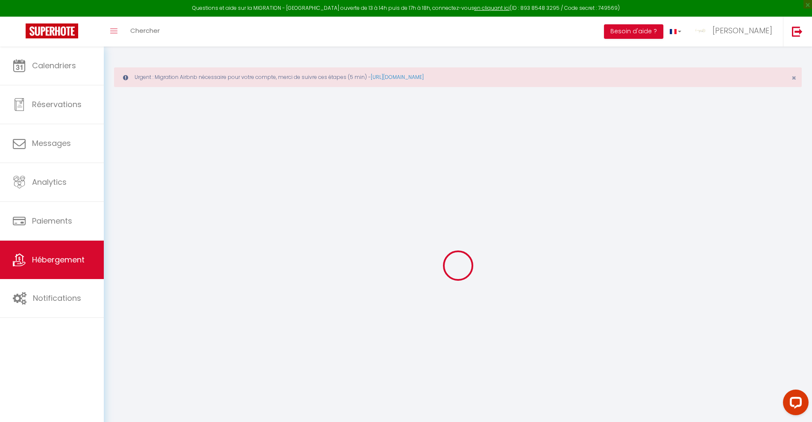
select select "+ 17 %"
select select "+ 45 %"
select select
checkbox input "true"
checkbox input "false"
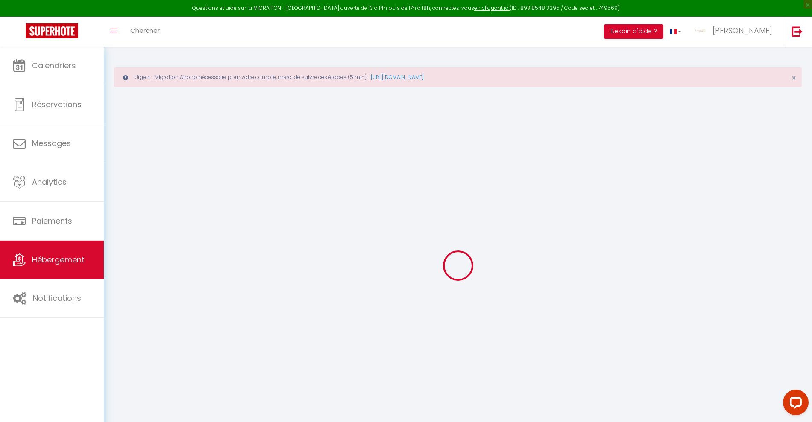
checkbox input "false"
select select "3778-934122217903427746"
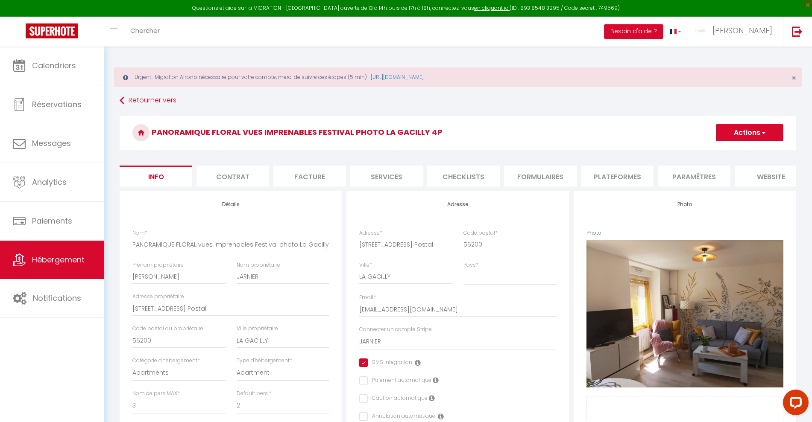
click at [703, 177] on li "Paramètres" at bounding box center [694, 176] width 73 height 21
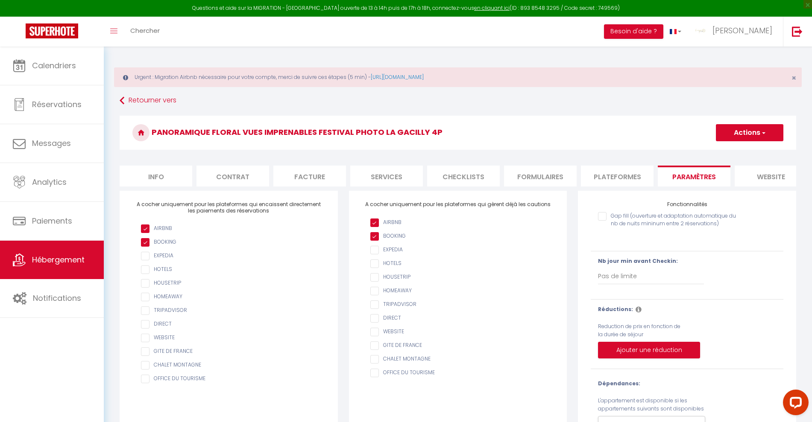
click at [619, 174] on li "Plateformes" at bounding box center [617, 176] width 73 height 21
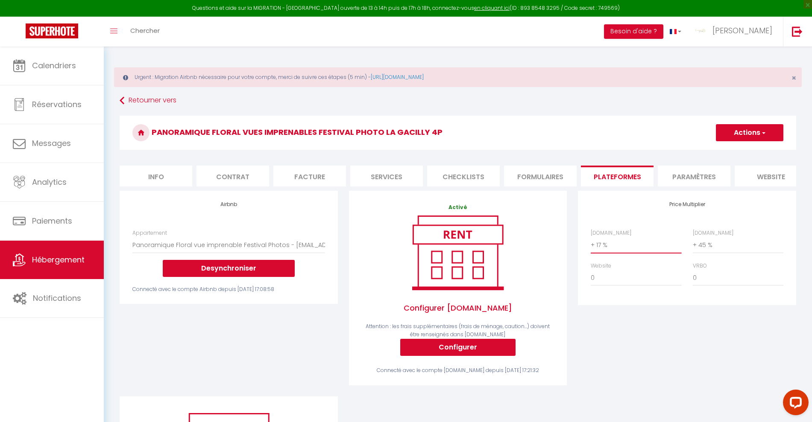
drag, startPoint x: 613, startPoint y: 255, endPoint x: 593, endPoint y: 255, distance: 20.5
click at [593, 253] on select "0 + 1 % + 2 % + 3 % + 4 % + 5 % + 6 % + 7 % + 8 % + 9 %" at bounding box center [636, 245] width 91 height 16
select select "+ 15 %"
click at [591, 245] on select "0 + 1 % + 2 % + 3 % + 4 % + 5 % + 6 % + 7 % + 8 % + 9 %" at bounding box center [636, 245] width 91 height 16
click at [741, 130] on button "Actions" at bounding box center [749, 132] width 67 height 17
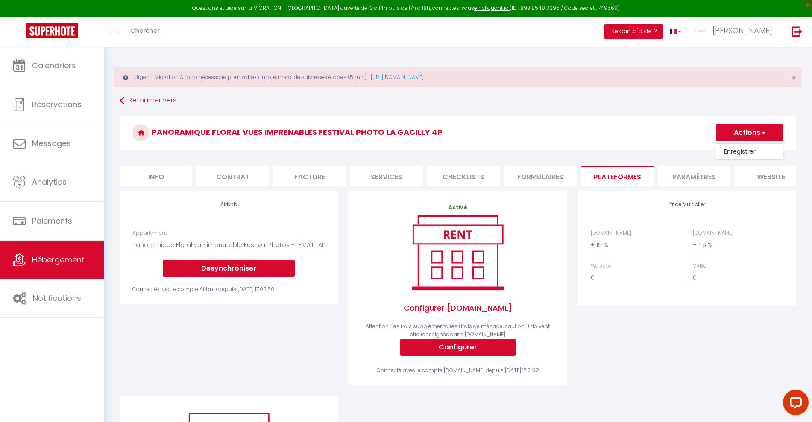
click at [738, 153] on link "Enregistrer" at bounding box center [748, 151] width 67 height 11
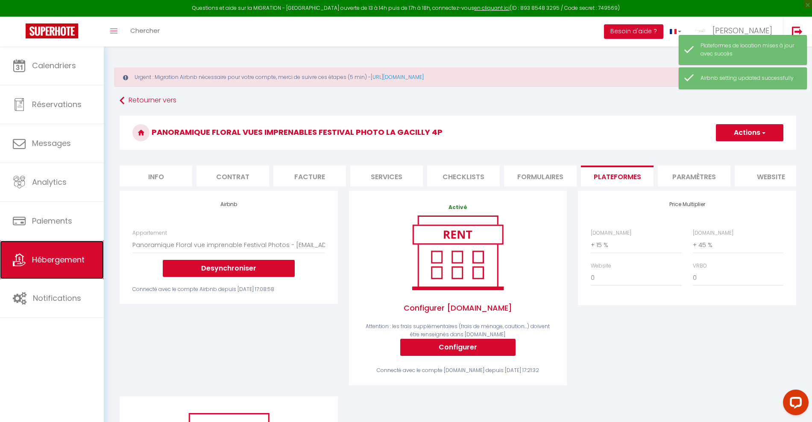
click at [61, 263] on span "Hébergement" at bounding box center [58, 260] width 53 height 11
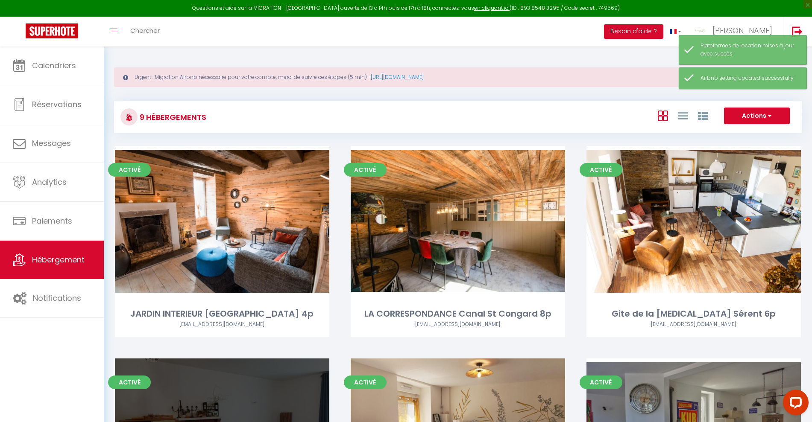
scroll to position [160, 0]
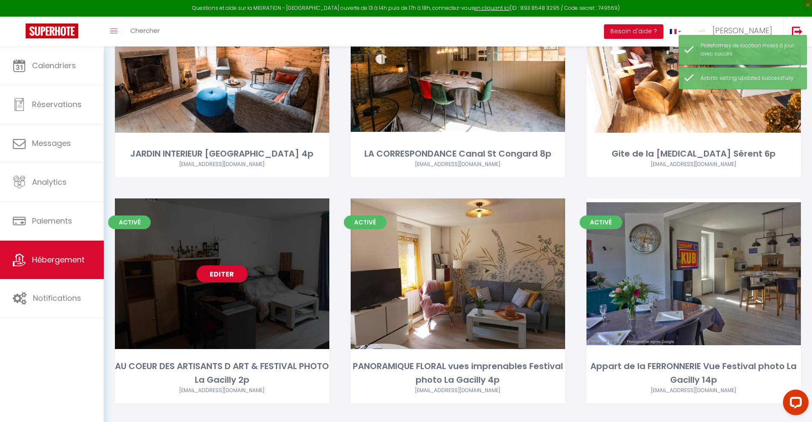
click at [208, 312] on div "Editer" at bounding box center [222, 274] width 214 height 151
select select "3"
select select "2"
select select "1"
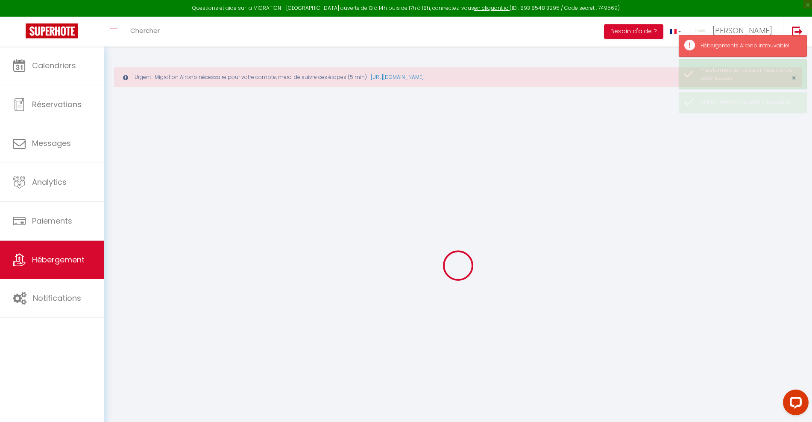
select select "+ 7 %"
select select "+ 31 %"
select select "+ 5 %"
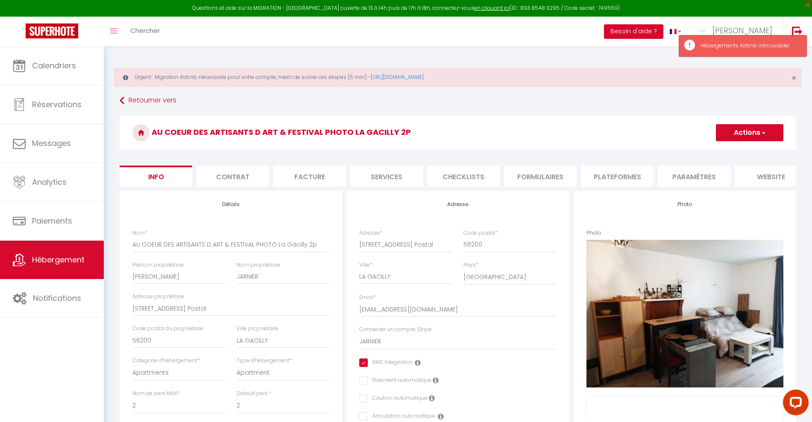
select select
checkbox input "true"
checkbox input "false"
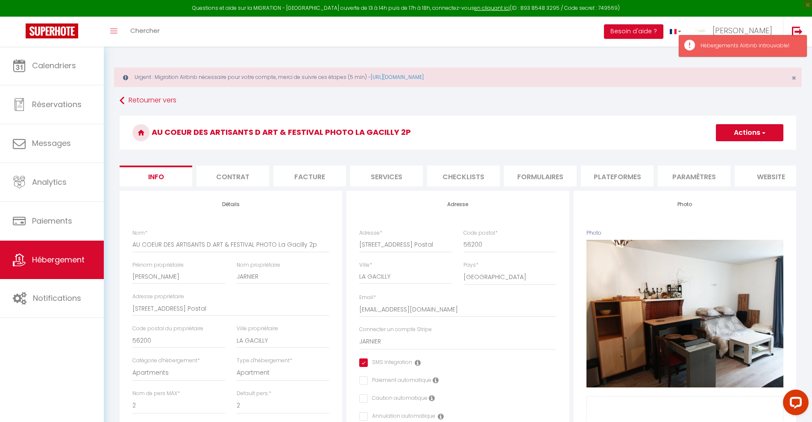
click at [685, 176] on li "Paramètres" at bounding box center [694, 176] width 73 height 21
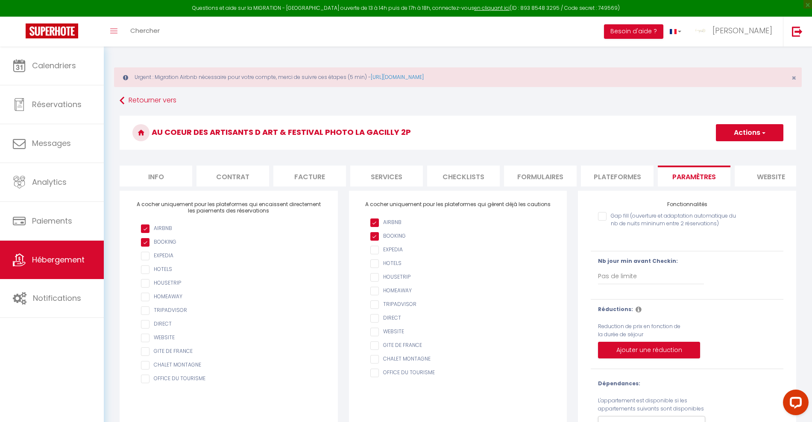
click at [608, 176] on li "Plateformes" at bounding box center [617, 176] width 73 height 21
select select
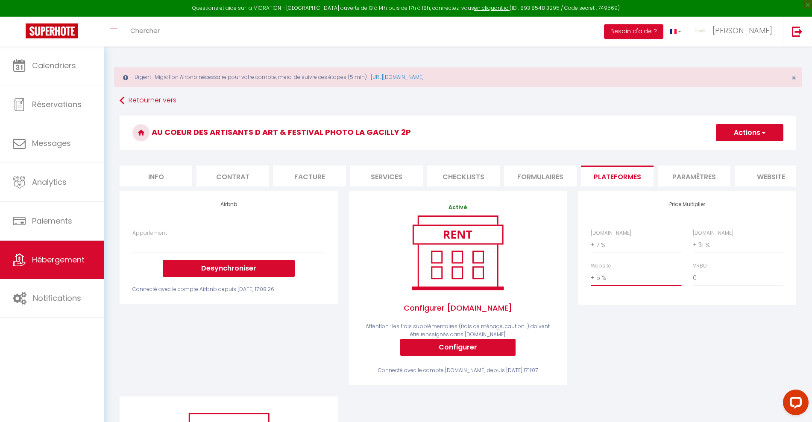
drag, startPoint x: 614, startPoint y: 287, endPoint x: 614, endPoint y: 279, distance: 7.3
click at [614, 286] on select "0 + 1 % + 2 % + 3 % + 4 % + 5 % + 6 % + 7 % + 8 % + 9 %" at bounding box center [636, 278] width 91 height 16
select select "+ 18 %"
click at [591, 278] on select "0 + 1 % + 2 % + 3 % + 4 % + 5 % + 6 % + 7 % + 8 % + 9 %" at bounding box center [636, 278] width 91 height 16
select select
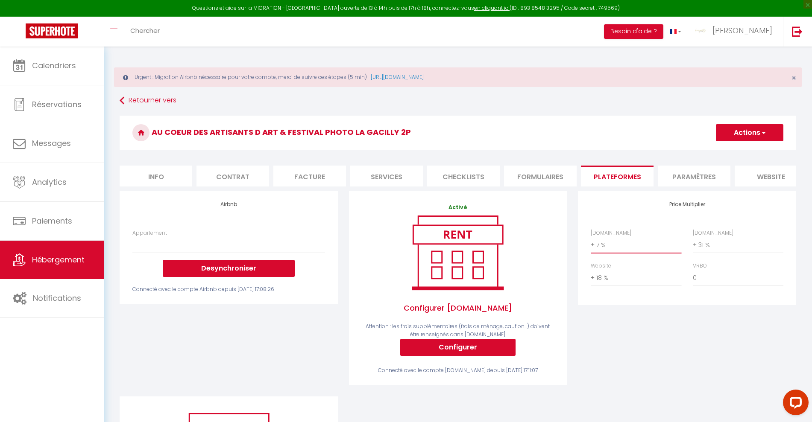
drag, startPoint x: 621, startPoint y: 255, endPoint x: 554, endPoint y: 255, distance: 67.5
click at [554, 255] on div "Airbnb Appartement Desynchroniser Connecté avec le compte Airbnb depuis [DATE] …" at bounding box center [458, 375] width 688 height 369
select select "+ 15 %"
click at [591, 245] on select "0 + 1 % + 2 % + 3 % + 4 % + 5 % + 6 % + 7 % + 8 % + 9 %" at bounding box center [636, 245] width 91 height 16
select select
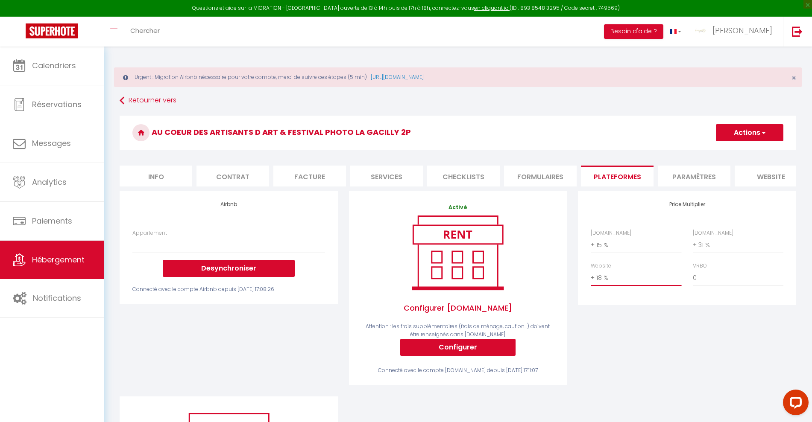
click at [580, 286] on div "Price Multiplier [DOMAIN_NAME] 0 + 1 % + 2 % + 3 % + 4 % + 5 % + 6 % + 7 %" at bounding box center [687, 248] width 218 height 114
select select "+ 2 %"
click at [591, 278] on select "0 + 1 % + 2 % + 3 % + 4 % + 5 % + 6 % + 7 % + 8 % + 9 %" at bounding box center [636, 278] width 91 height 16
click at [748, 134] on button "Actions" at bounding box center [749, 132] width 67 height 17
click at [739, 150] on link "Enregistrer" at bounding box center [748, 151] width 67 height 11
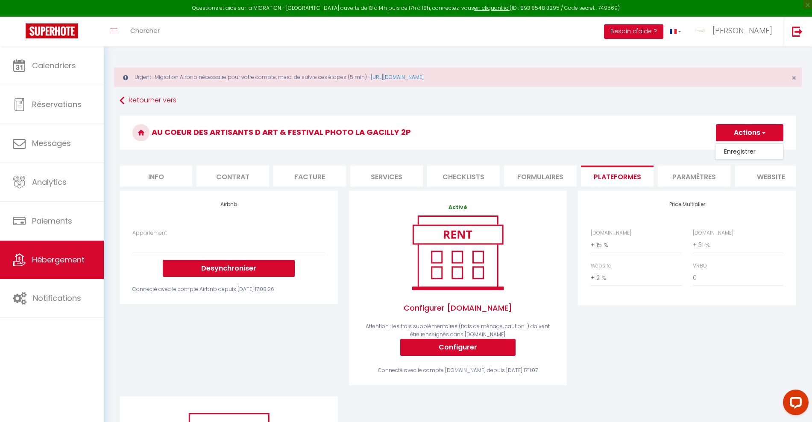
select select
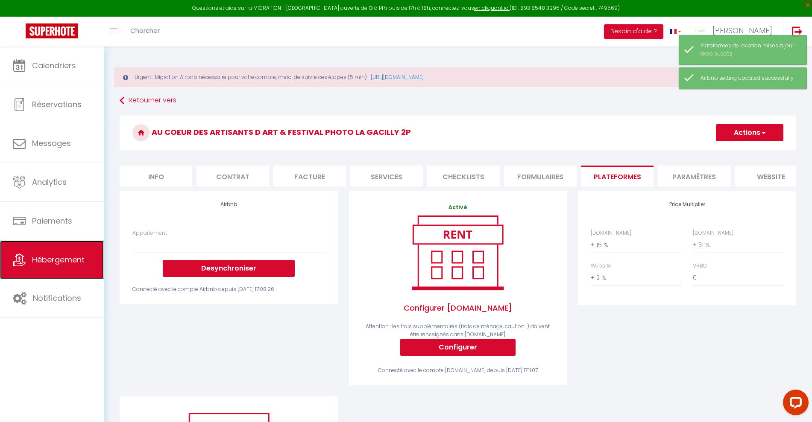
click at [41, 262] on span "Hébergement" at bounding box center [58, 260] width 53 height 11
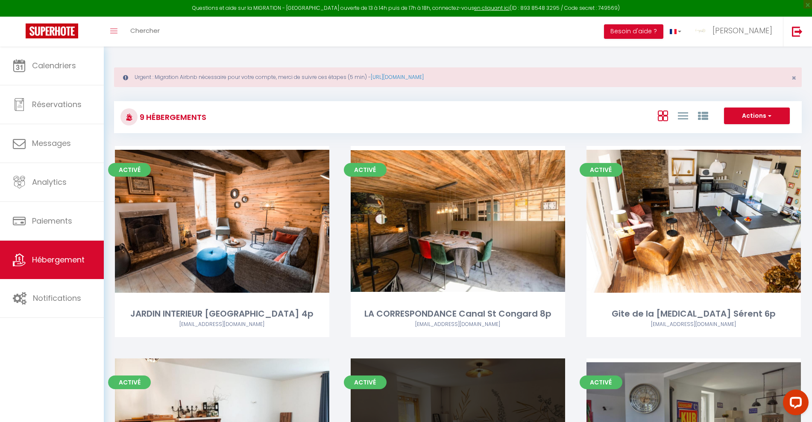
scroll to position [160, 0]
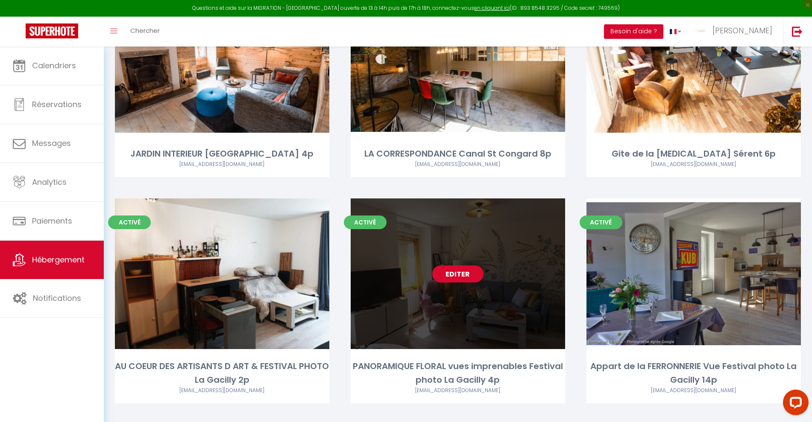
click at [504, 296] on div "Editer" at bounding box center [458, 274] width 214 height 151
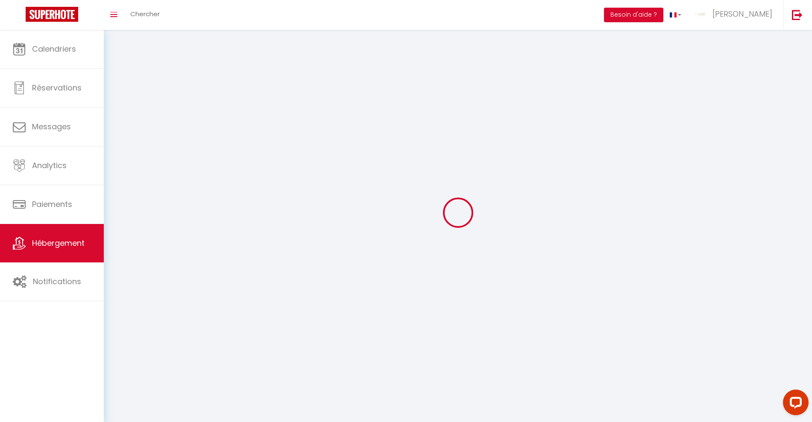
select select "1"
select select
select select "28"
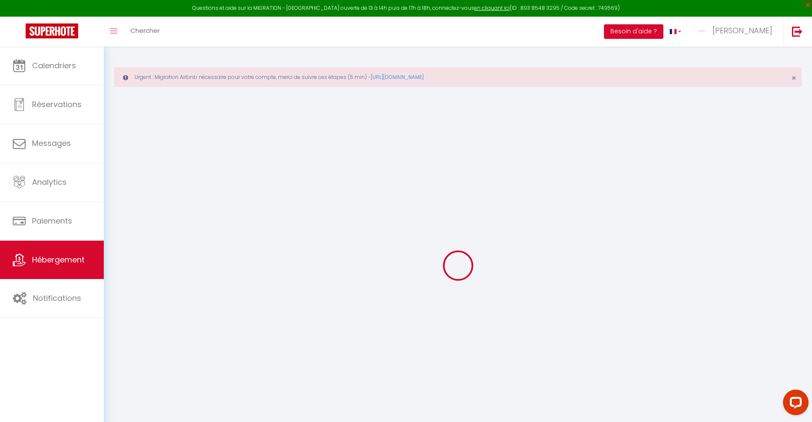
select select
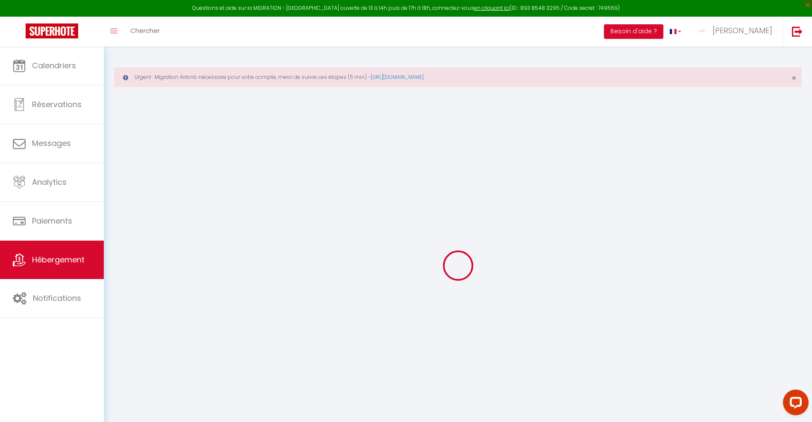
select select
checkbox input "false"
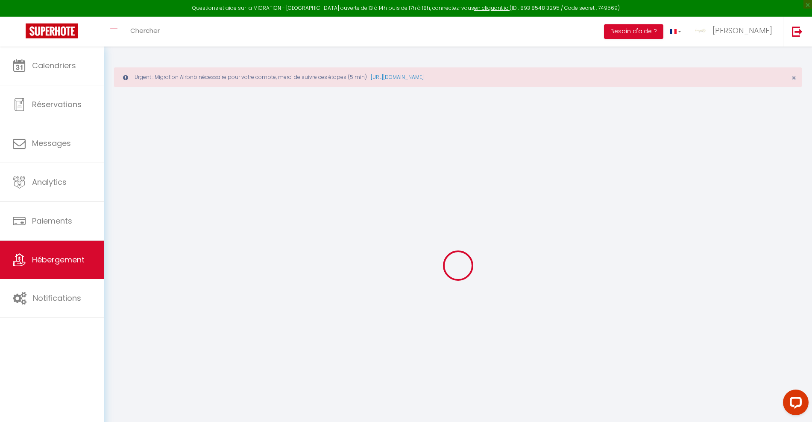
select select
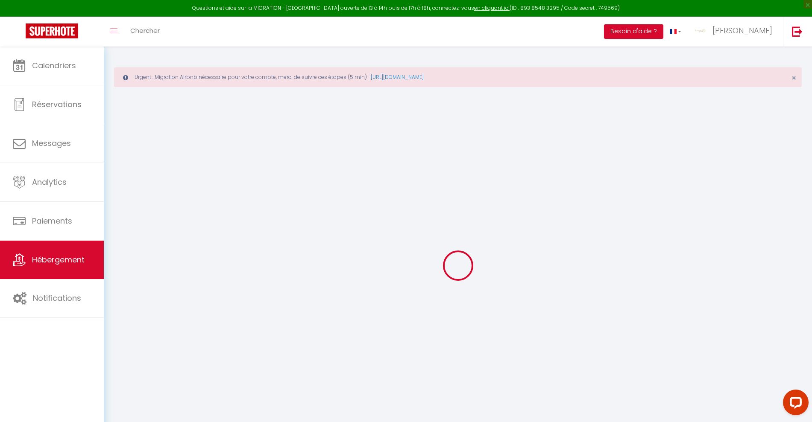
select select
checkbox input "false"
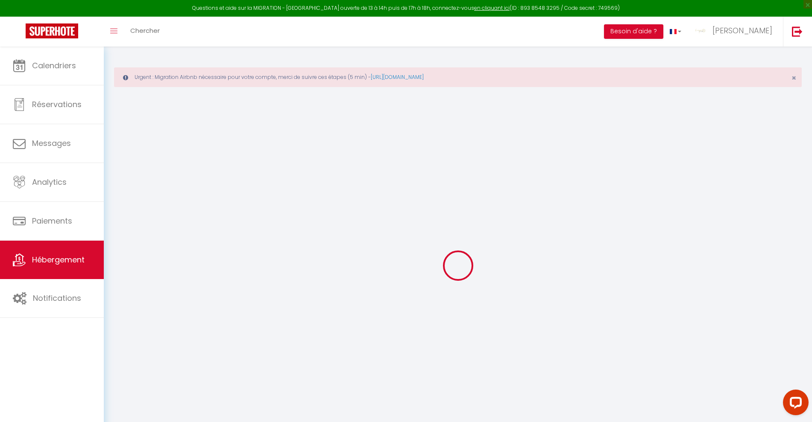
checkbox input "false"
select select
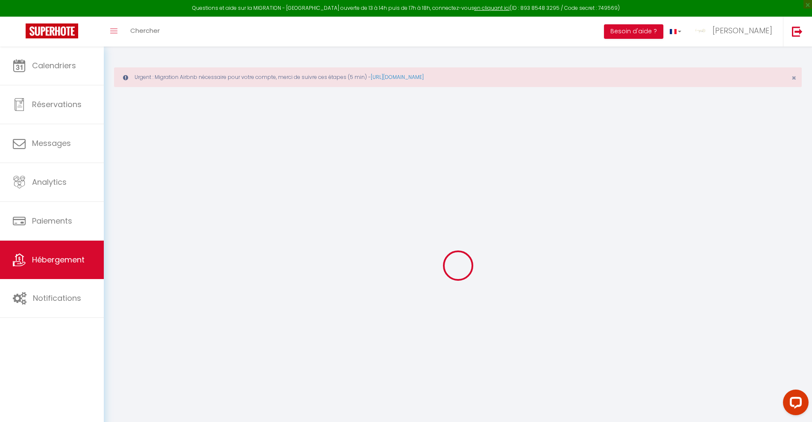
select select
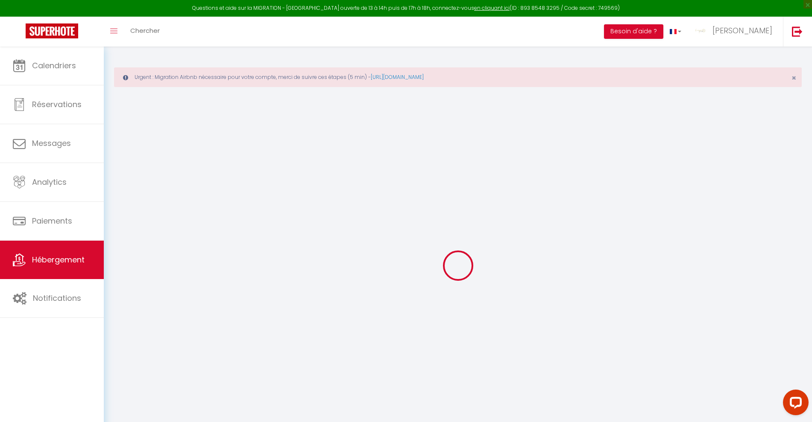
checkbox input "false"
select select
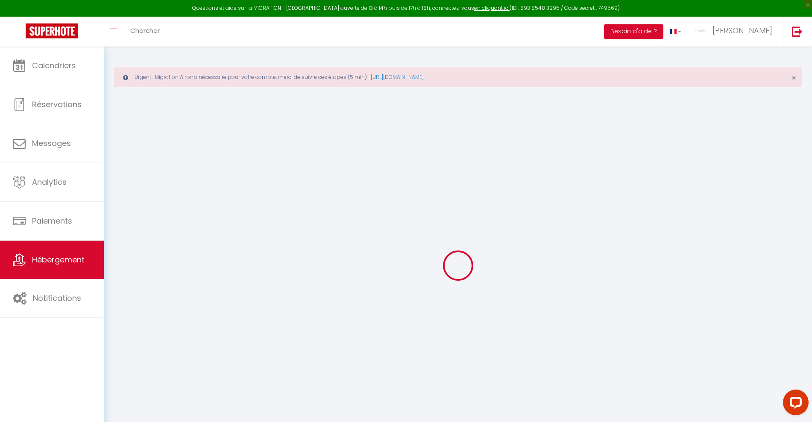
select select
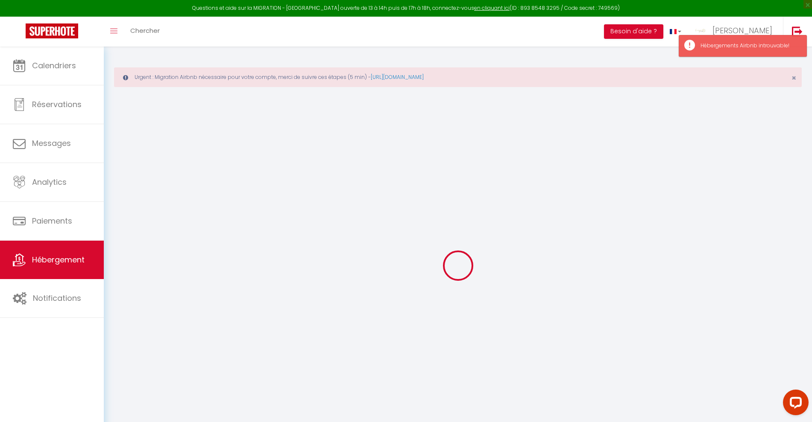
select select
checkbox input "false"
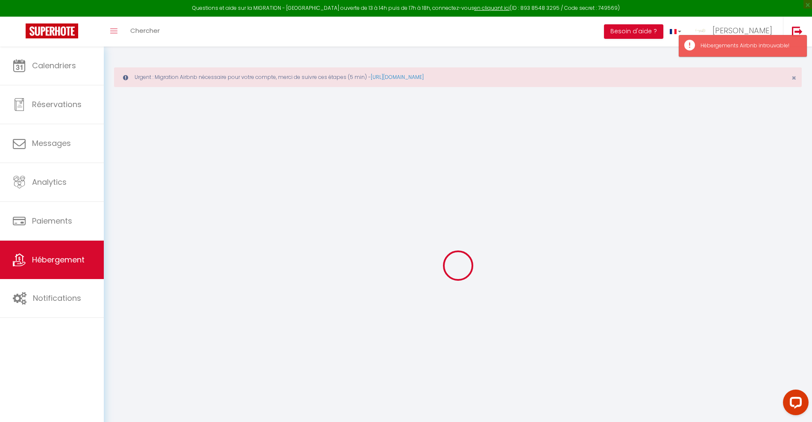
checkbox input "false"
select select
type input "PANORAMIQUE FLORAL vues imprenables Festival photo La Gacilly 4p"
type input "[PERSON_NAME]"
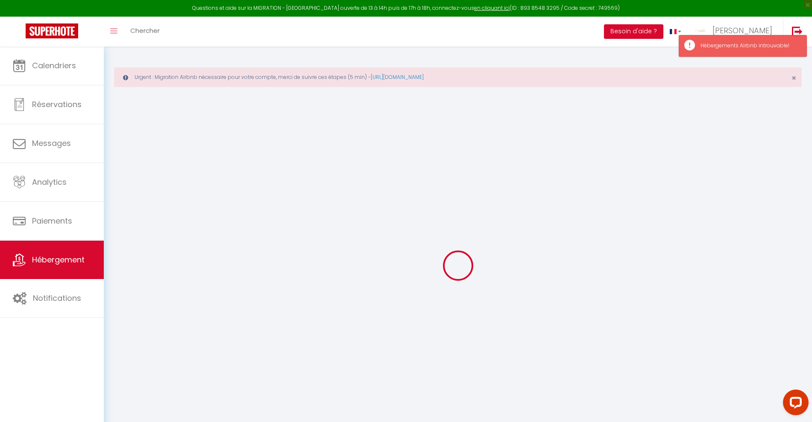
type input "JARNIER"
type input "[STREET_ADDRESS] Postal"
type input "56200"
type input "LA GACILLY"
type input "60"
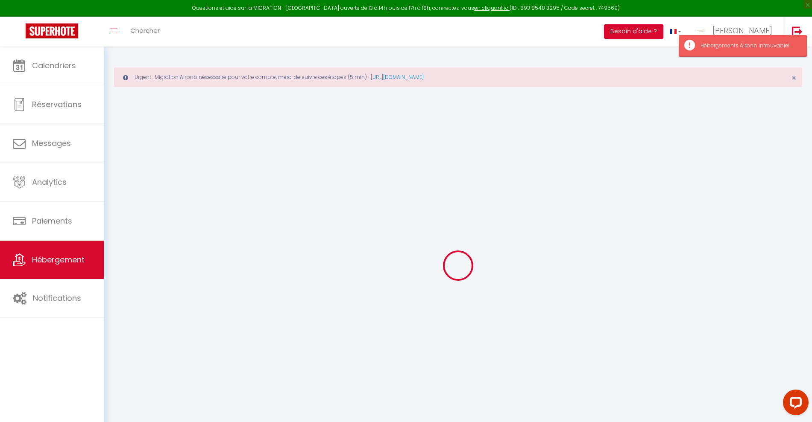
type input "10"
type input "0.80"
type input "500"
select select
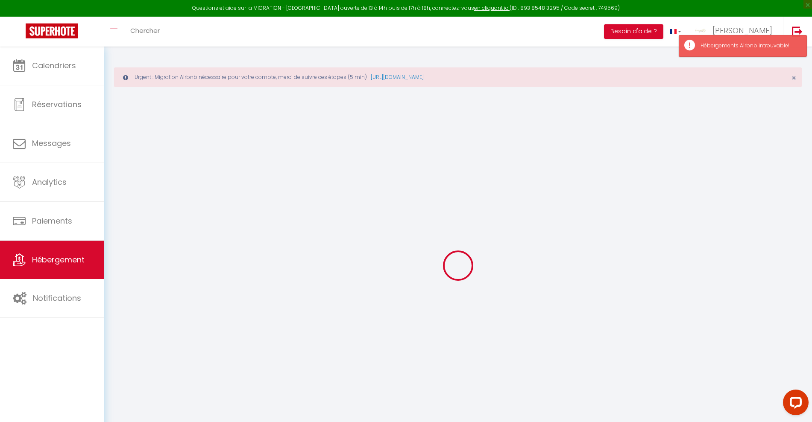
select select
type input "[STREET_ADDRESS] Postal"
type input "56200"
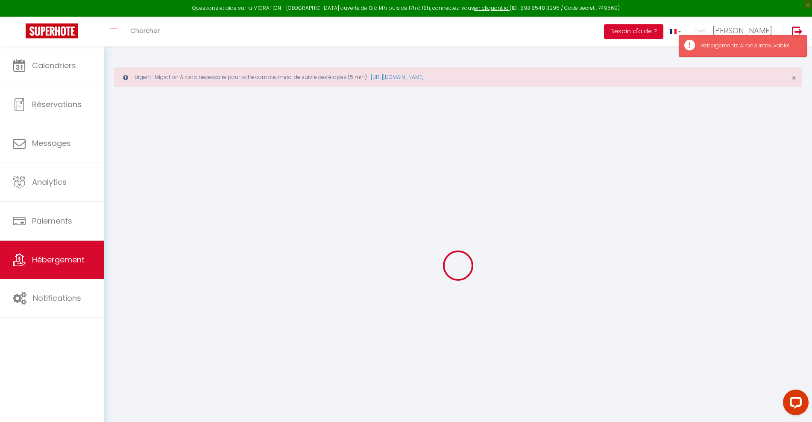
type input "LA GACILLY"
type input "[EMAIL_ADDRESS][DOMAIN_NAME]"
select select "5380"
checkbox input "true"
checkbox input "false"
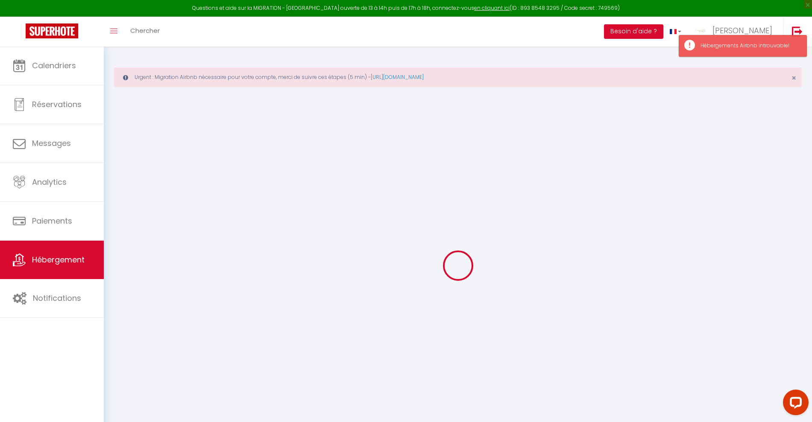
checkbox input "false"
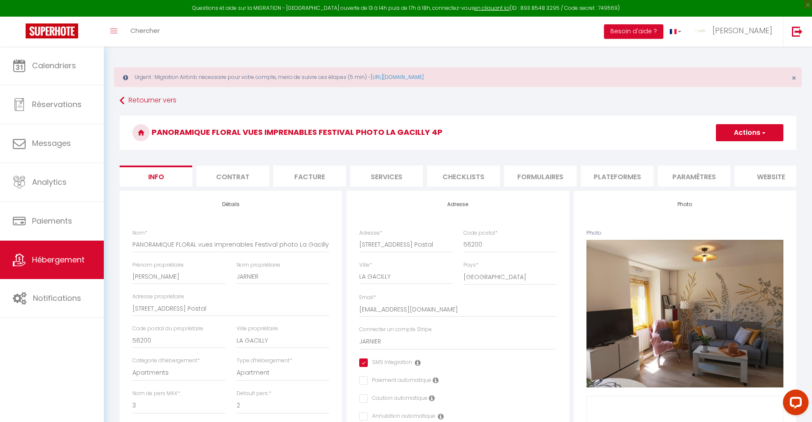
click at [629, 179] on li "Plateformes" at bounding box center [617, 176] width 73 height 21
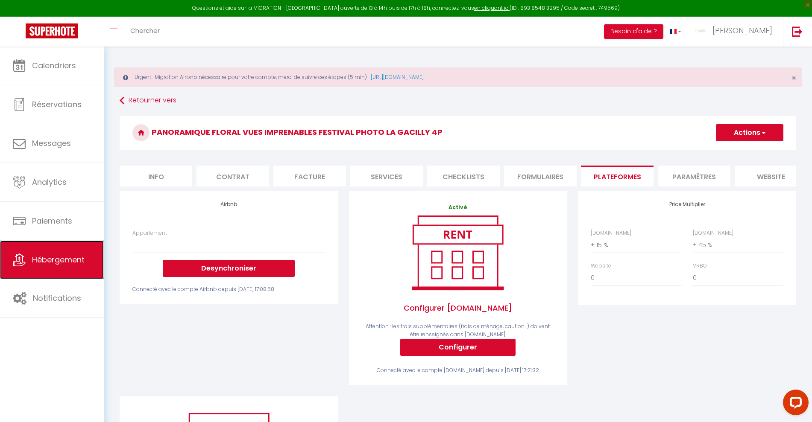
click at [49, 255] on span "Hébergement" at bounding box center [58, 260] width 53 height 11
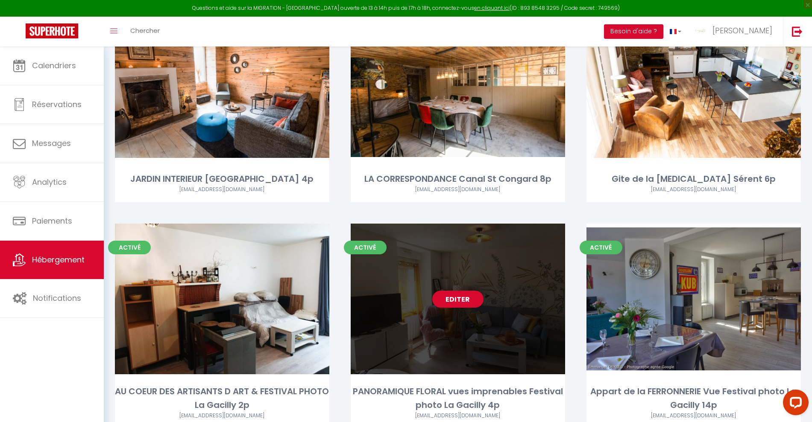
scroll to position [153, 0]
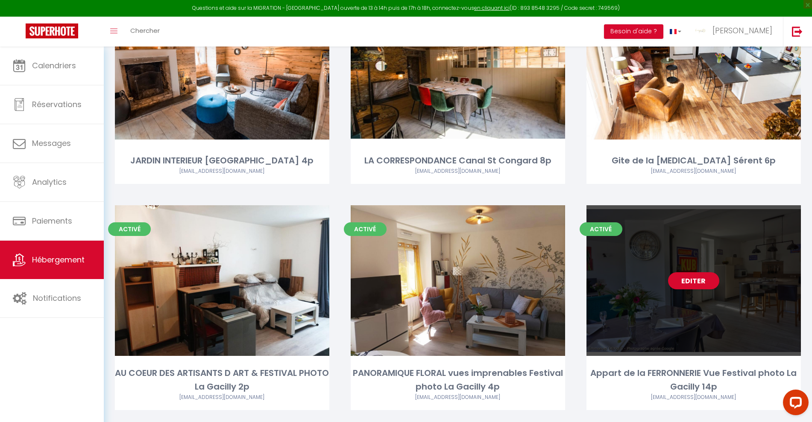
click at [743, 295] on div "Editer" at bounding box center [693, 280] width 214 height 151
click at [702, 294] on div "Editer" at bounding box center [693, 280] width 214 height 151
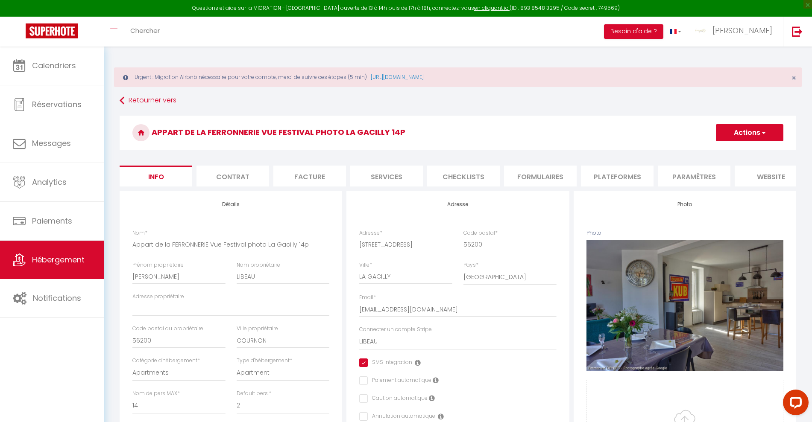
click at [605, 174] on li "Plateformes" at bounding box center [617, 176] width 73 height 21
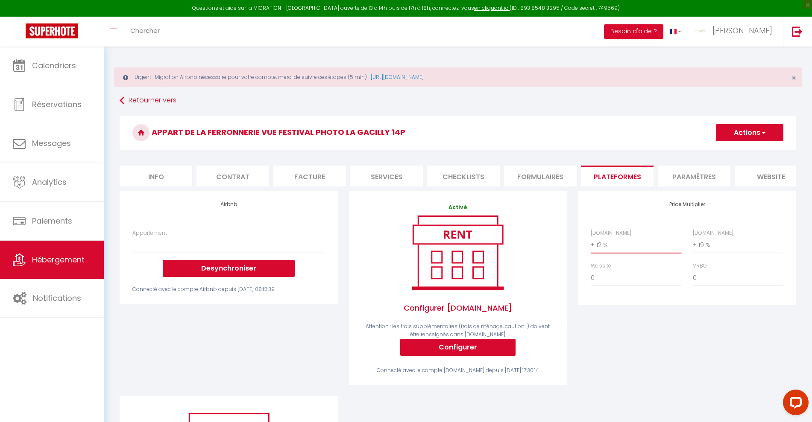
drag, startPoint x: 619, startPoint y: 250, endPoint x: 575, endPoint y: 250, distance: 44.4
click at [575, 250] on div "Price Multiplier [DOMAIN_NAME] 0 + 1 % + 2 % + 3 % + 4 % + 5 % + 6 % + 7 %" at bounding box center [686, 294] width 229 height 206
click at [591, 245] on select "0 + 1 % + 2 % + 3 % + 4 % + 5 % + 6 % + 7 % + 8 % + 9 %" at bounding box center [636, 245] width 91 height 16
click at [744, 130] on button "Actions" at bounding box center [749, 132] width 67 height 17
click at [744, 151] on link "Enregistrer" at bounding box center [748, 151] width 67 height 11
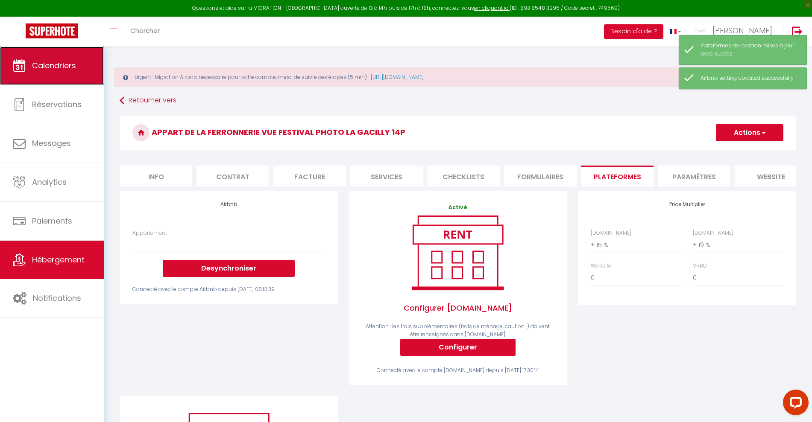
click at [56, 73] on link "Calendriers" at bounding box center [52, 66] width 104 height 38
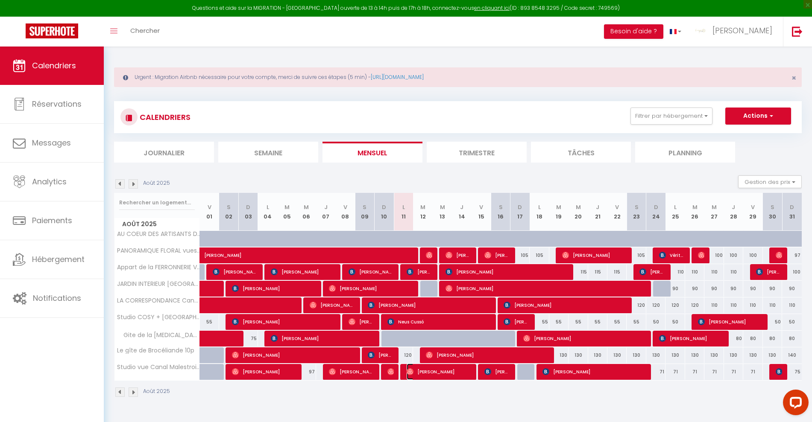
click at [414, 372] on span "[PERSON_NAME]" at bounding box center [439, 372] width 64 height 16
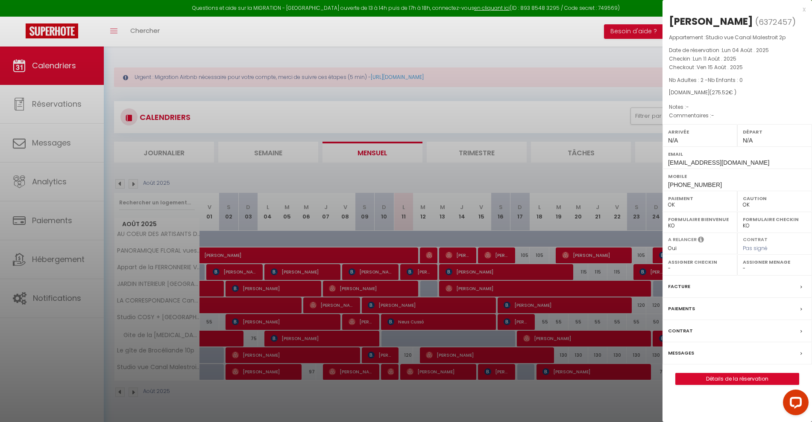
click at [684, 352] on label "Messages" at bounding box center [681, 353] width 26 height 9
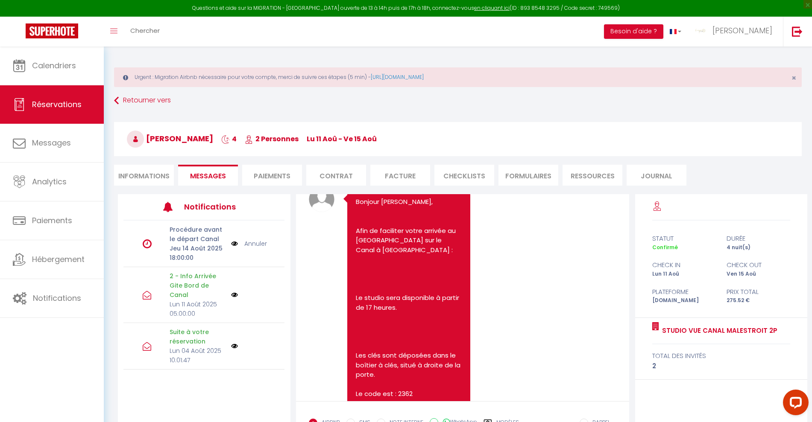
scroll to position [948, 0]
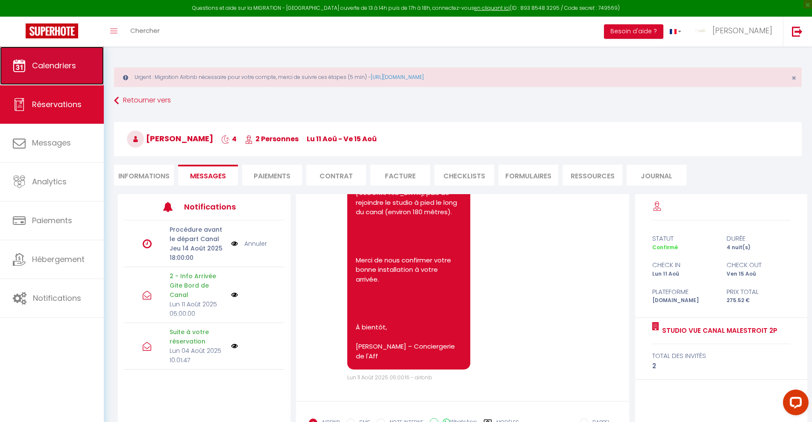
click at [32, 62] on span "Calendriers" at bounding box center [54, 65] width 44 height 11
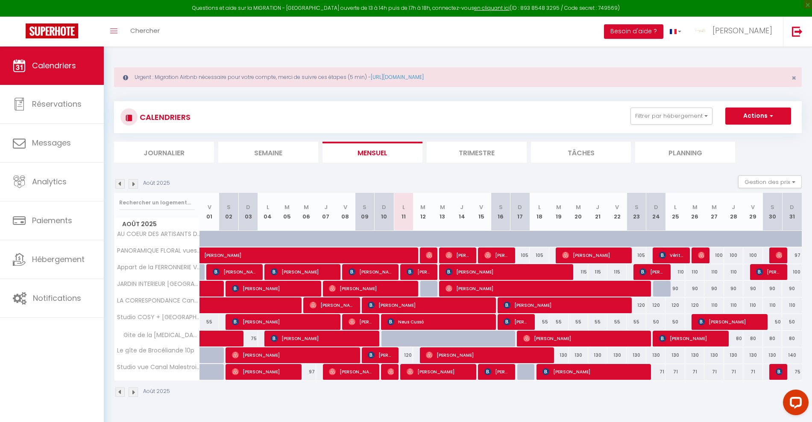
scroll to position [47, 0]
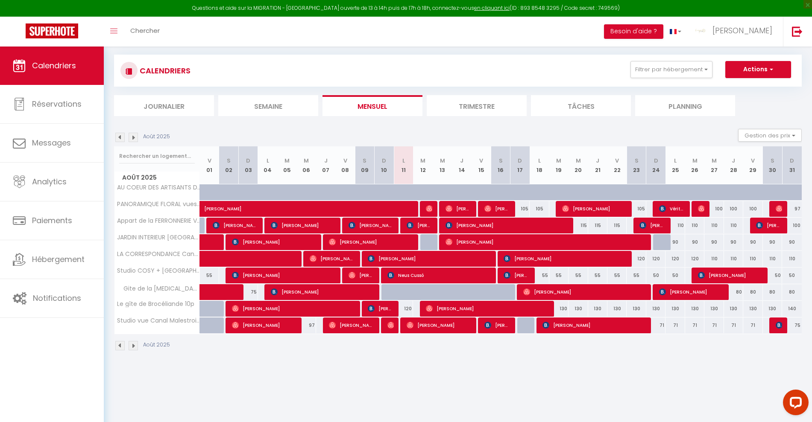
click at [659, 246] on div at bounding box center [662, 242] width 19 height 16
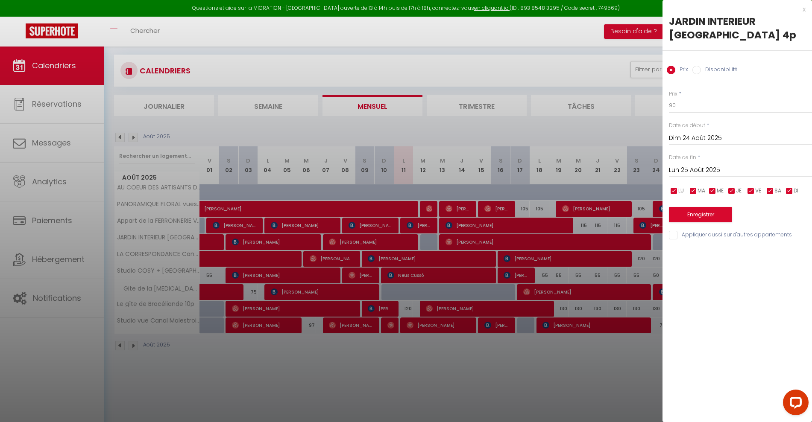
click at [717, 67] on label "Disponibilité" at bounding box center [719, 70] width 37 height 9
click at [701, 67] on input "Disponibilité" at bounding box center [696, 70] width 9 height 9
click at [694, 216] on button "Enregistrer" at bounding box center [700, 215] width 63 height 15
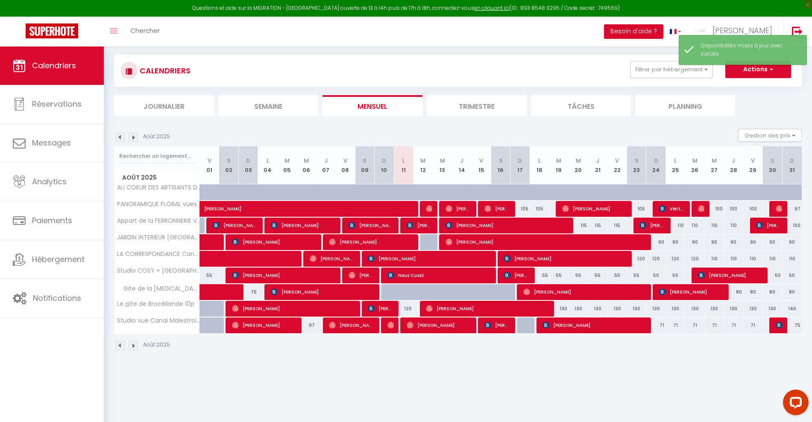
click at [428, 244] on div at bounding box center [429, 242] width 19 height 16
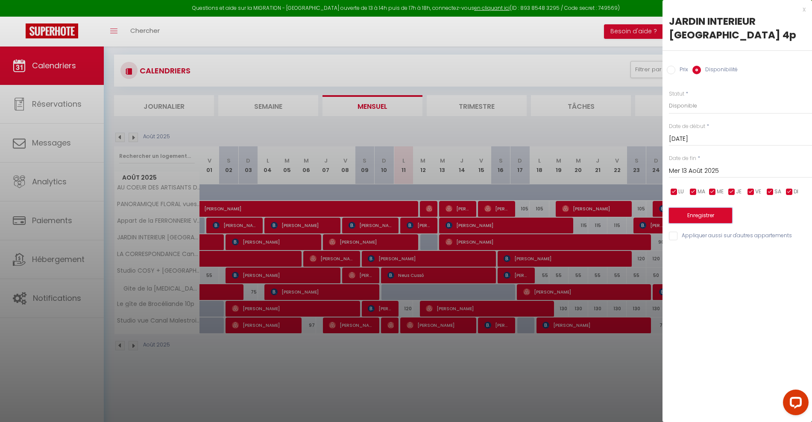
click at [706, 212] on button "Enregistrer" at bounding box center [700, 215] width 63 height 15
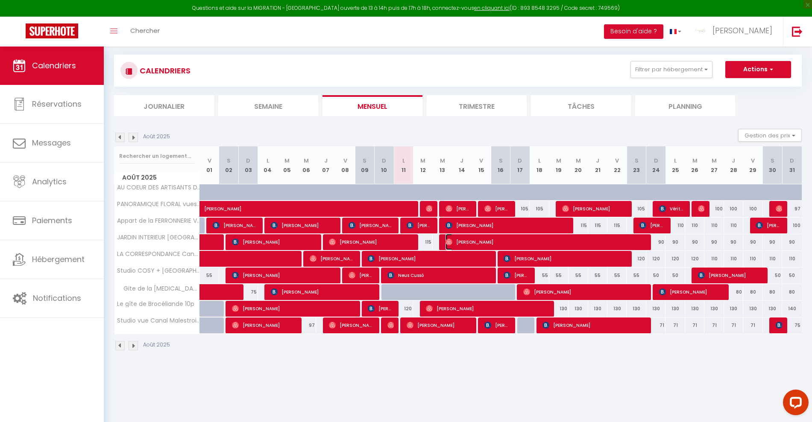
click at [469, 239] on span "[PERSON_NAME]" at bounding box center [544, 242] width 199 height 16
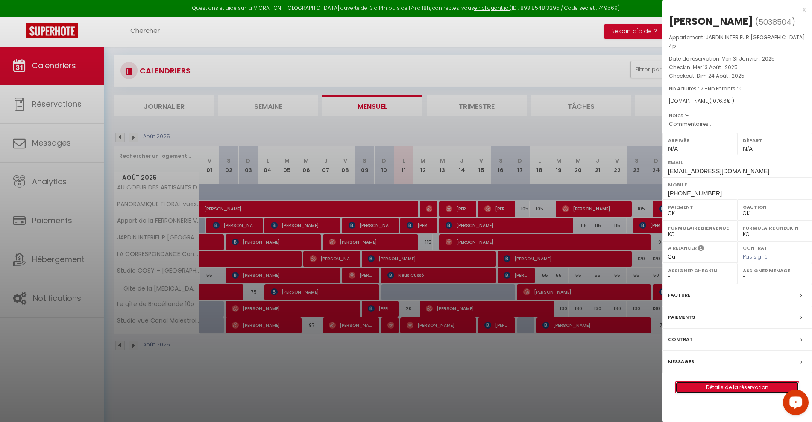
click at [753, 382] on link "Détails de la réservation" at bounding box center [737, 387] width 123 height 11
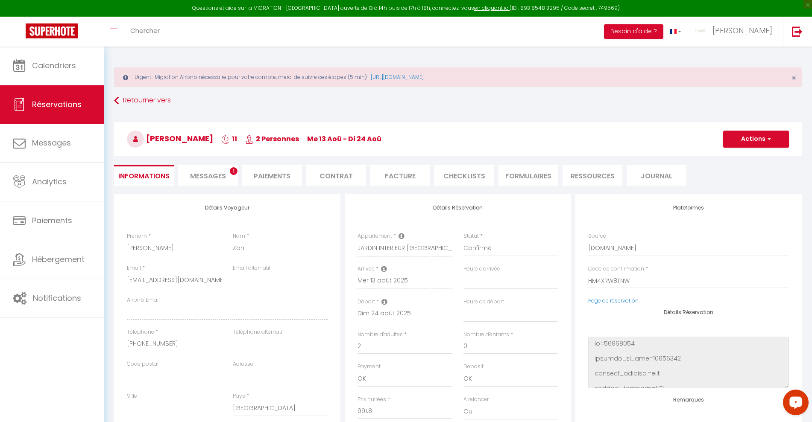
click at [213, 176] on span "Messages" at bounding box center [208, 176] width 36 height 10
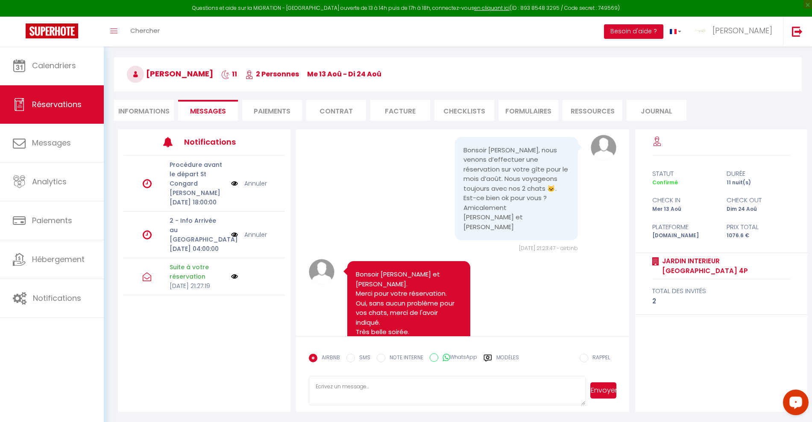
scroll to position [267, 0]
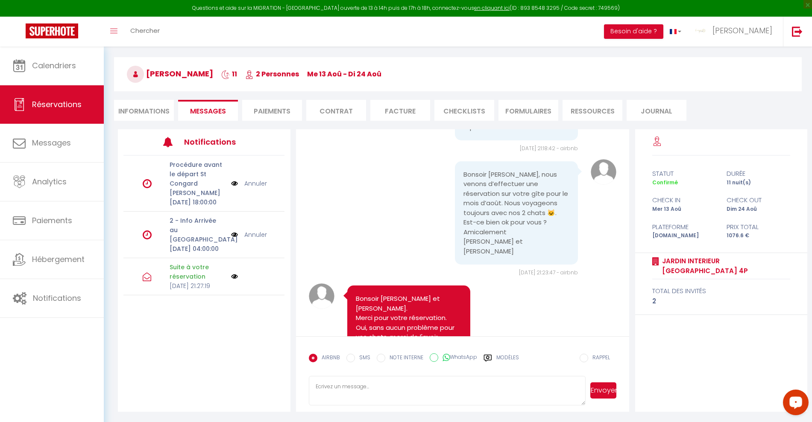
click at [141, 105] on li "Informations" at bounding box center [144, 110] width 60 height 21
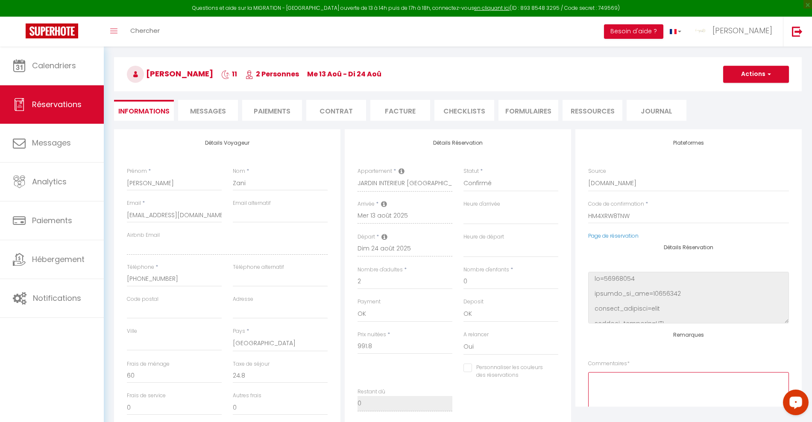
click at [670, 381] on textarea at bounding box center [688, 398] width 201 height 52
click at [762, 75] on button "Actions" at bounding box center [756, 74] width 66 height 17
click at [745, 92] on link "Enregistrer" at bounding box center [747, 93] width 67 height 11
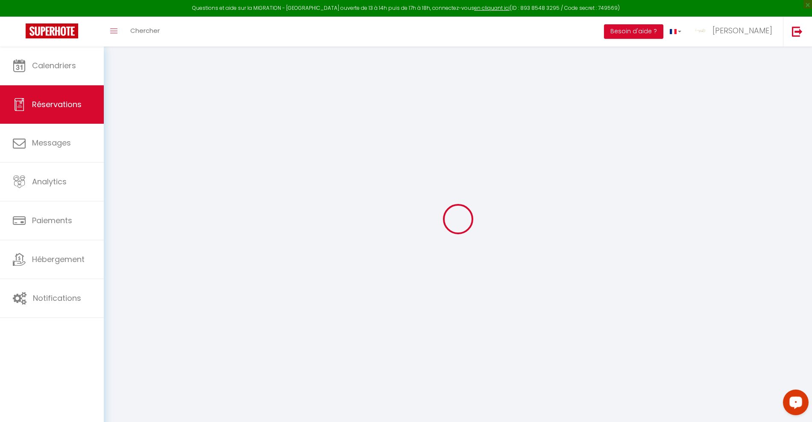
scroll to position [47, 0]
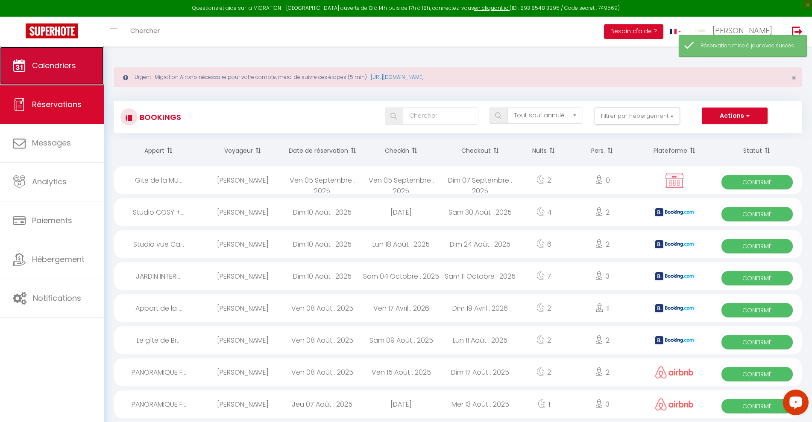
click at [55, 64] on span "Calendriers" at bounding box center [54, 65] width 44 height 11
